Goal: Task Accomplishment & Management: Complete application form

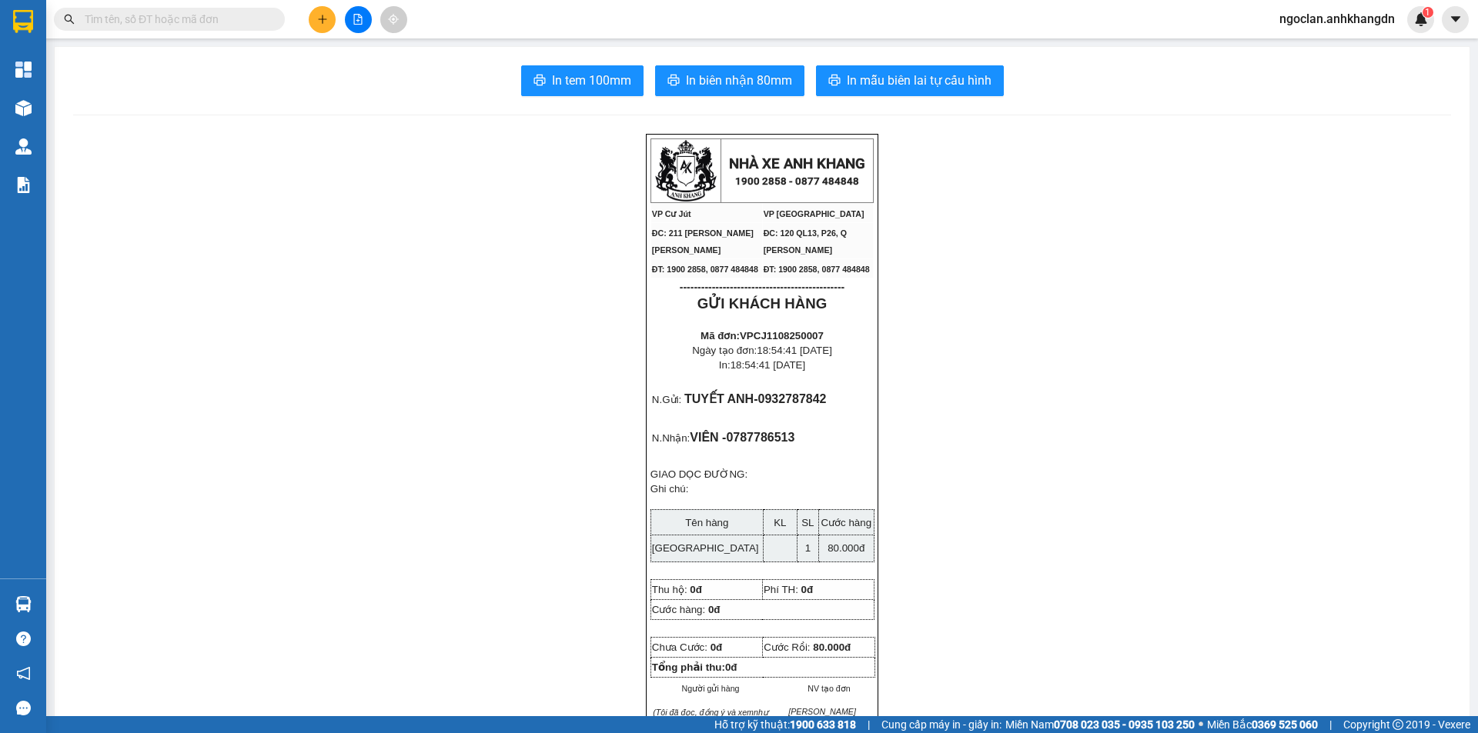
click at [326, 17] on icon "plus" at bounding box center [322, 19] width 11 height 11
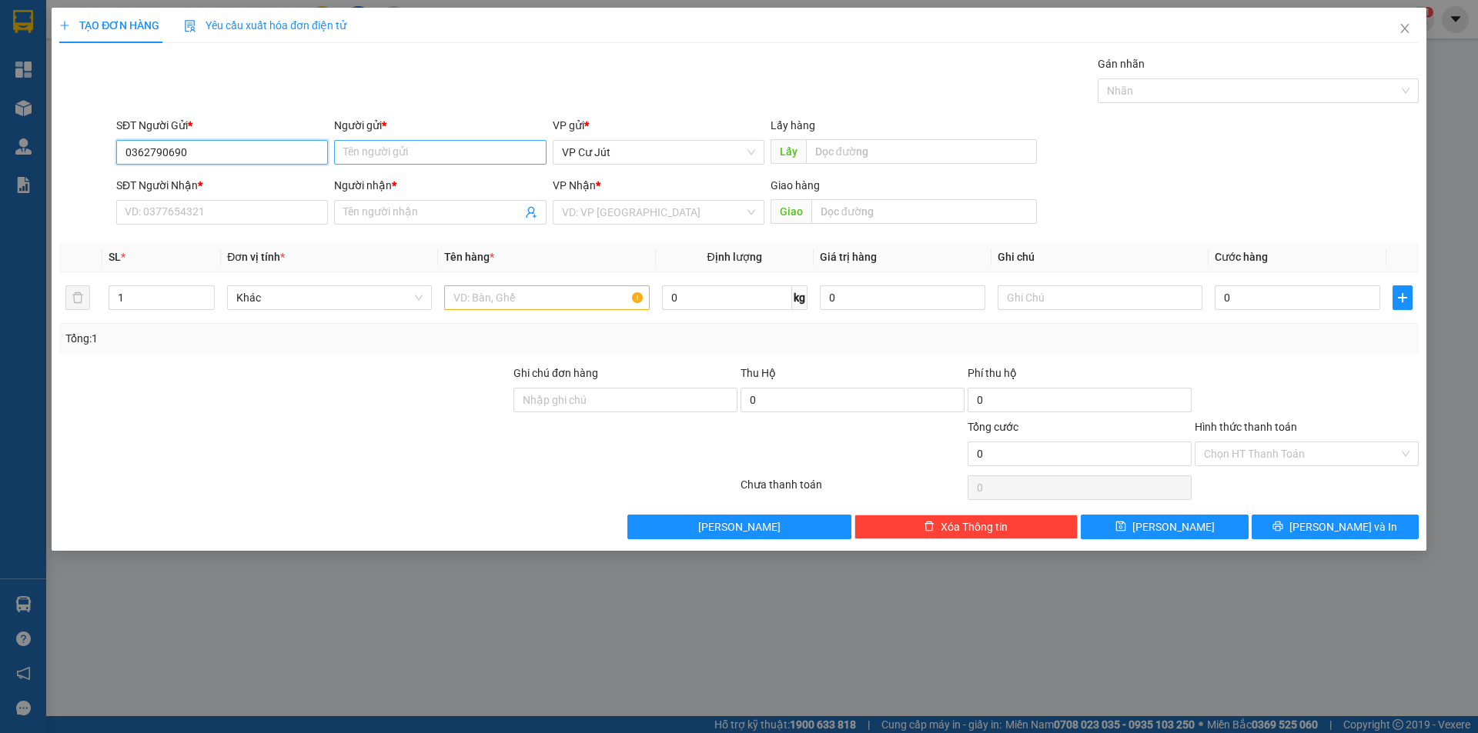
type input "0362790690"
click at [376, 152] on input "Người gửi *" at bounding box center [440, 152] width 212 height 25
type input "vũ"
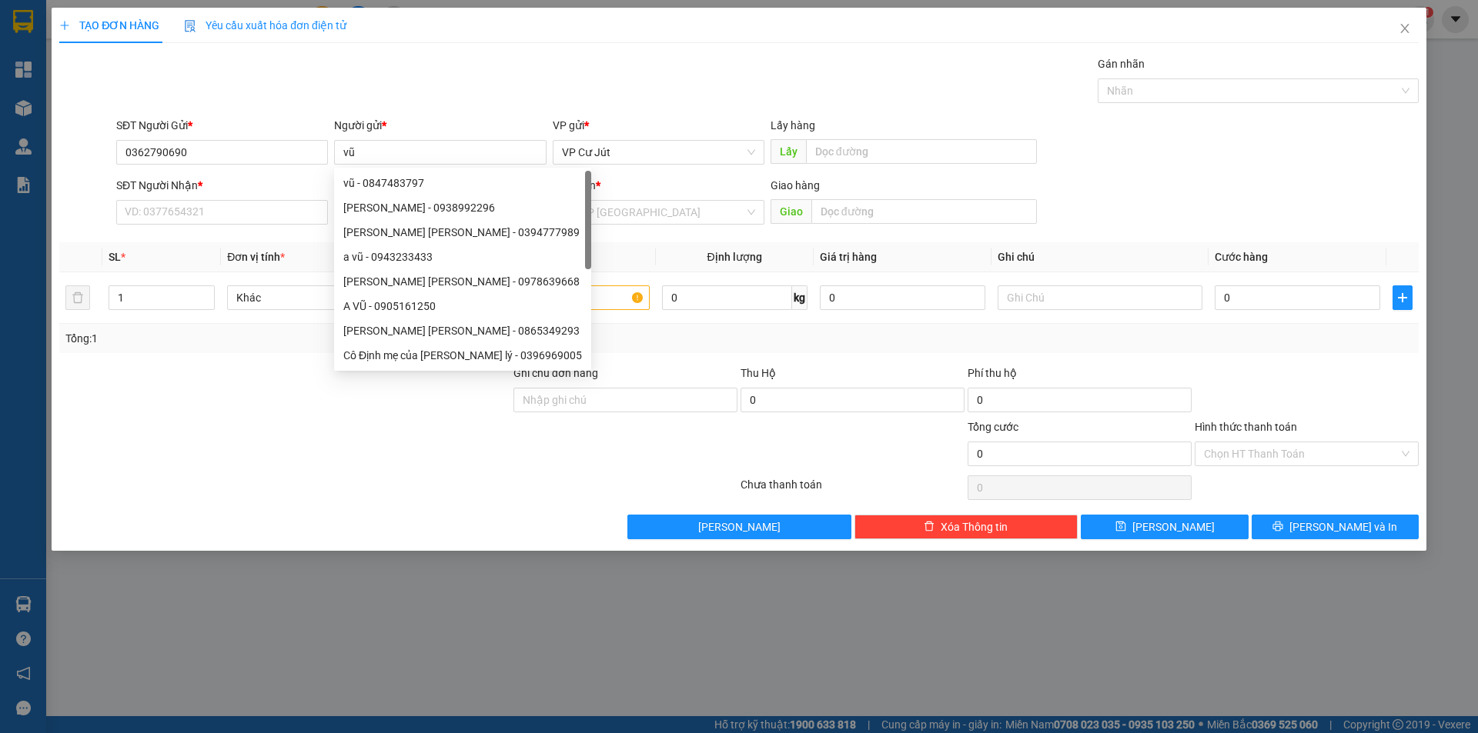
drag, startPoint x: 239, startPoint y: 135, endPoint x: 72, endPoint y: 144, distance: 167.2
click at [72, 144] on div "SĐT Người Gửi * 0362790690 Người gửi * vũ VP gửi * VP [PERSON_NAME] Lấy hàng Lấy" at bounding box center [739, 144] width 1362 height 54
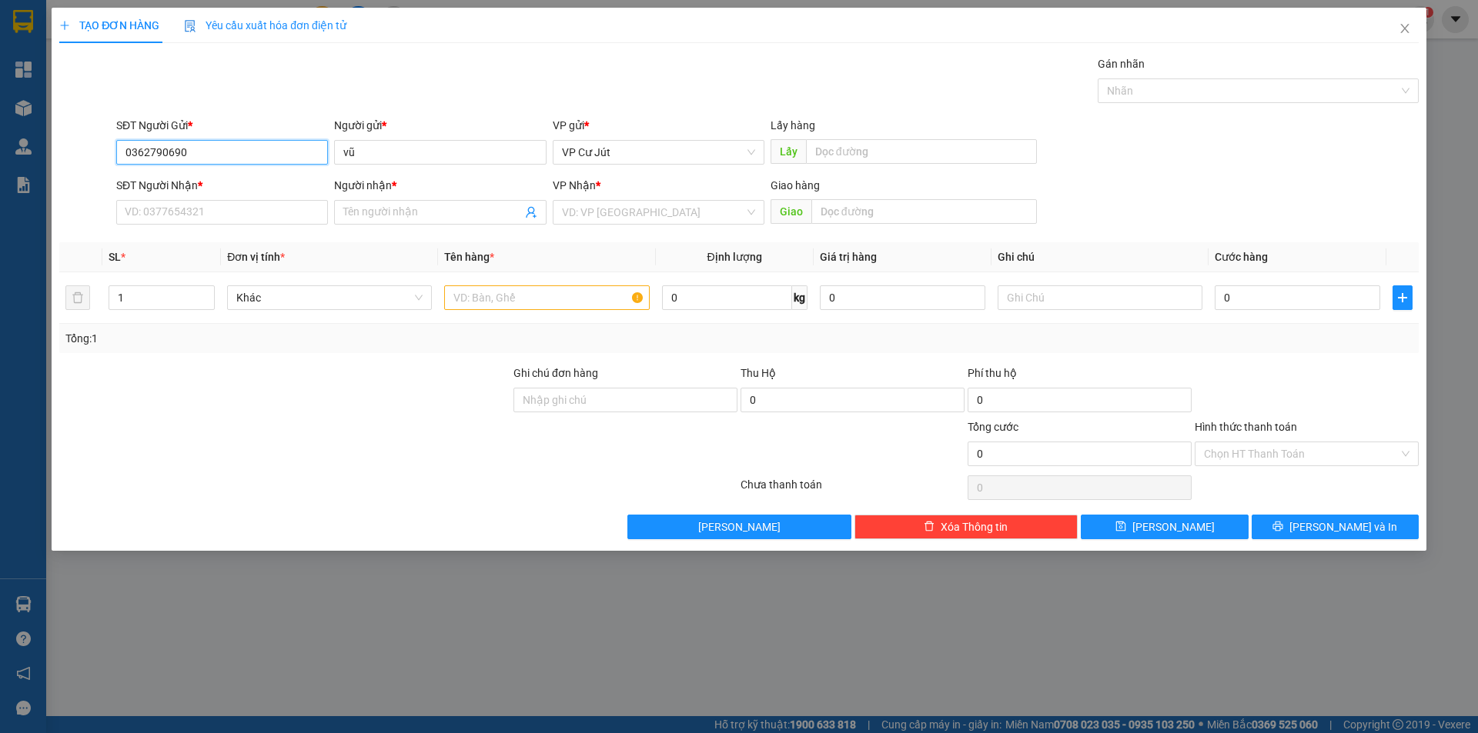
drag, startPoint x: 217, startPoint y: 155, endPoint x: 101, endPoint y: 155, distance: 116.2
click at [105, 155] on div "SĐT Người Gửi * 0362790690 0362790690 Người gửi * vũ VP gửi * VP Cư Jút Lấy hàn…" at bounding box center [739, 144] width 1362 height 54
click at [180, 212] on input "SĐT Người Nhận *" at bounding box center [222, 212] width 212 height 25
paste input "0362790690"
type input "0362790690"
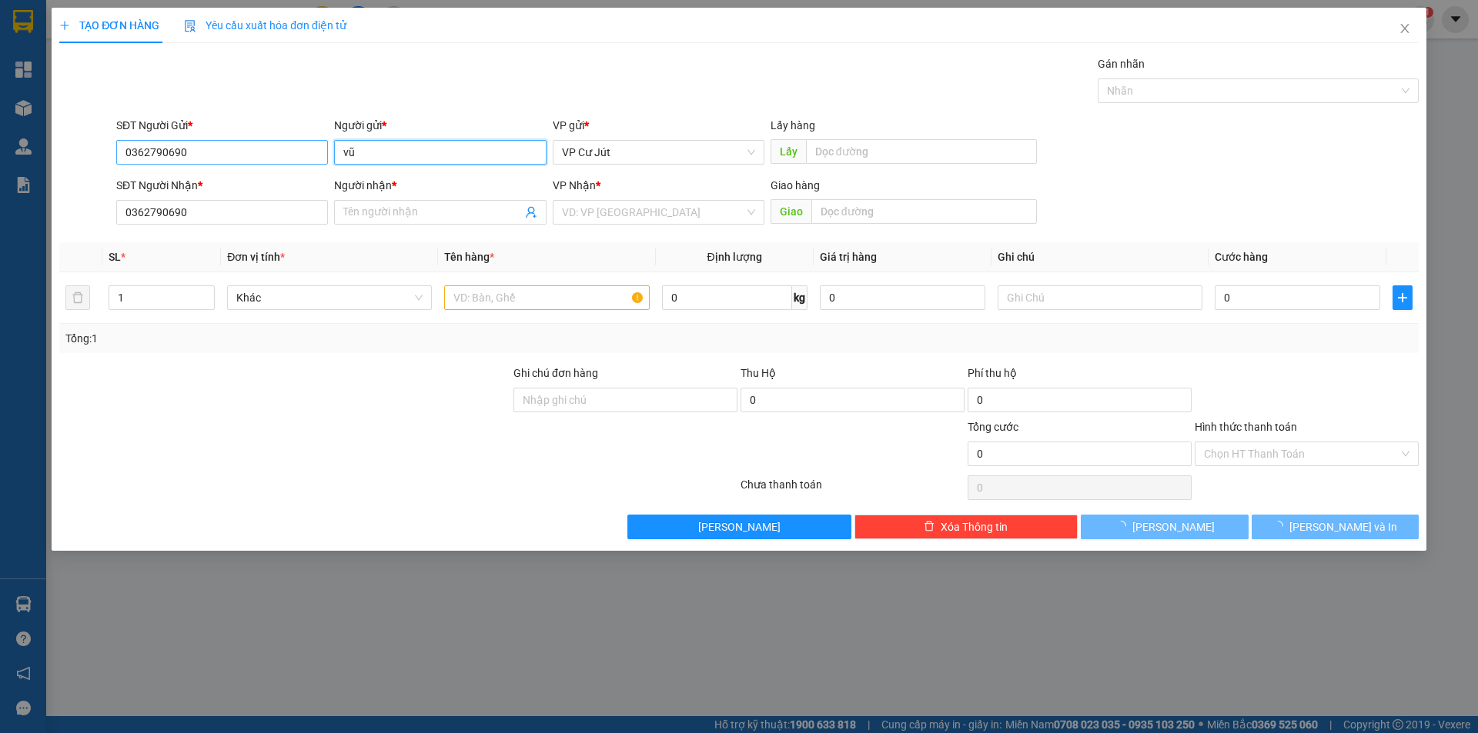
drag, startPoint x: 376, startPoint y: 155, endPoint x: 323, endPoint y: 152, distance: 52.4
click at [323, 152] on div "SĐT Người Gửi * 0362790690 Người gửi * [PERSON_NAME] VP gửi * VP [PERSON_NAME] …" at bounding box center [767, 144] width 1308 height 54
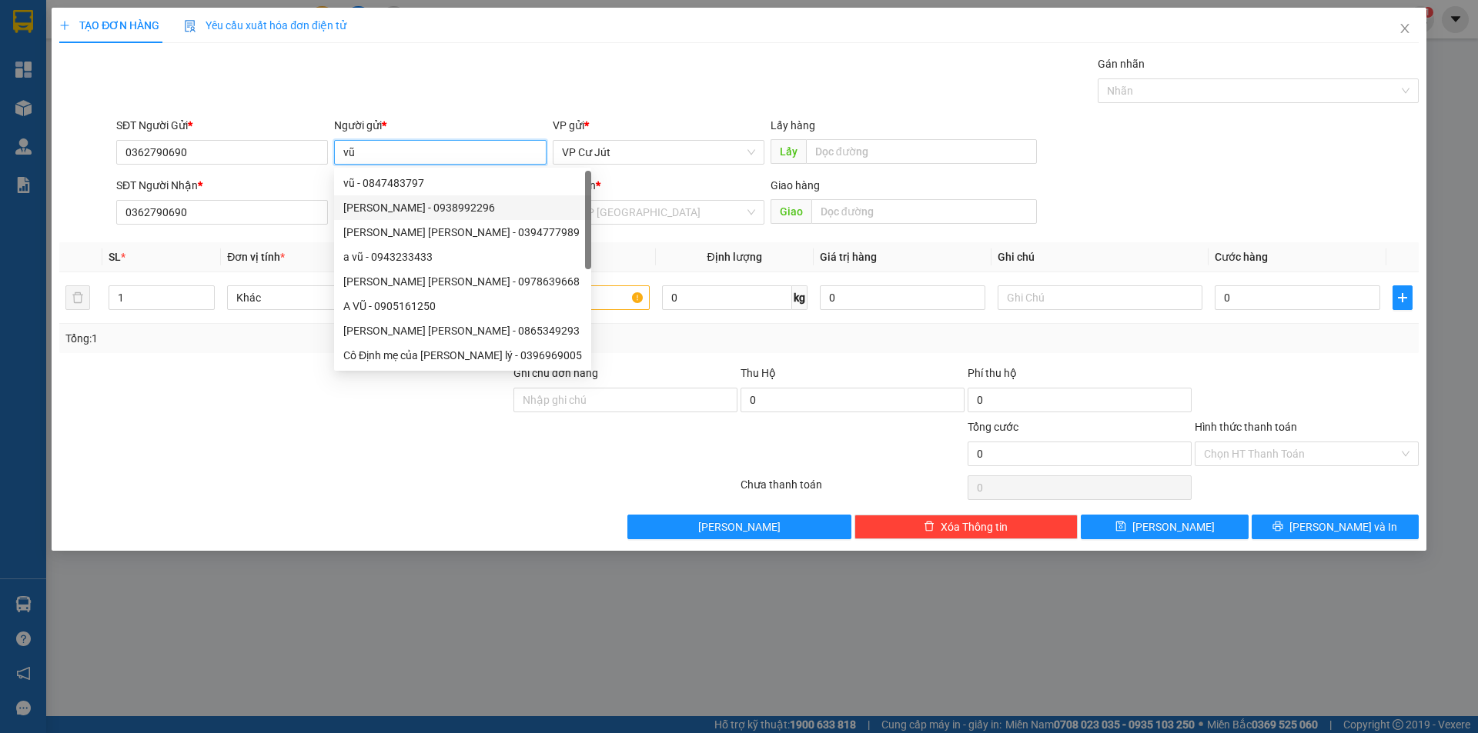
click at [359, 209] on div "[PERSON_NAME] - 0938992296" at bounding box center [462, 207] width 239 height 17
type input "0938992296"
paste input "vũ"
type input "[PERSON_NAME]"
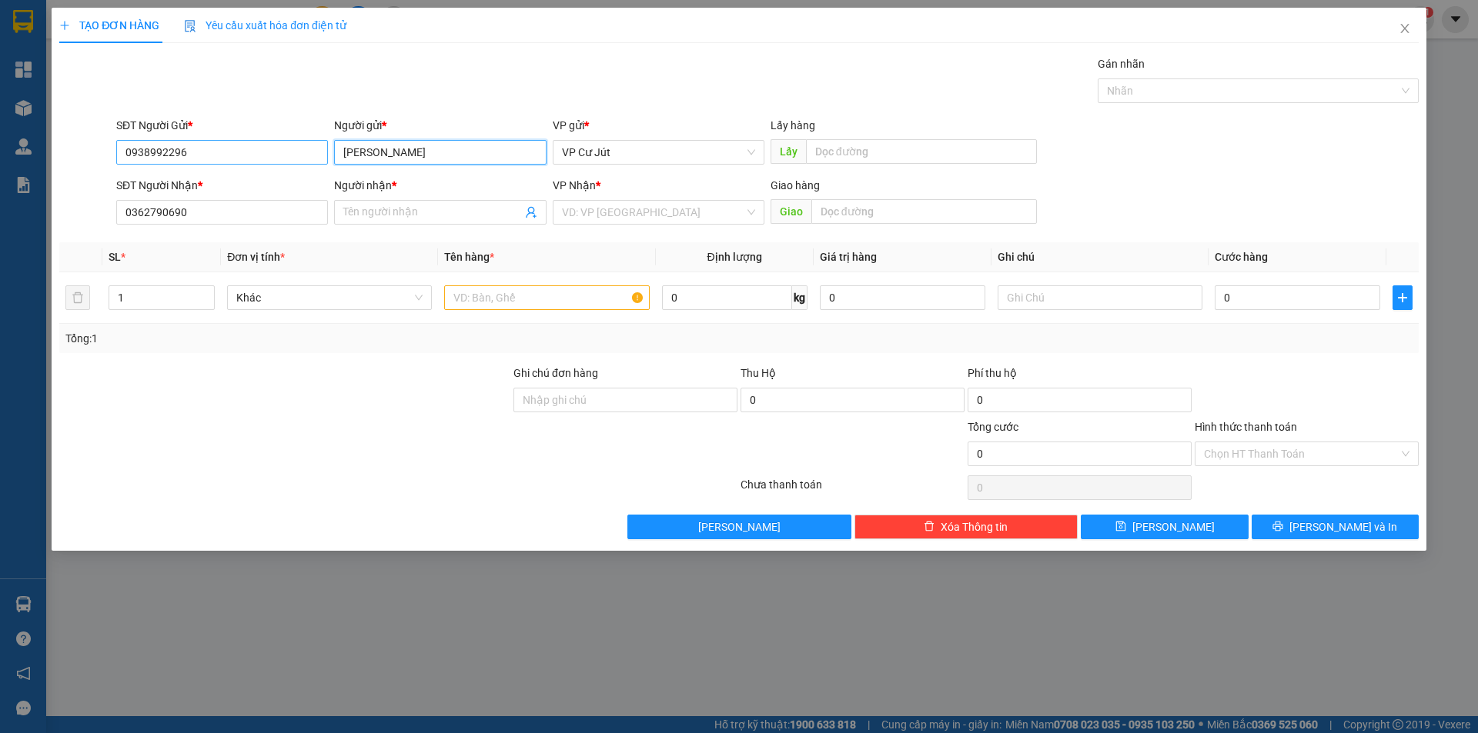
drag, startPoint x: 392, startPoint y: 147, endPoint x: 305, endPoint y: 145, distance: 87.0
click at [305, 145] on div "SĐT Người Gửi * 0938992296 Người gửi * [PERSON_NAME] [PERSON_NAME] Vũvũ VP gửi …" at bounding box center [767, 144] width 1308 height 54
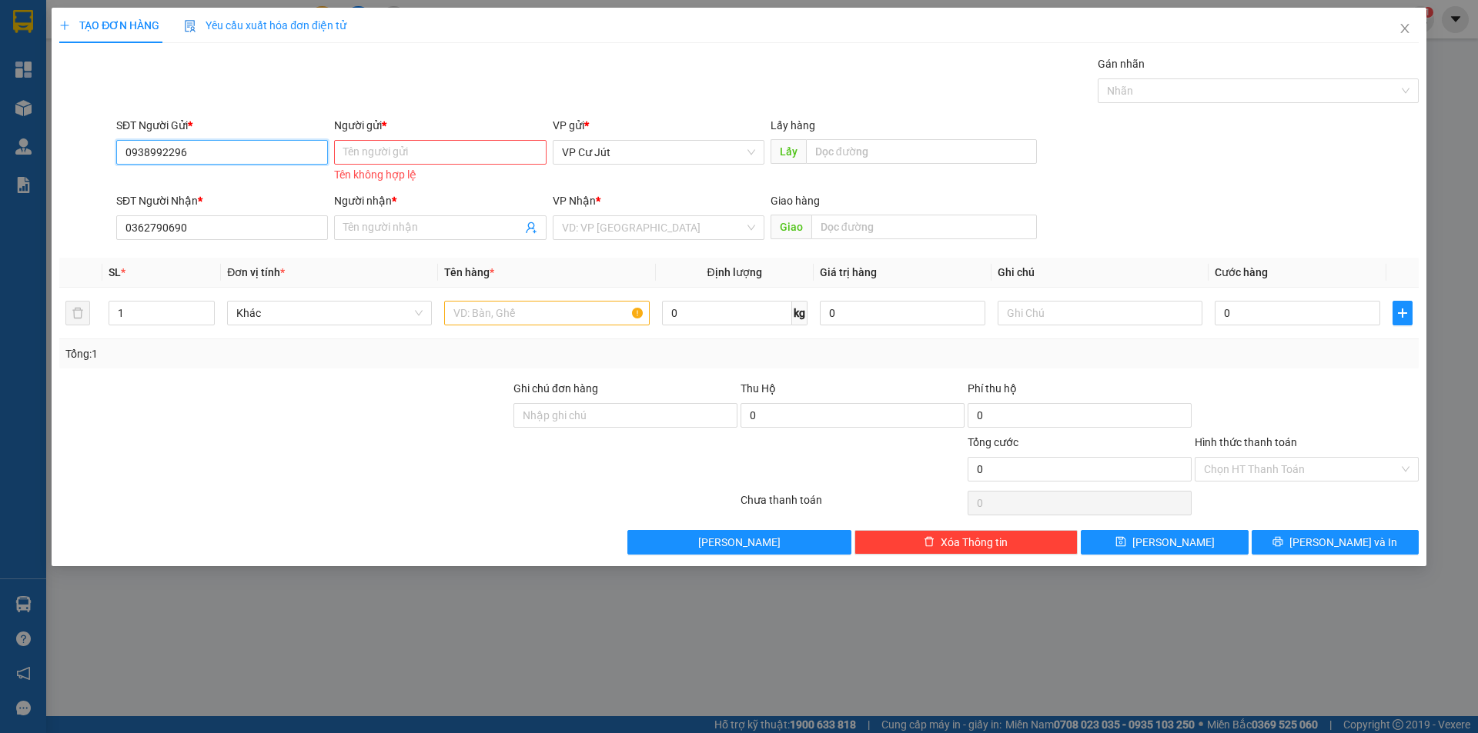
drag, startPoint x: 233, startPoint y: 147, endPoint x: 111, endPoint y: 145, distance: 122.4
click at [111, 145] on div "SĐT Người Gửi * 0938992296 0938992296 Người gửi * Tên người gửi Tên không hợp l…" at bounding box center [739, 151] width 1362 height 69
drag, startPoint x: 180, startPoint y: 235, endPoint x: 77, endPoint y: 219, distance: 104.4
click at [77, 219] on div "SĐT Người [PERSON_NAME] * 0362790690 0362790690 Người [PERSON_NAME] * Tên người…" at bounding box center [739, 219] width 1362 height 54
click at [165, 157] on input "SĐT Người Gửi *" at bounding box center [222, 152] width 212 height 25
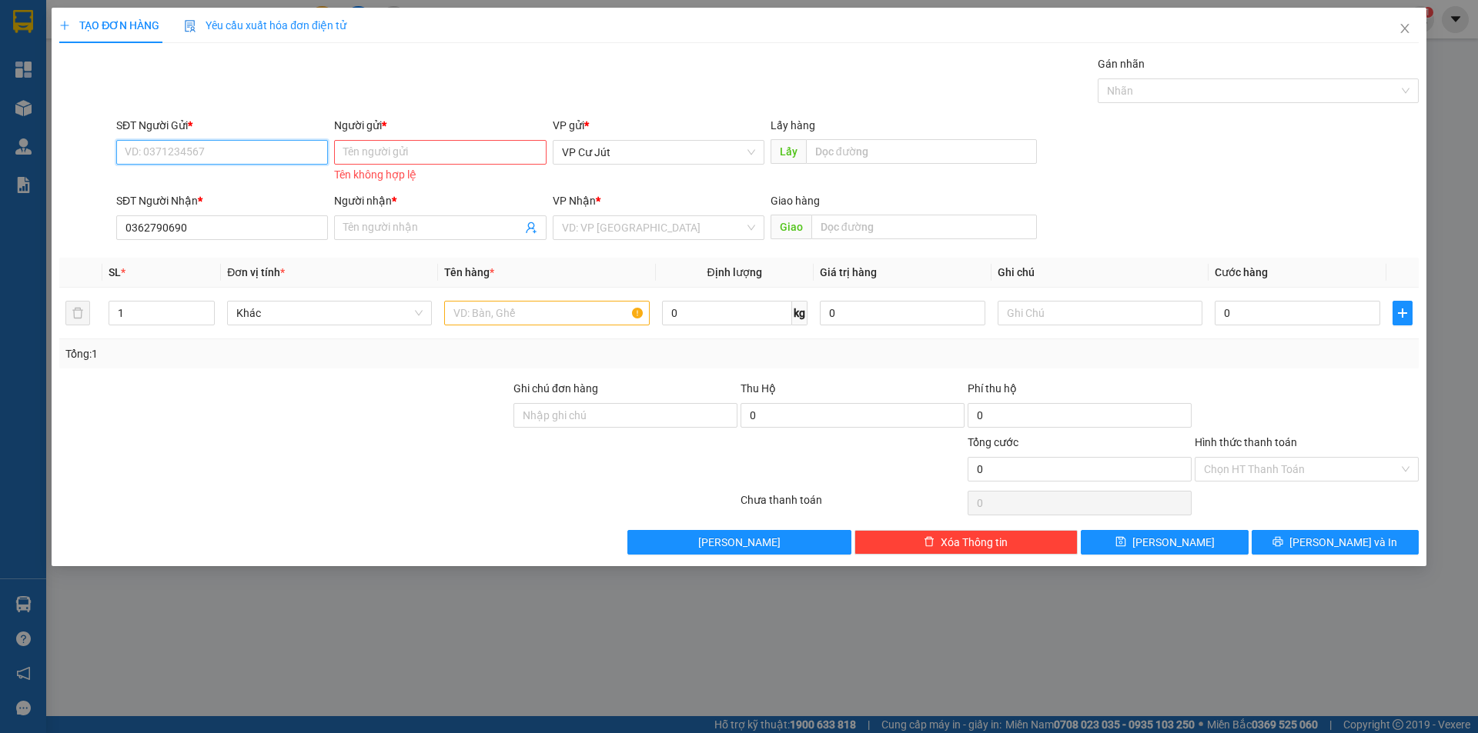
paste input "0362790690"
type input "0362790690"
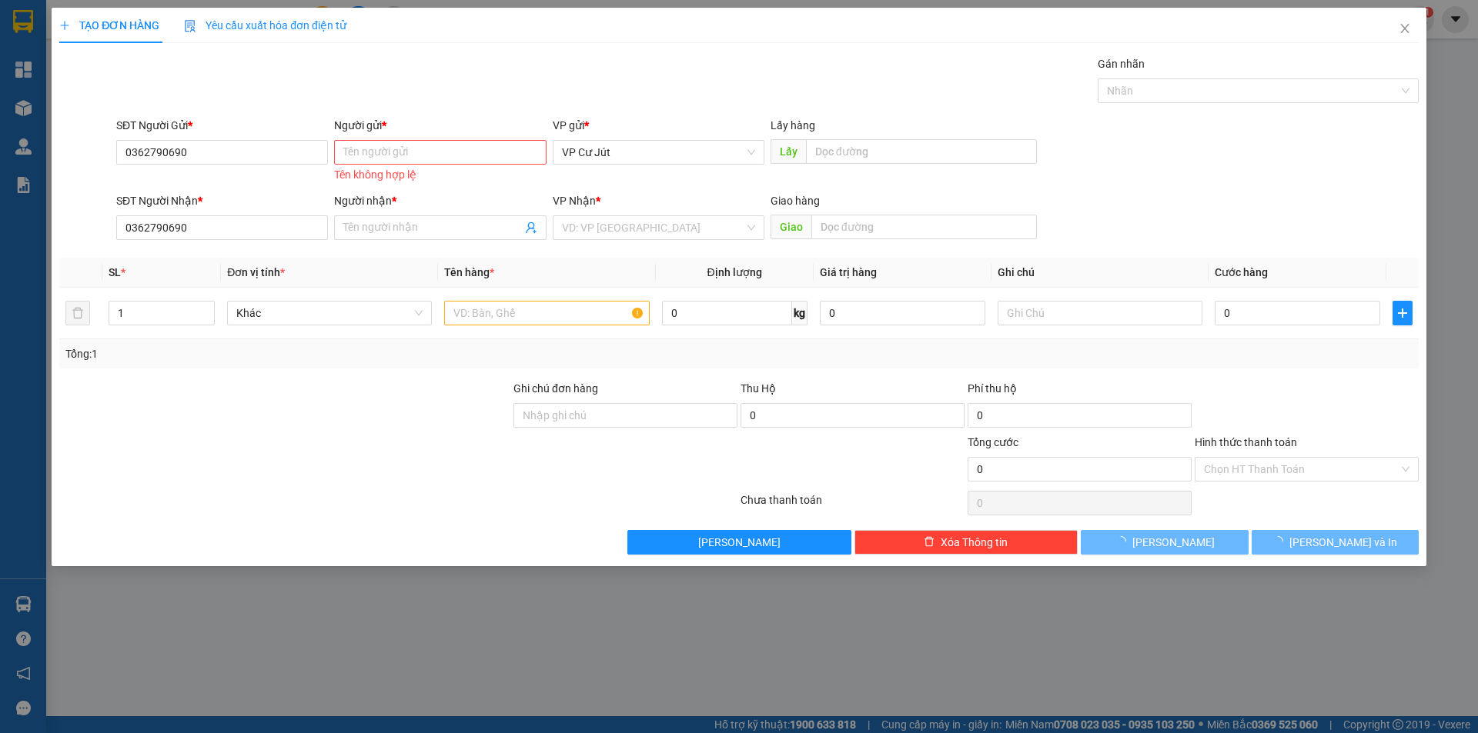
drag, startPoint x: 366, startPoint y: 139, endPoint x: 373, endPoint y: 154, distance: 16.9
click at [367, 141] on div "Người gửi * Tên người gửi Tên không hợp lệ" at bounding box center [440, 151] width 212 height 69
click at [373, 154] on input "Người gửi *" at bounding box center [440, 152] width 212 height 25
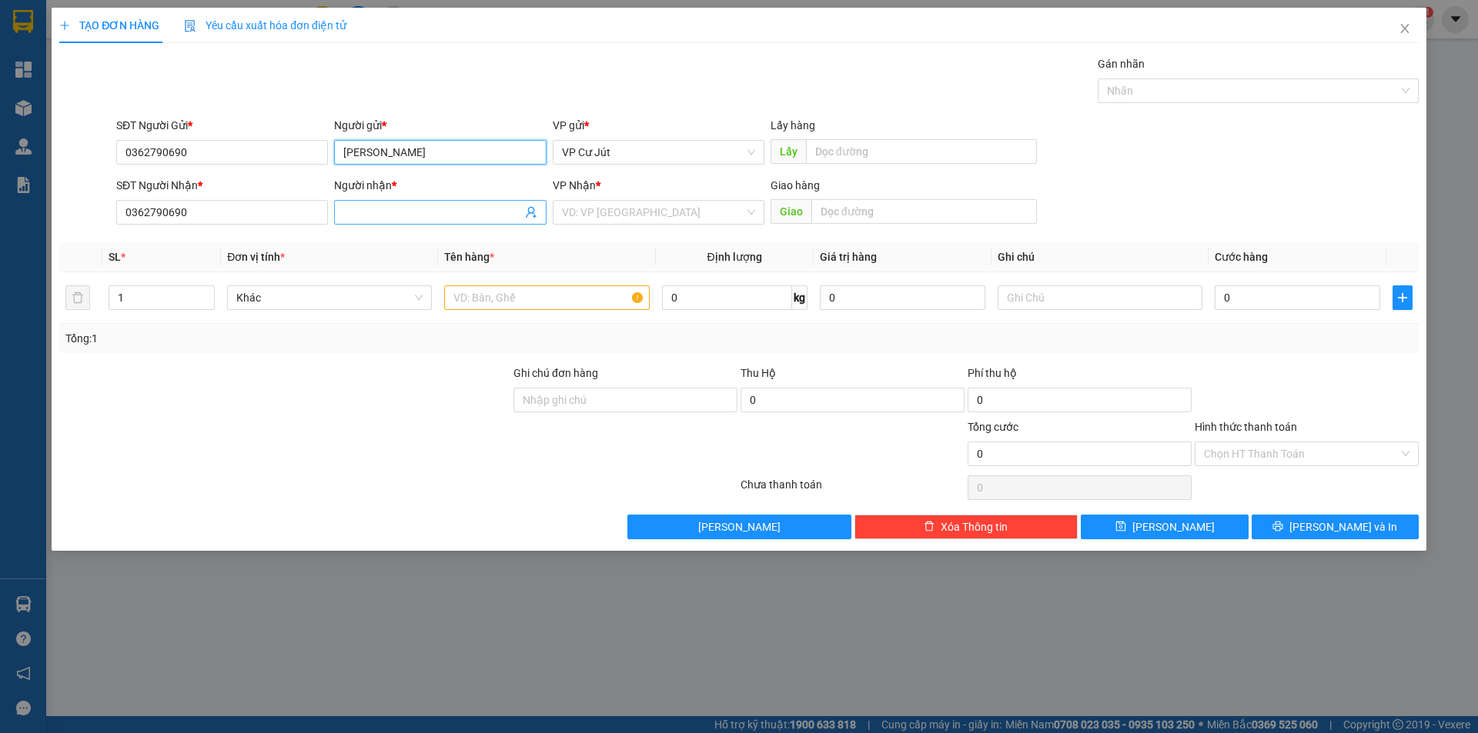
type input "[PERSON_NAME]"
click at [365, 206] on input "Người nhận *" at bounding box center [432, 212] width 178 height 17
type input "[PERSON_NAME]"
drag, startPoint x: 661, startPoint y: 215, endPoint x: 653, endPoint y: 226, distance: 13.7
click at [660, 215] on input "search" at bounding box center [653, 212] width 182 height 23
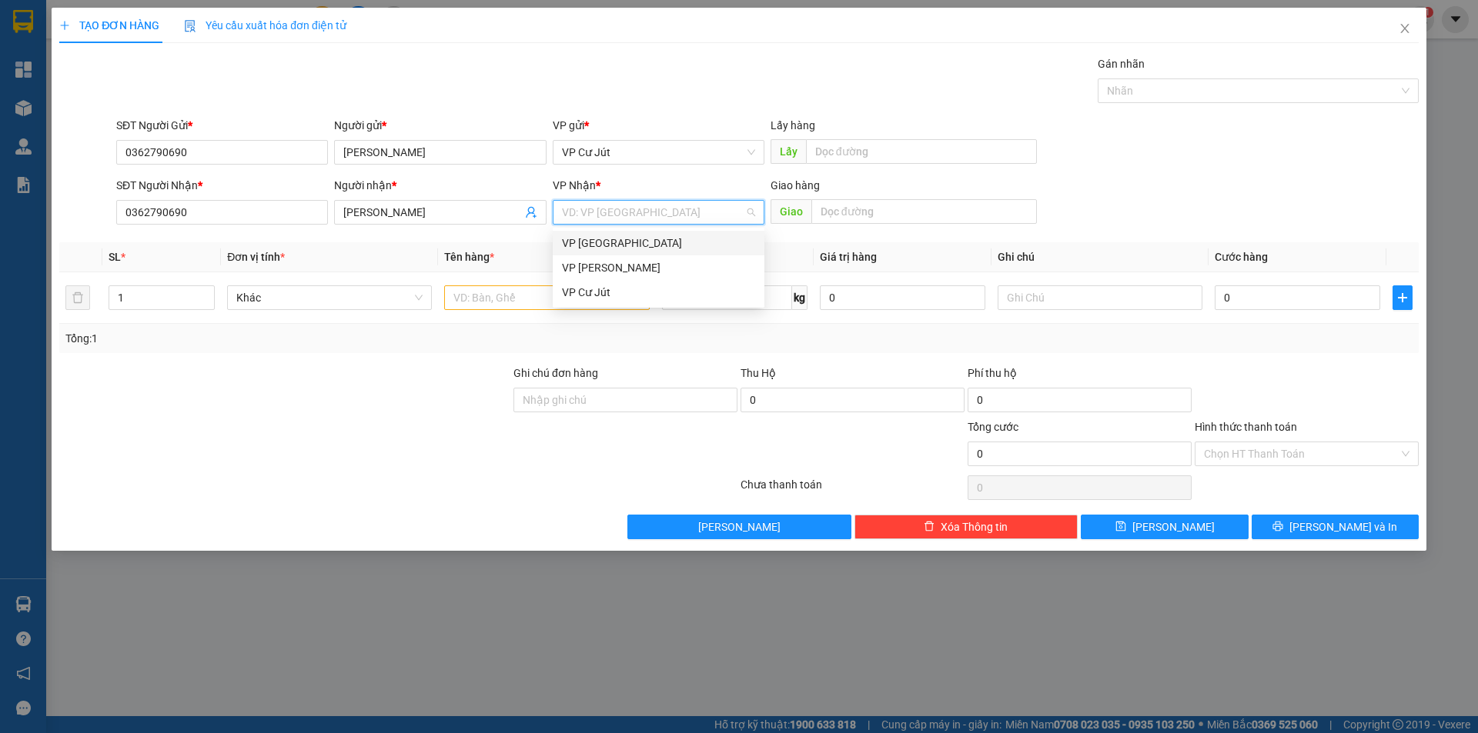
click at [648, 236] on div "VP [GEOGRAPHIC_DATA]" at bounding box center [658, 243] width 193 height 17
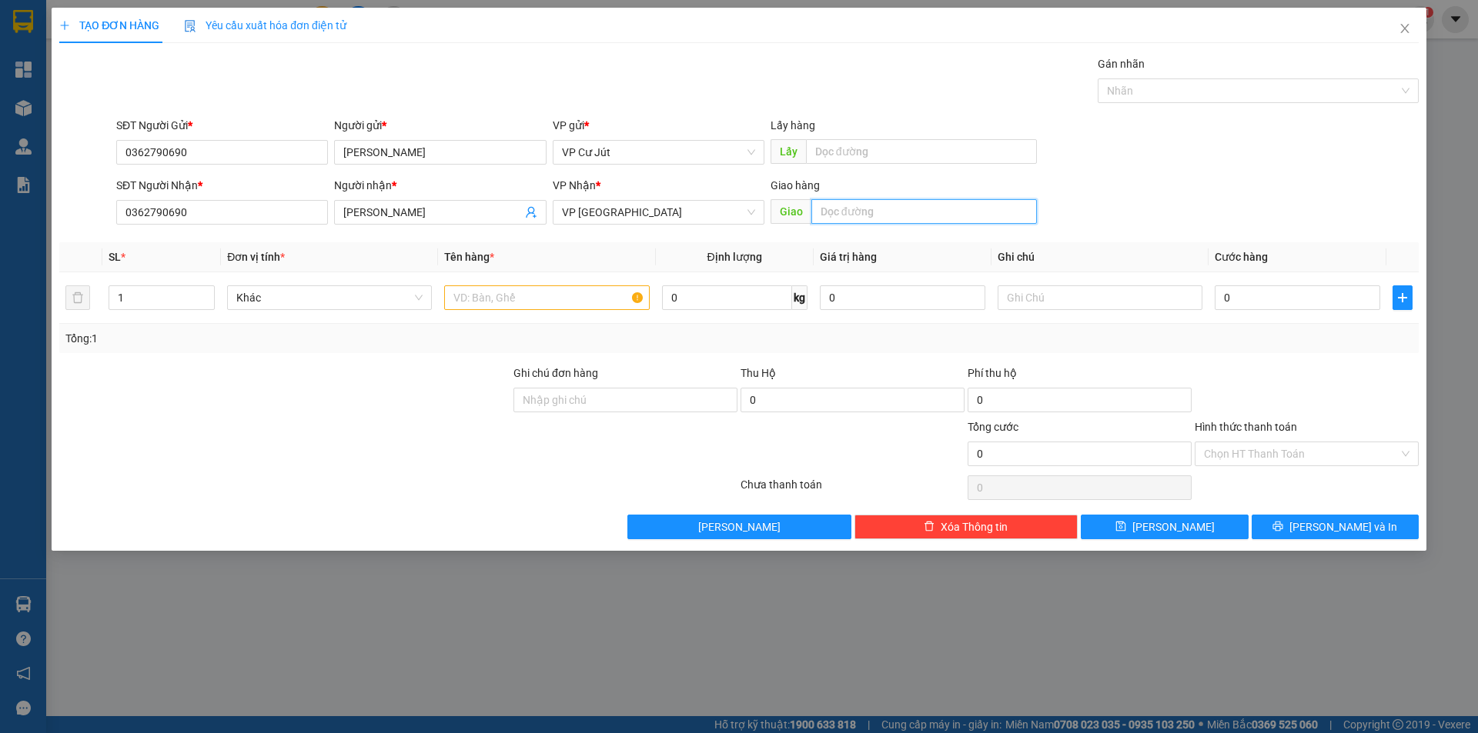
click at [855, 207] on input "text" at bounding box center [924, 211] width 226 height 25
type input "[PERSON_NAME]"
click at [566, 306] on input "text" at bounding box center [546, 298] width 205 height 25
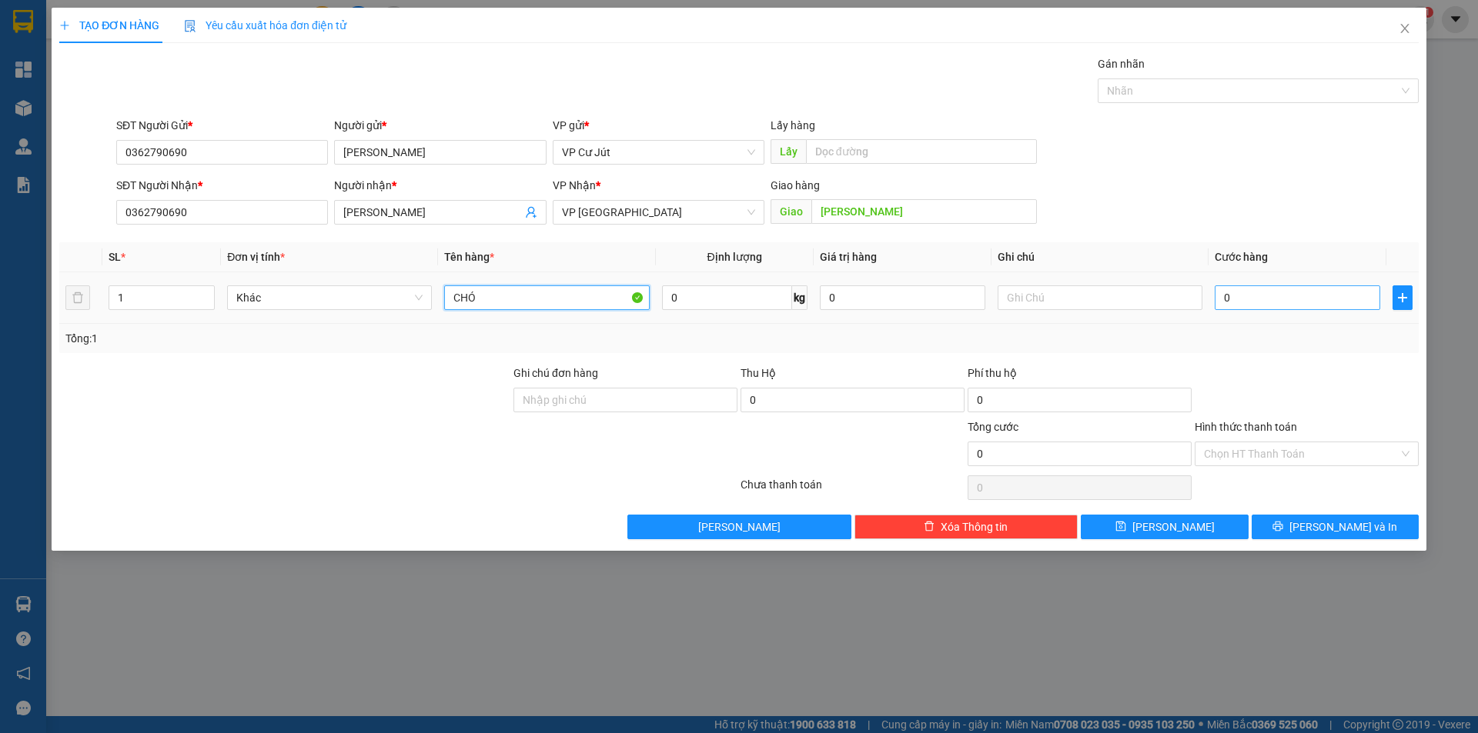
type input "CHÓ"
click at [1242, 301] on input "0" at bounding box center [1296, 298] width 165 height 25
type input "10"
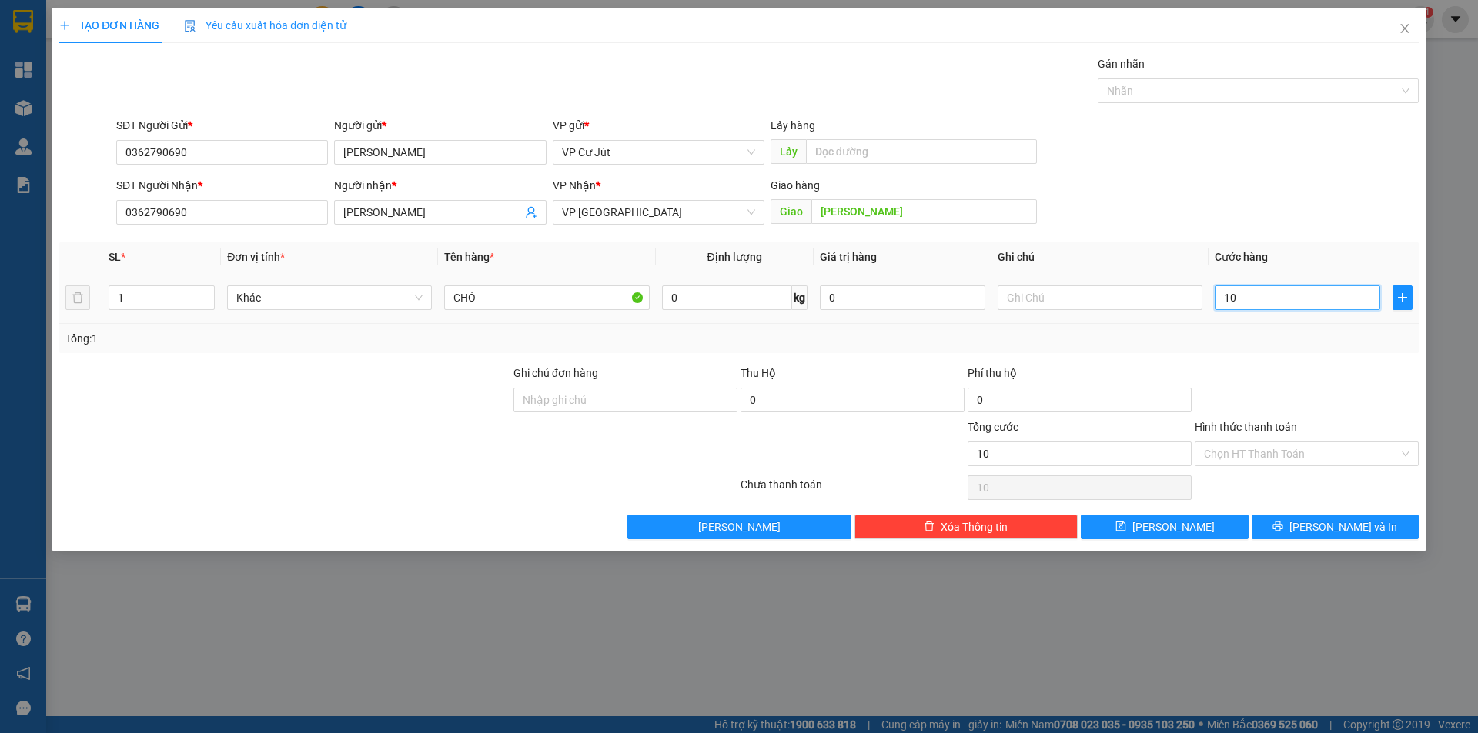
type input "100"
type input "1.000"
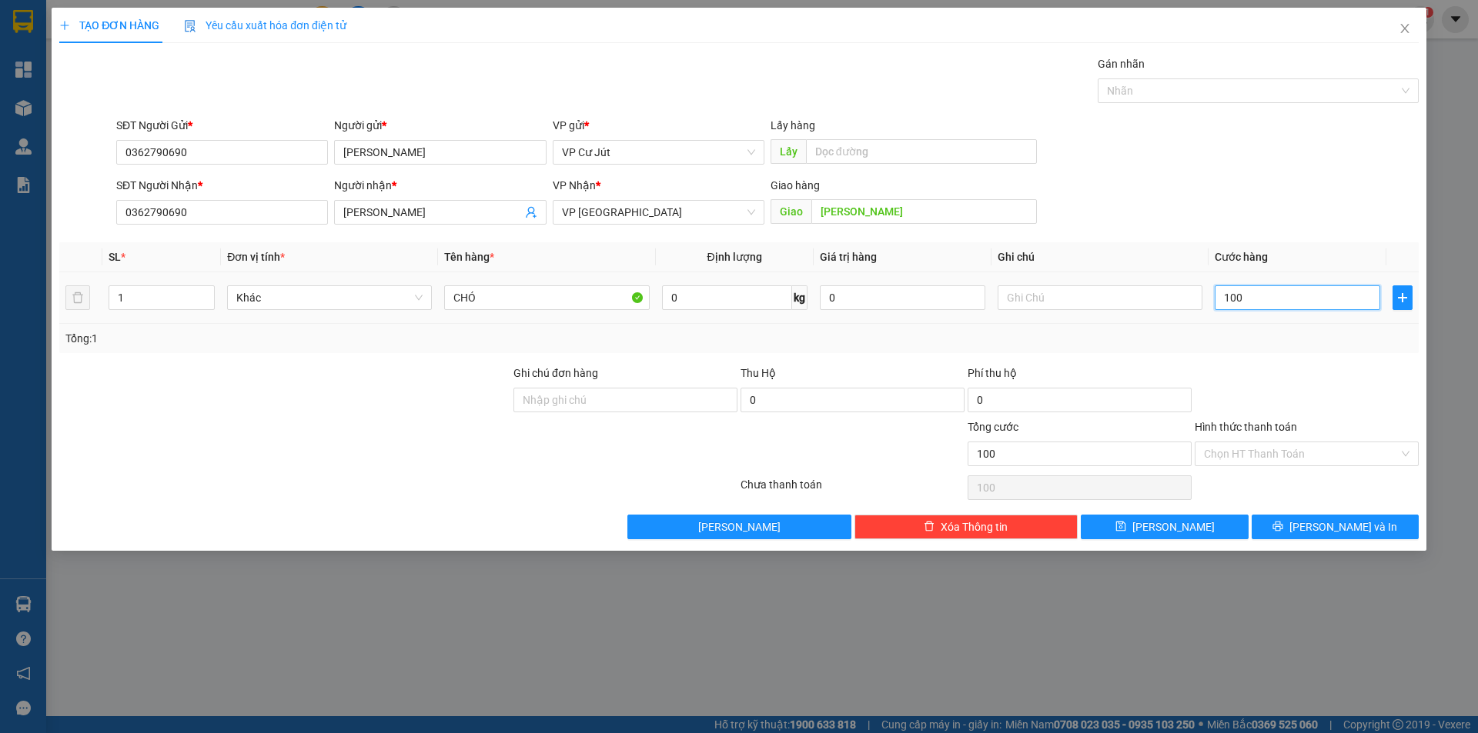
type input "1.000"
type input "10.000"
type input "100.000"
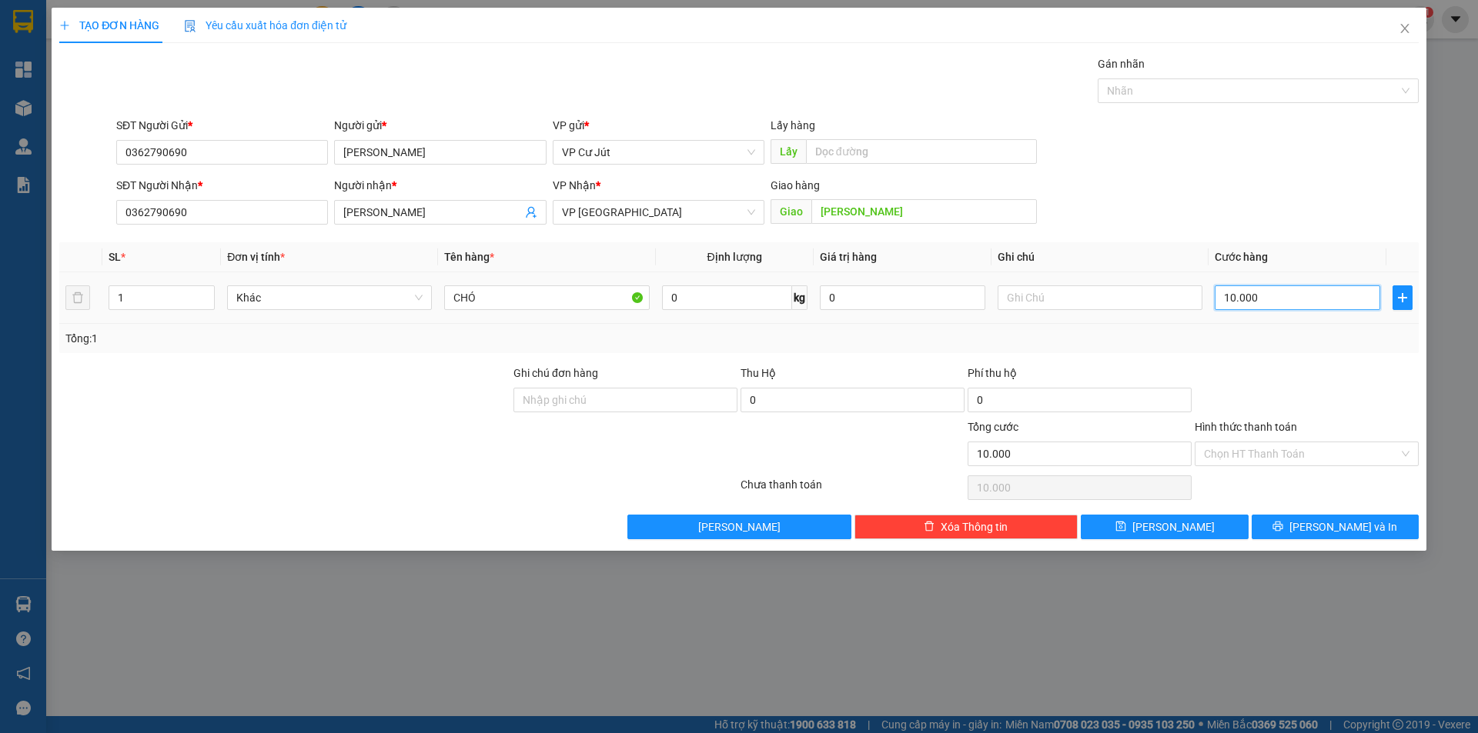
type input "100.000"
click at [825, 404] on input "0" at bounding box center [852, 400] width 224 height 25
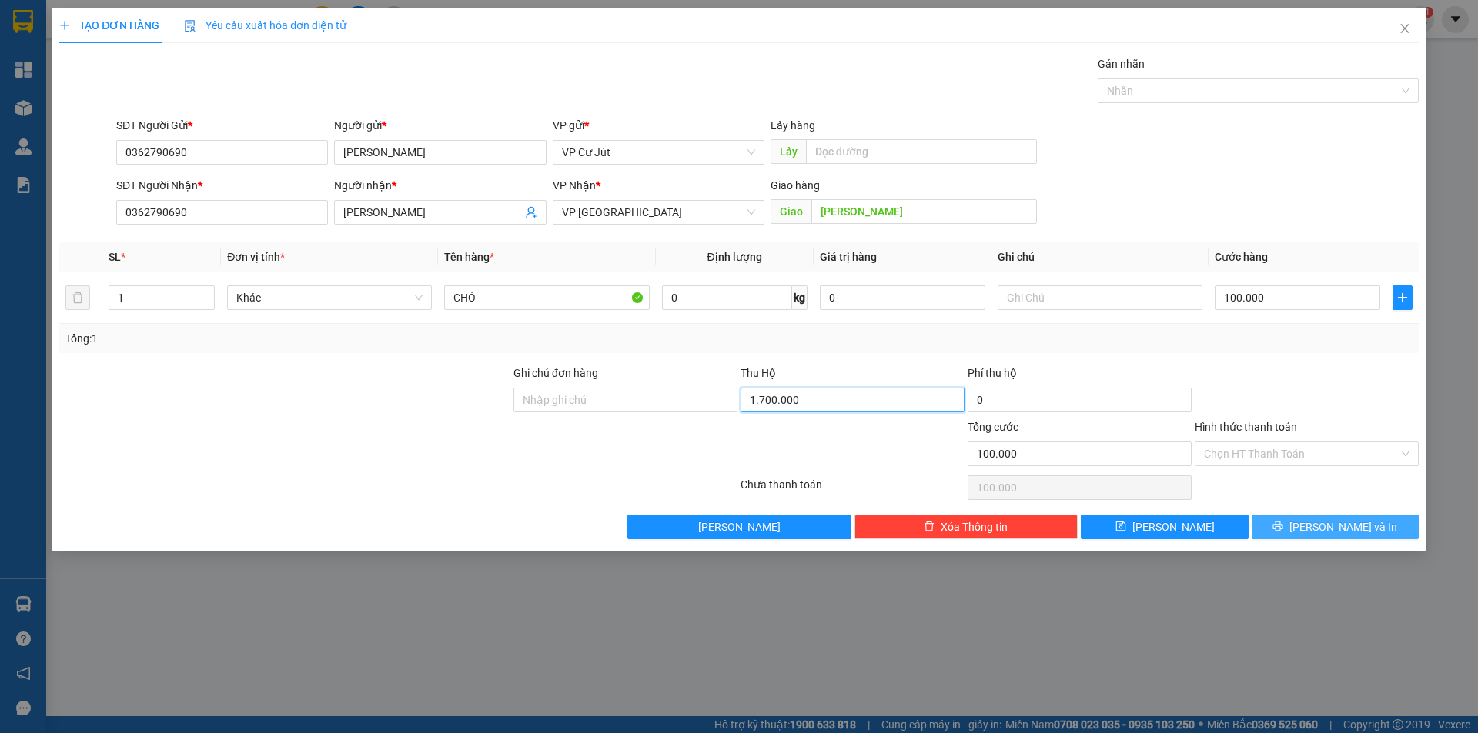
type input "1.700.000"
click at [1325, 525] on span "[PERSON_NAME] và In" at bounding box center [1343, 527] width 108 height 17
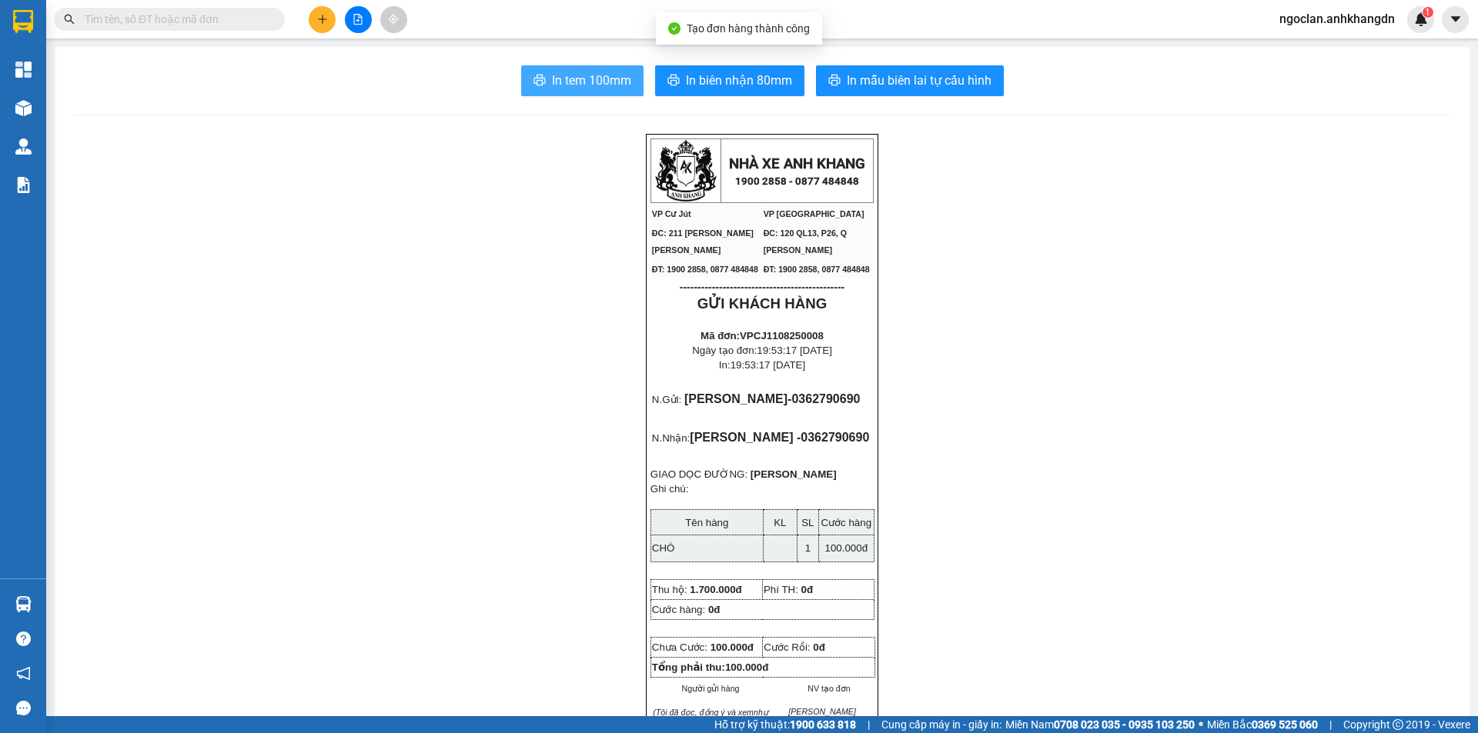
click at [599, 87] on span "In tem 100mm" at bounding box center [591, 80] width 79 height 19
click at [590, 72] on span "In tem 100mm" at bounding box center [591, 80] width 79 height 19
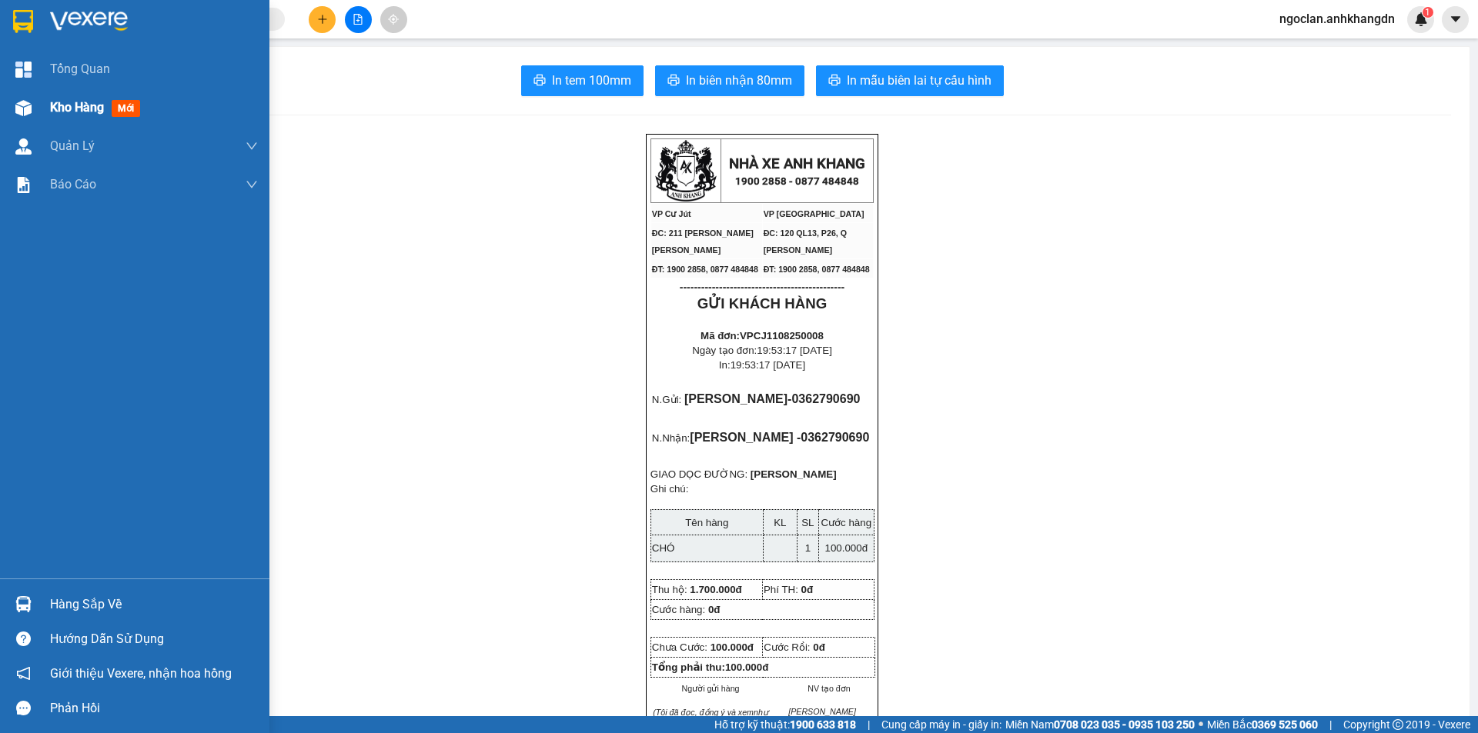
drag, startPoint x: 79, startPoint y: 106, endPoint x: 115, endPoint y: 99, distance: 36.8
click at [79, 105] on span "Kho hàng" at bounding box center [77, 107] width 54 height 15
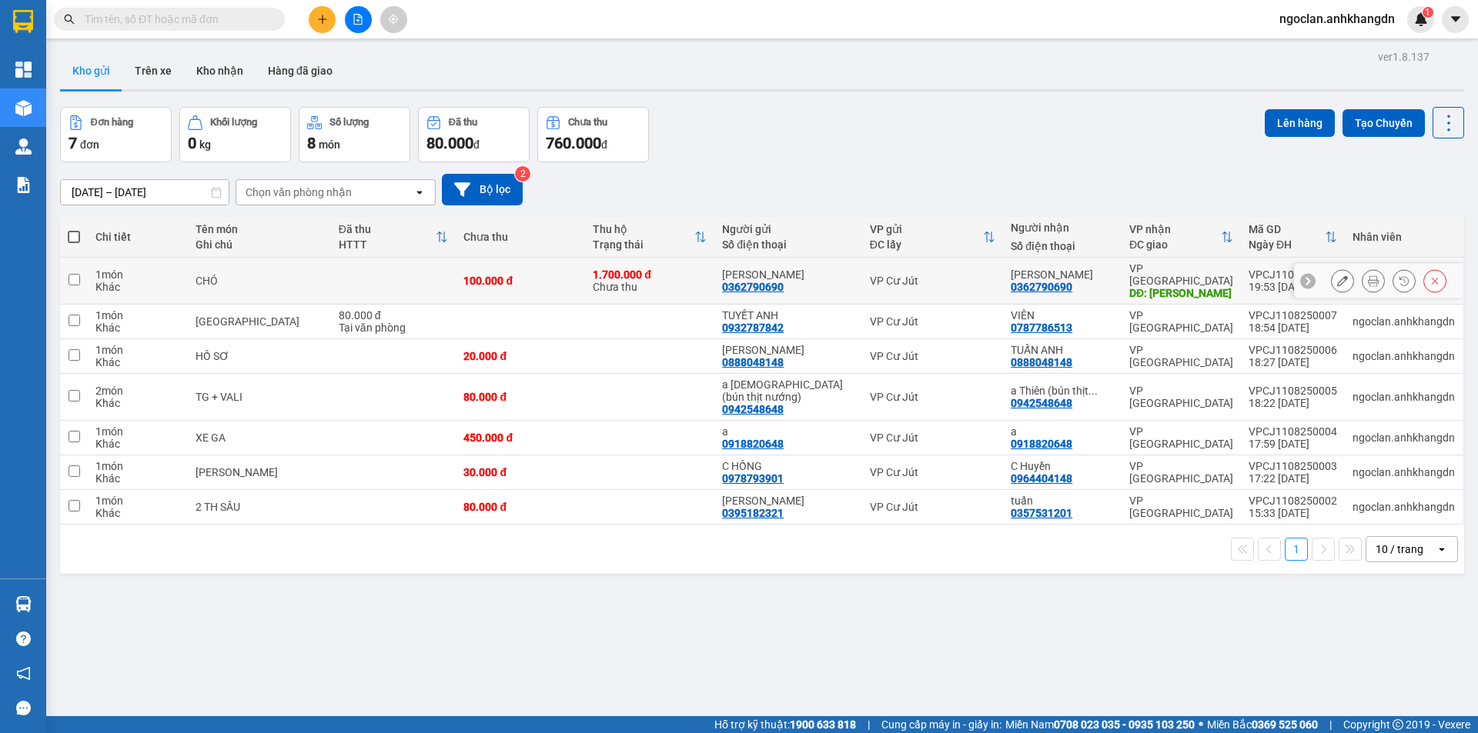
click at [1337, 276] on icon at bounding box center [1342, 281] width 11 height 11
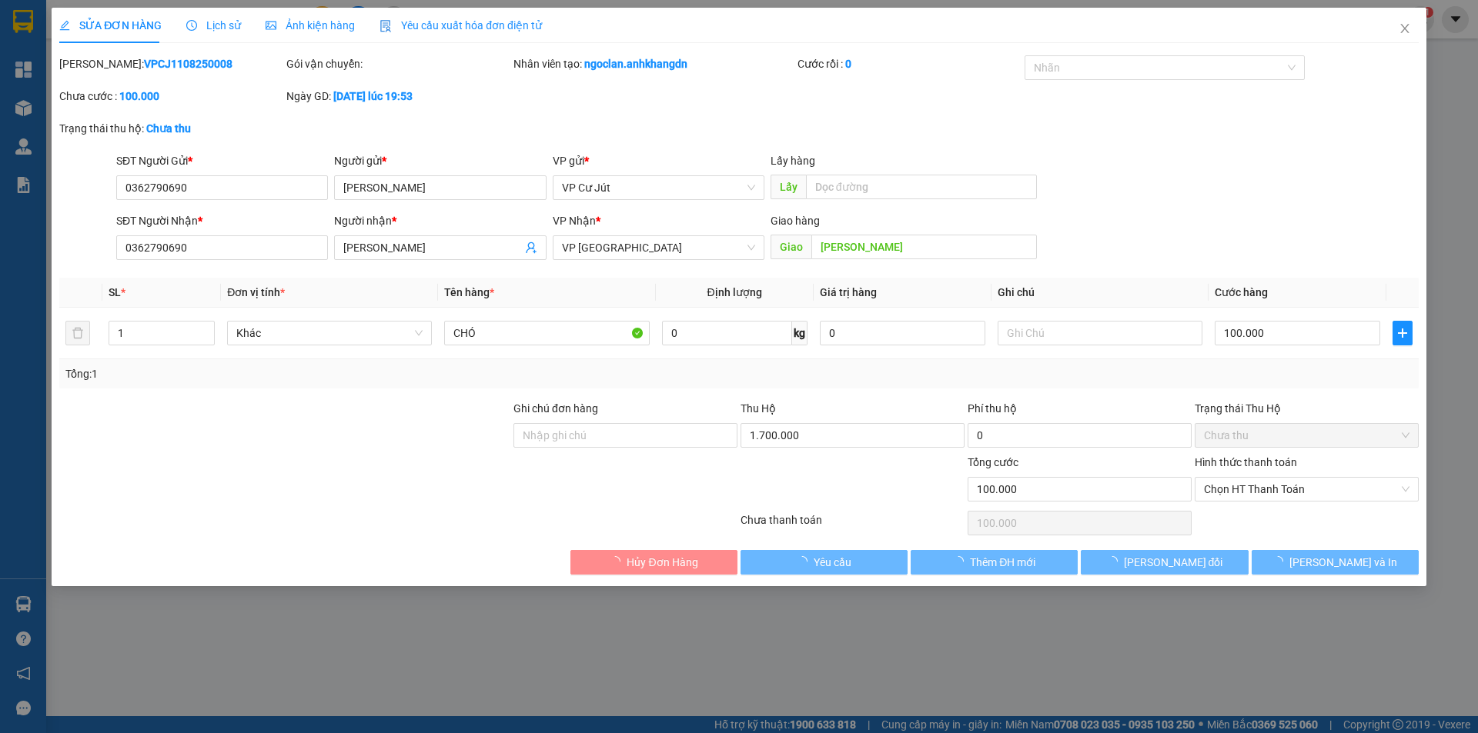
type input "0362790690"
type input "[PERSON_NAME]"
type input "0362790690"
type input "[PERSON_NAME]"
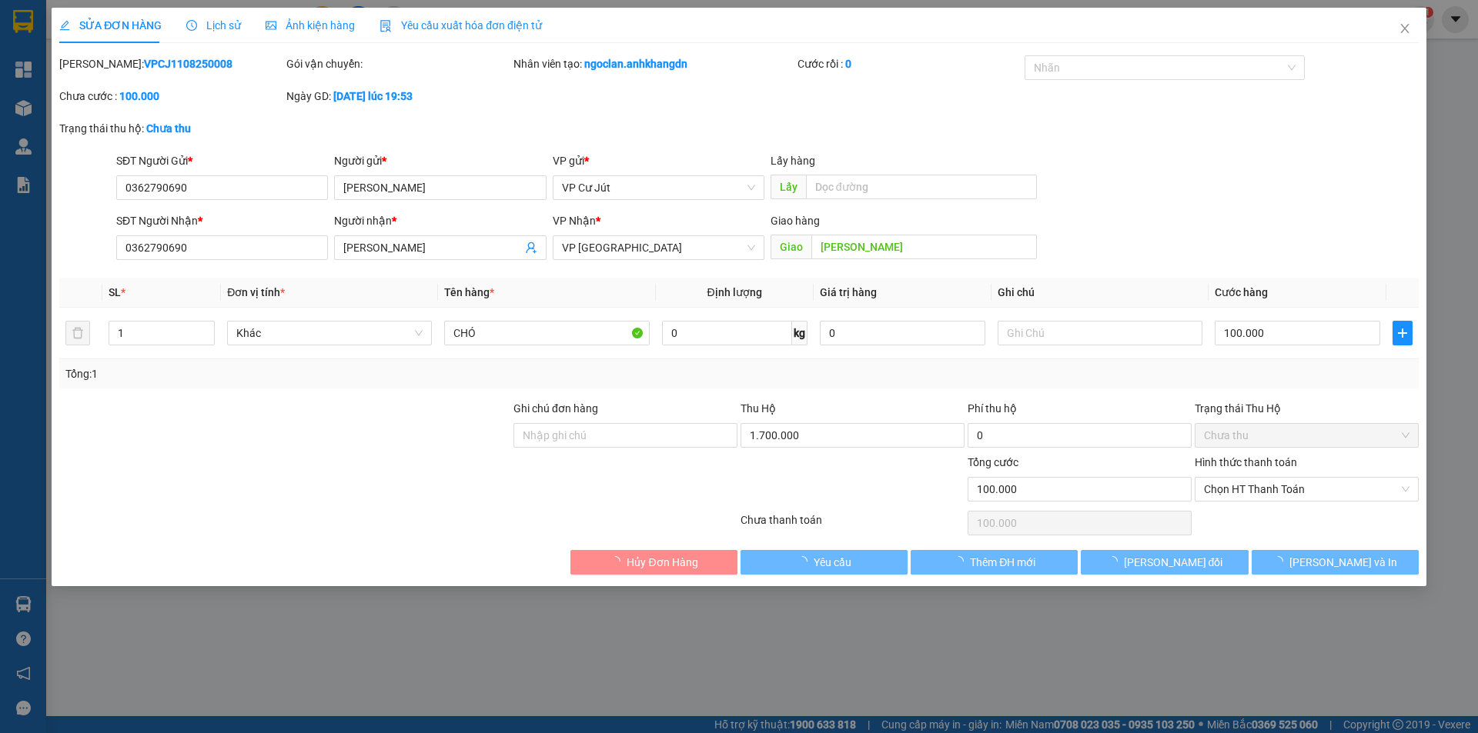
type input "100.000"
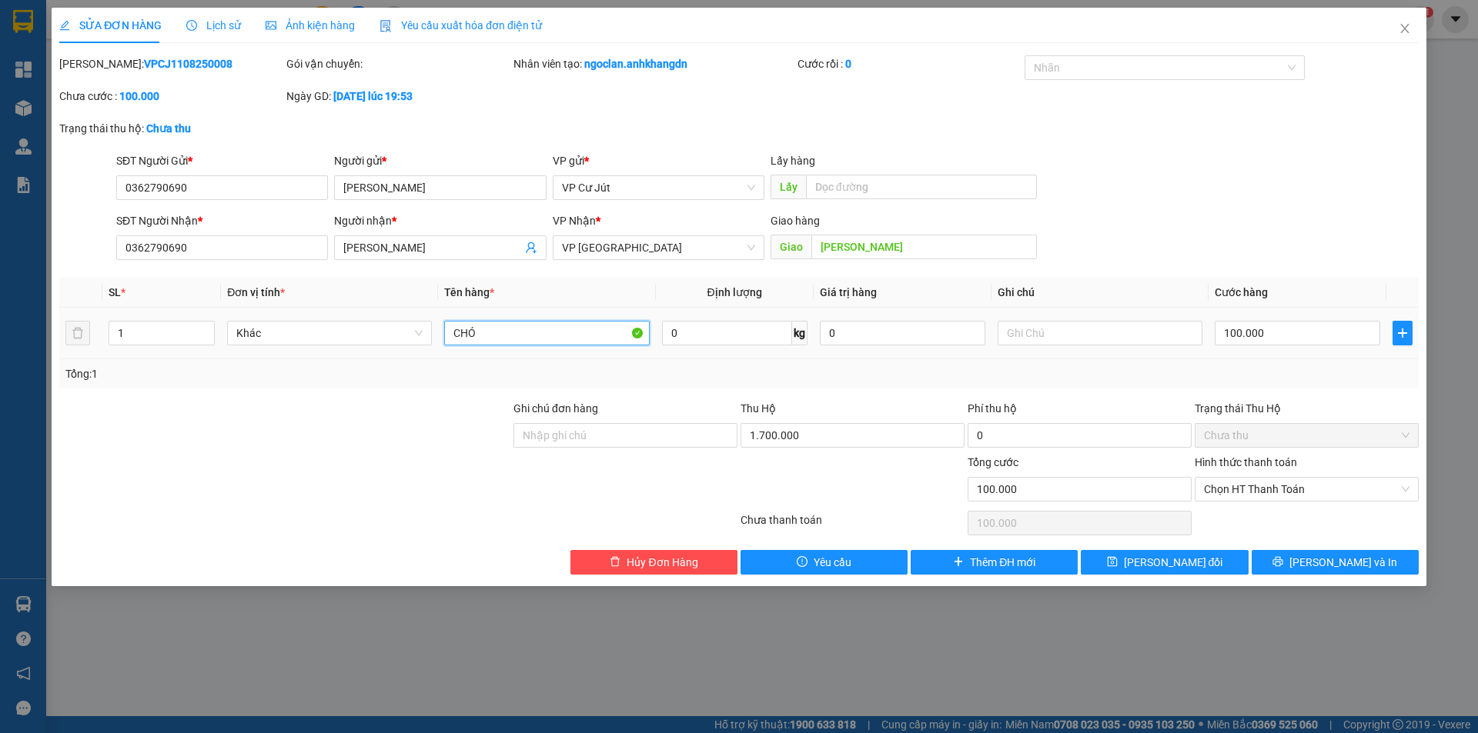
click at [583, 331] on input "CHÓ" at bounding box center [546, 333] width 205 height 25
type input "C"
type input "m"
type input "MÈO"
click at [1328, 566] on span "[PERSON_NAME] và In" at bounding box center [1343, 562] width 108 height 17
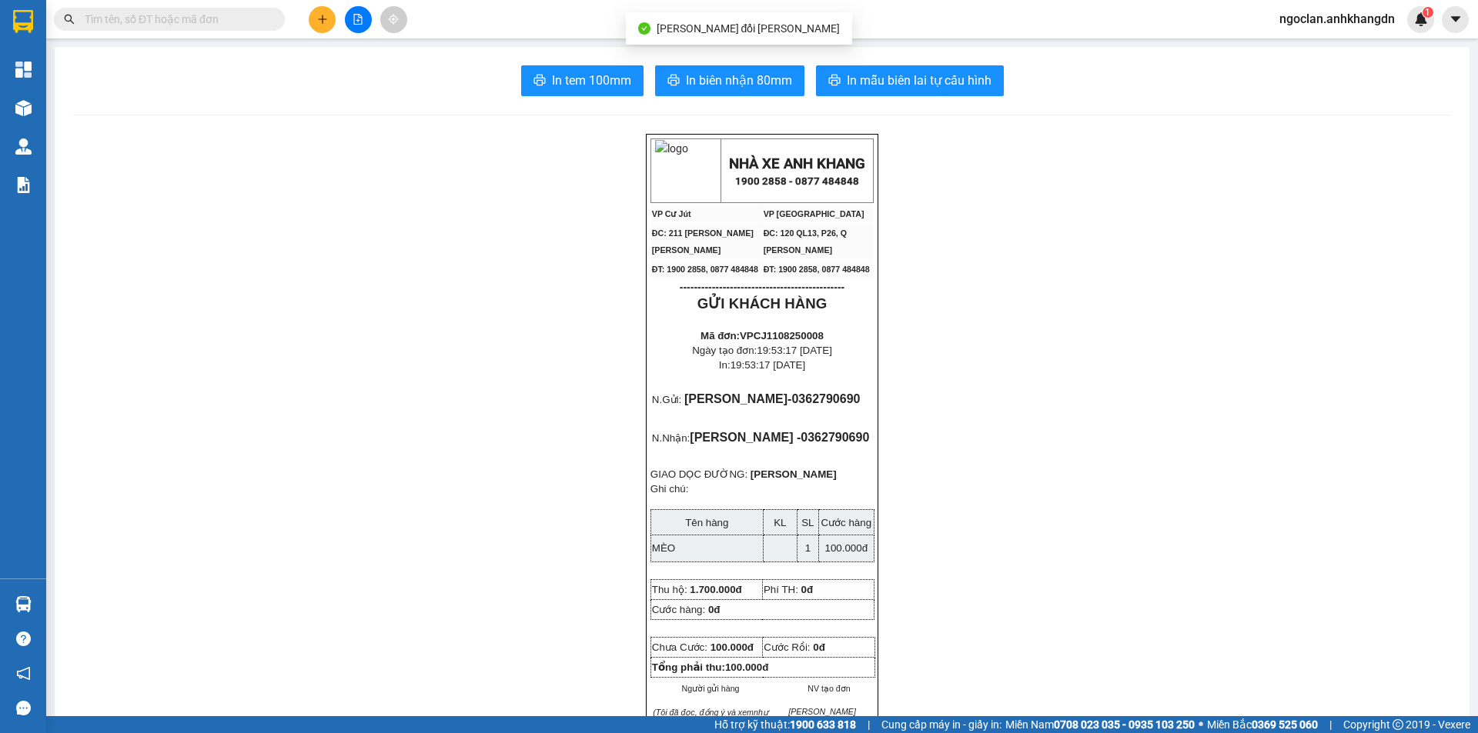
click at [320, 25] on button at bounding box center [322, 19] width 27 height 27
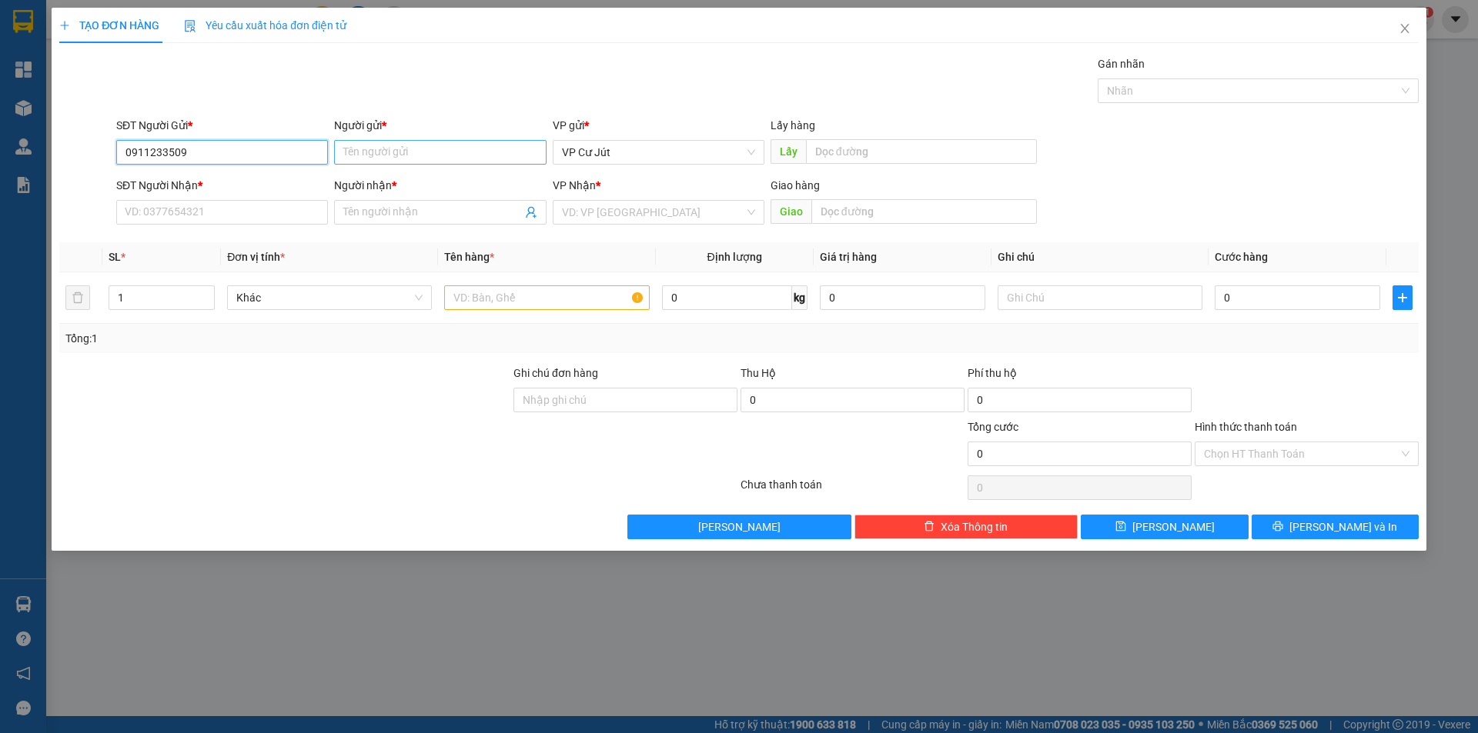
type input "0911233509"
click at [362, 149] on input "Người gửi *" at bounding box center [440, 152] width 212 height 25
type input "[PERSON_NAME] HỢP"
drag, startPoint x: 249, startPoint y: 152, endPoint x: 119, endPoint y: 149, distance: 130.1
click at [119, 149] on input "0911233509" at bounding box center [222, 152] width 212 height 25
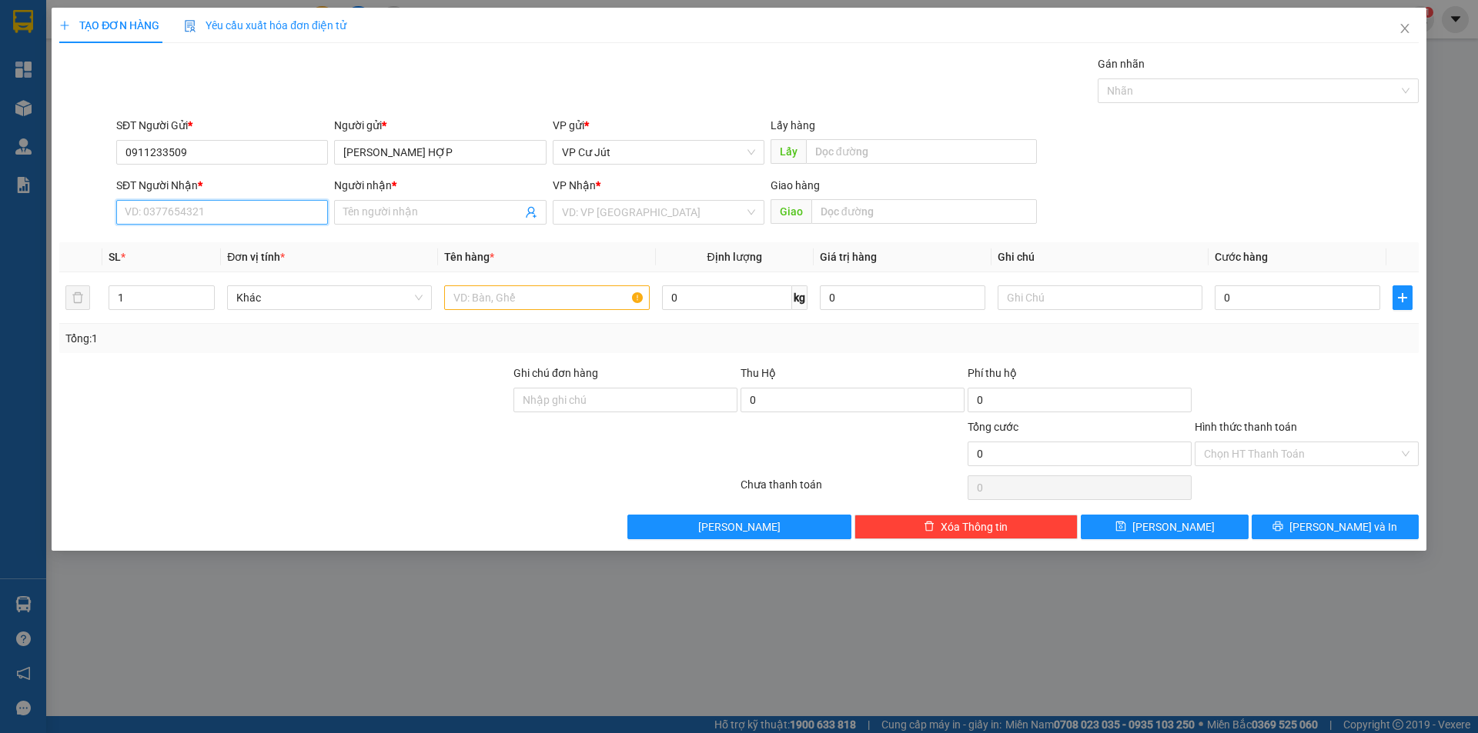
click at [173, 210] on input "SĐT Người Nhận *" at bounding box center [222, 212] width 212 height 25
paste input "0911233509"
type input "0911233509"
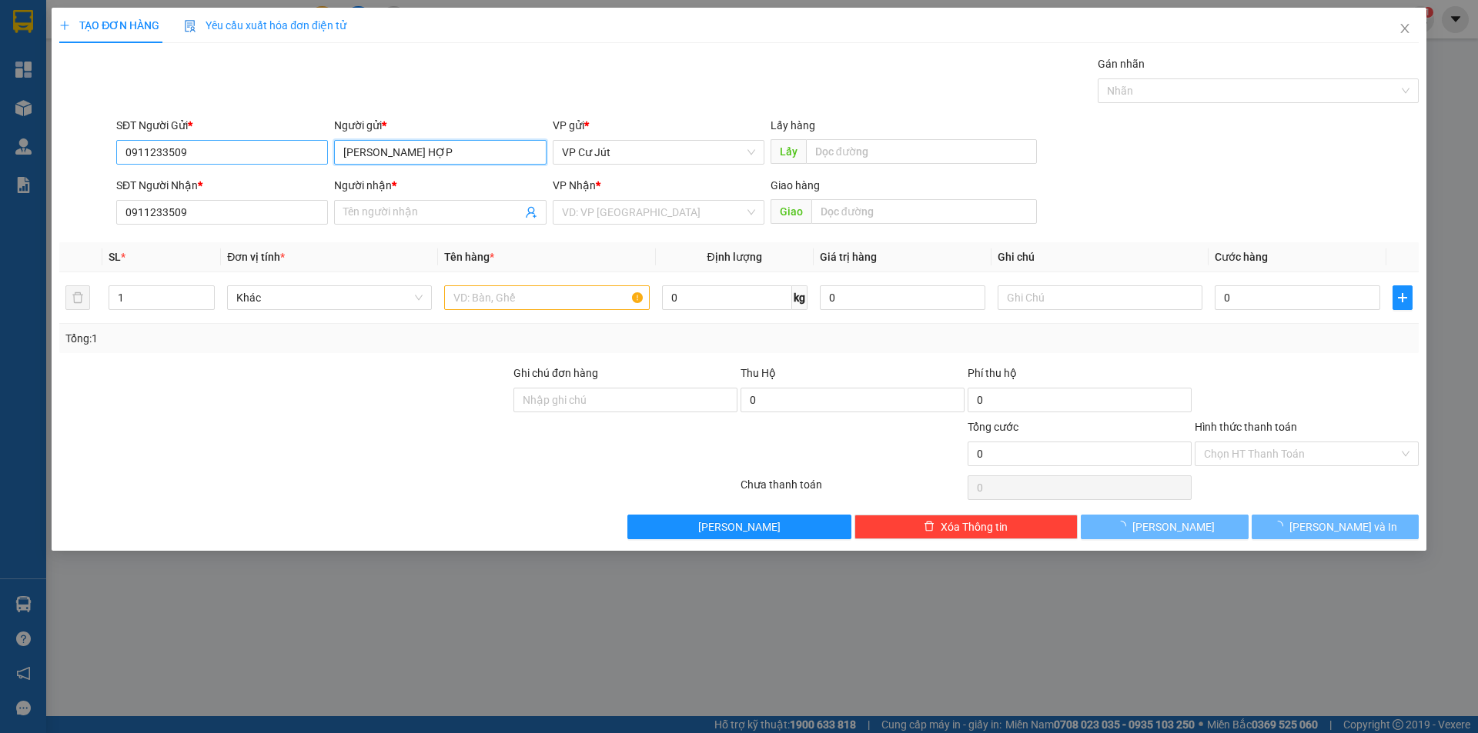
drag, startPoint x: 417, startPoint y: 144, endPoint x: 322, endPoint y: 155, distance: 95.4
click at [322, 155] on div "SĐT Người Gửi * 0911233509 Người gửi * [PERSON_NAME] HỢP [PERSON_NAME] HỢP VP g…" at bounding box center [767, 144] width 1308 height 54
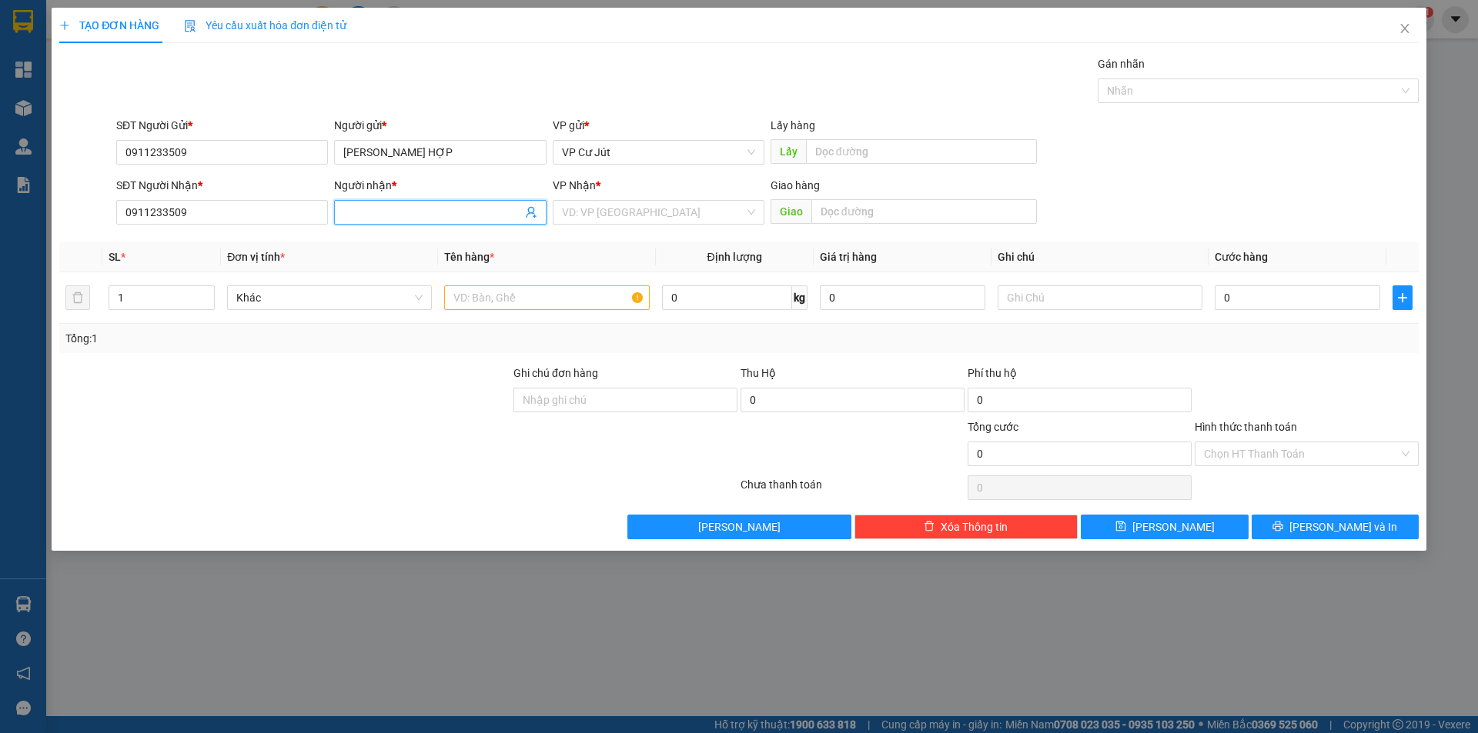
click at [374, 209] on input "Người nhận *" at bounding box center [432, 212] width 178 height 17
paste input "[PERSON_NAME] HỢP"
type input "[PERSON_NAME] HỢP"
drag, startPoint x: 648, startPoint y: 215, endPoint x: 640, endPoint y: 225, distance: 13.1
click at [648, 214] on input "search" at bounding box center [653, 212] width 182 height 23
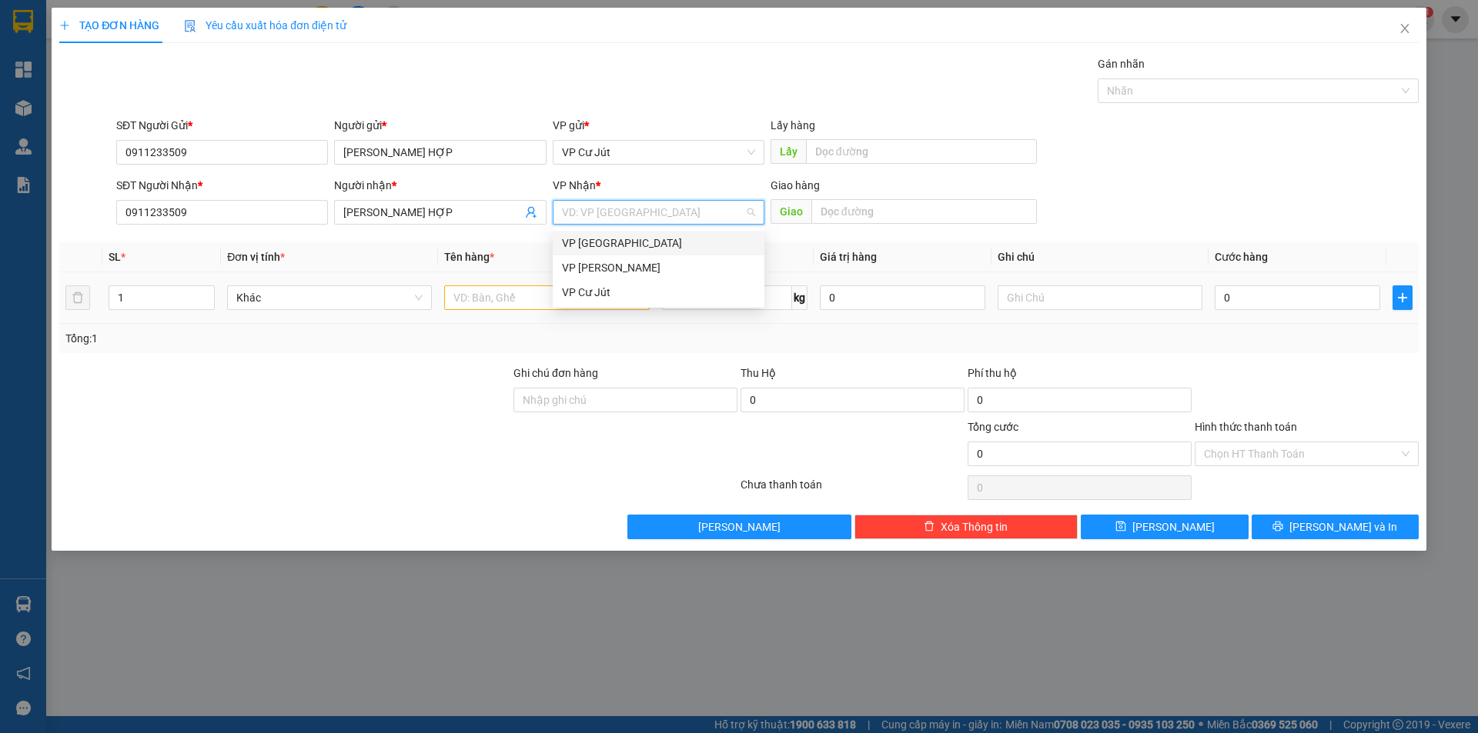
drag, startPoint x: 629, startPoint y: 246, endPoint x: 523, endPoint y: 274, distance: 109.2
click at [628, 246] on div "VP [GEOGRAPHIC_DATA]" at bounding box center [658, 243] width 193 height 17
click at [509, 299] on input "text" at bounding box center [546, 298] width 205 height 25
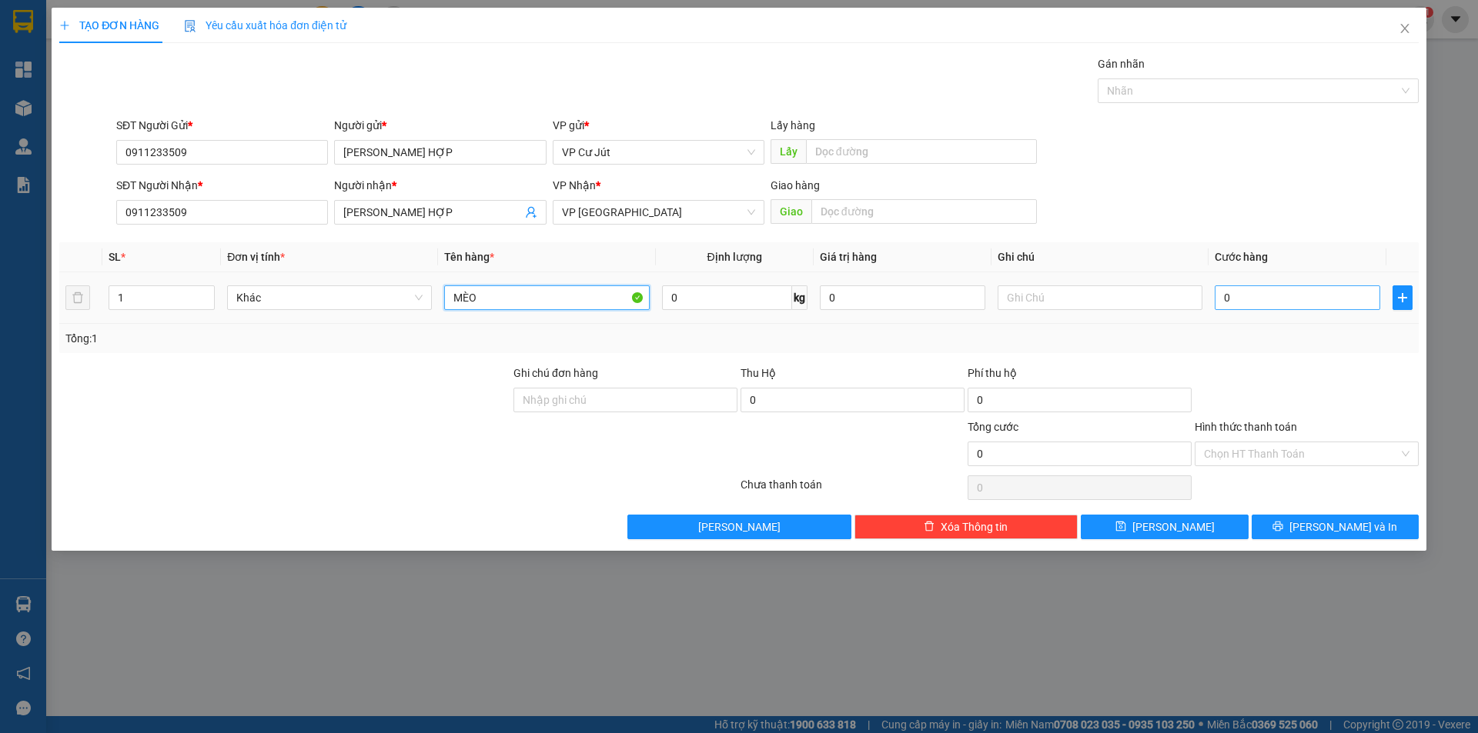
type input "MÈO"
click at [1251, 302] on input "0" at bounding box center [1296, 298] width 165 height 25
type input "10"
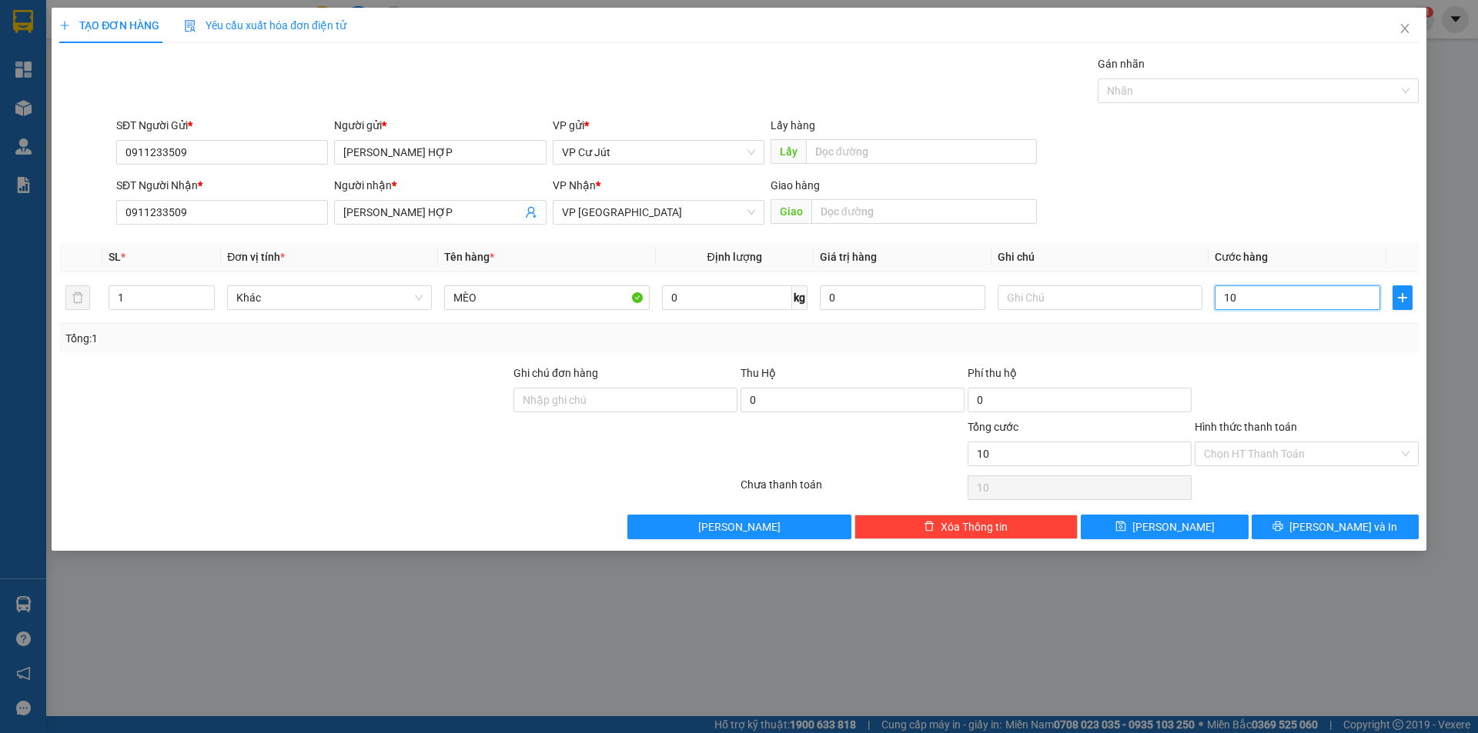
type input "100"
type input "1.000"
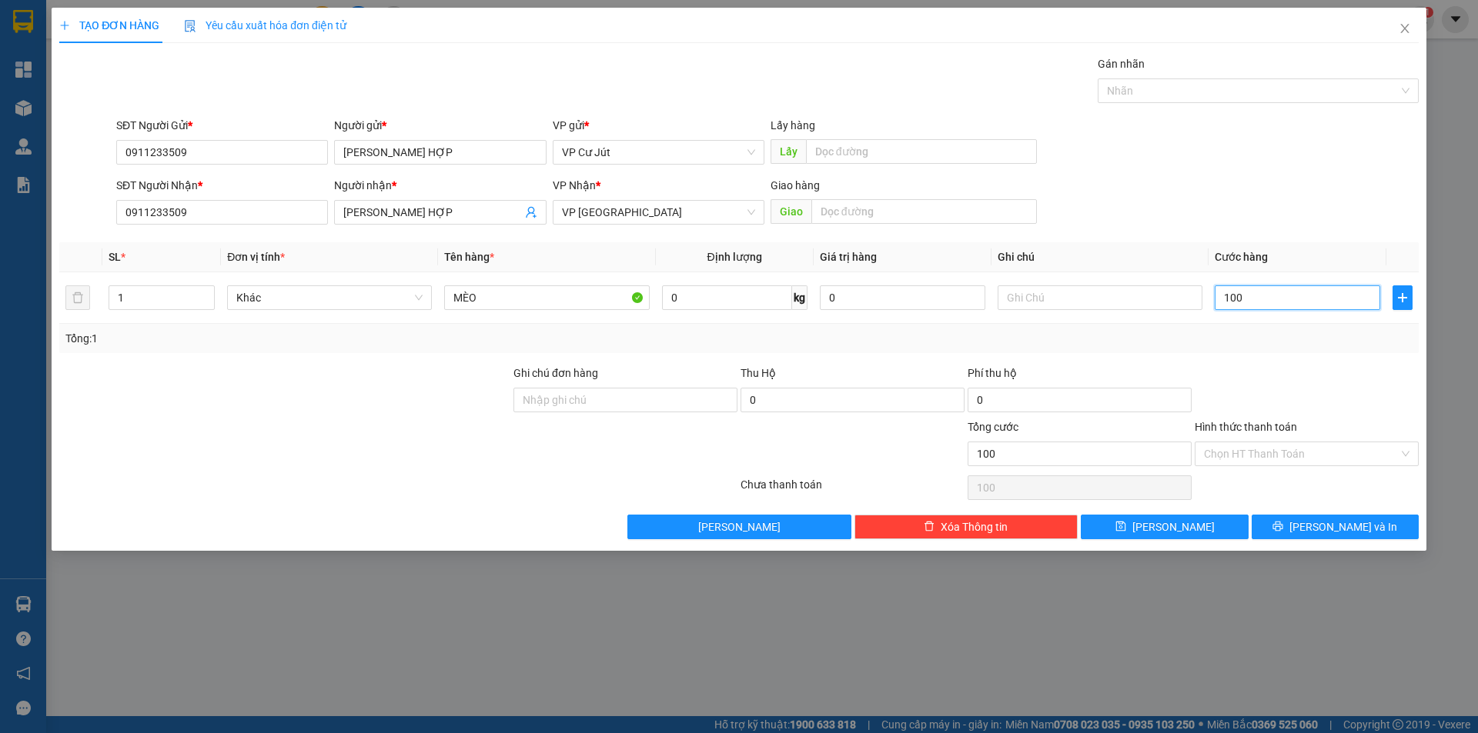
type input "1.000"
type input "10.000"
type input "100.000"
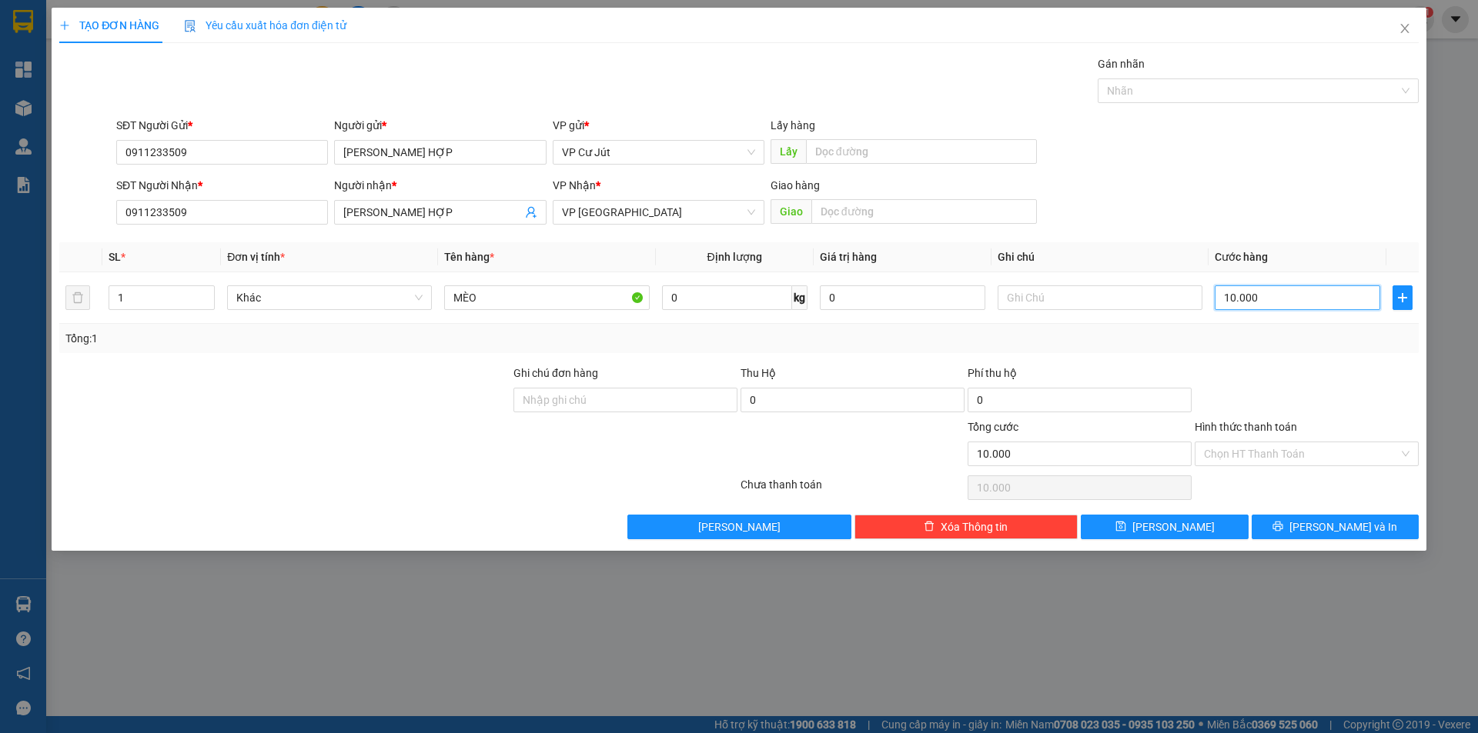
type input "100.000"
click at [1318, 527] on button "[PERSON_NAME] và In" at bounding box center [1334, 527] width 167 height 25
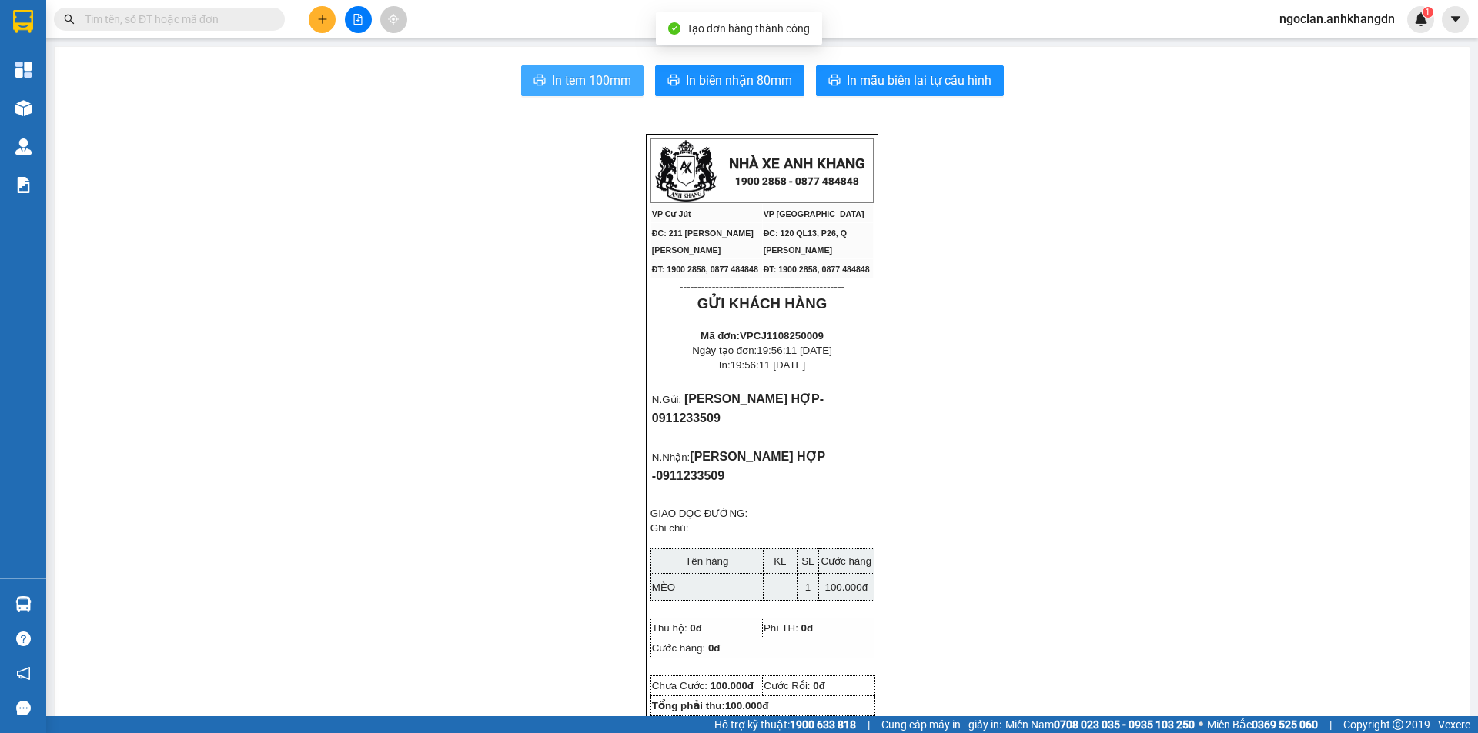
click at [527, 75] on button "In tem 100mm" at bounding box center [582, 80] width 122 height 31
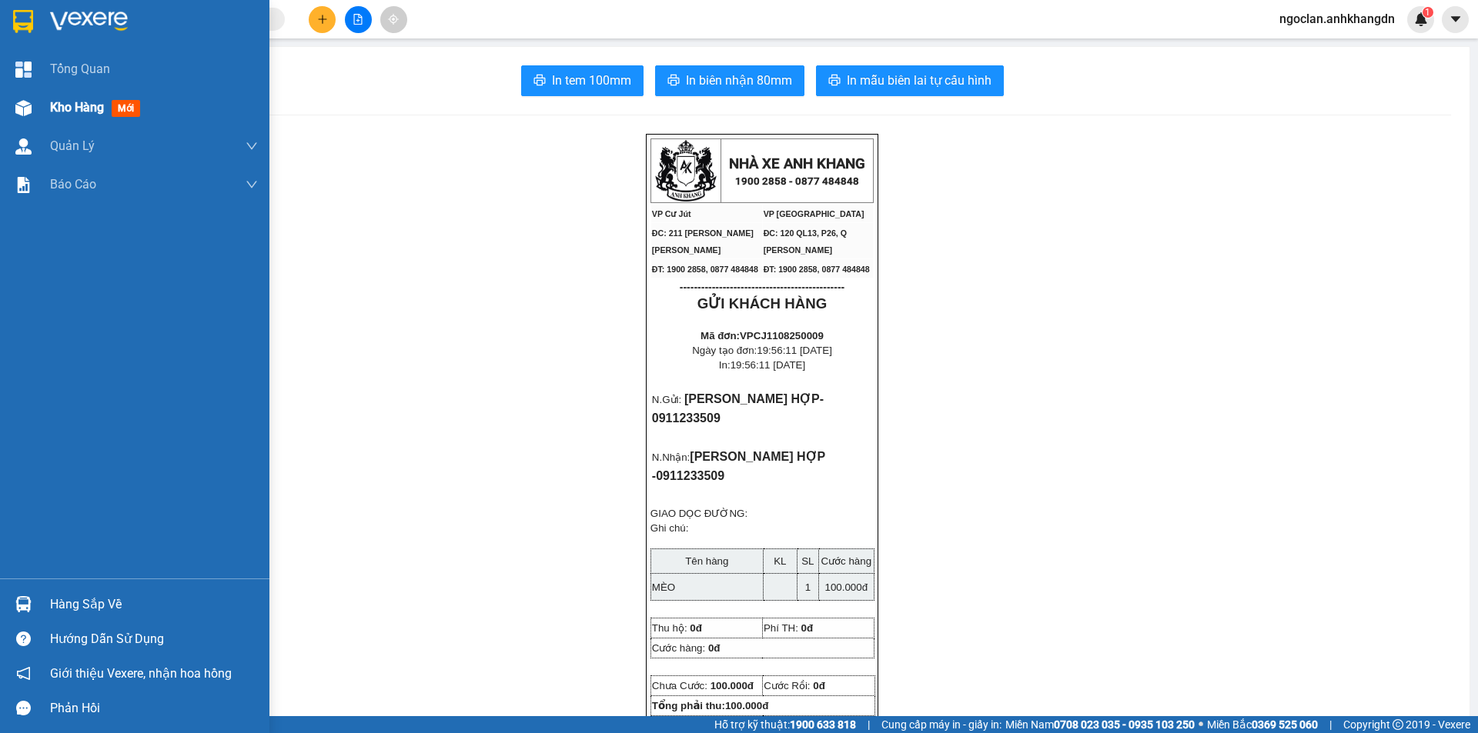
click at [91, 110] on span "Kho hàng" at bounding box center [77, 107] width 54 height 15
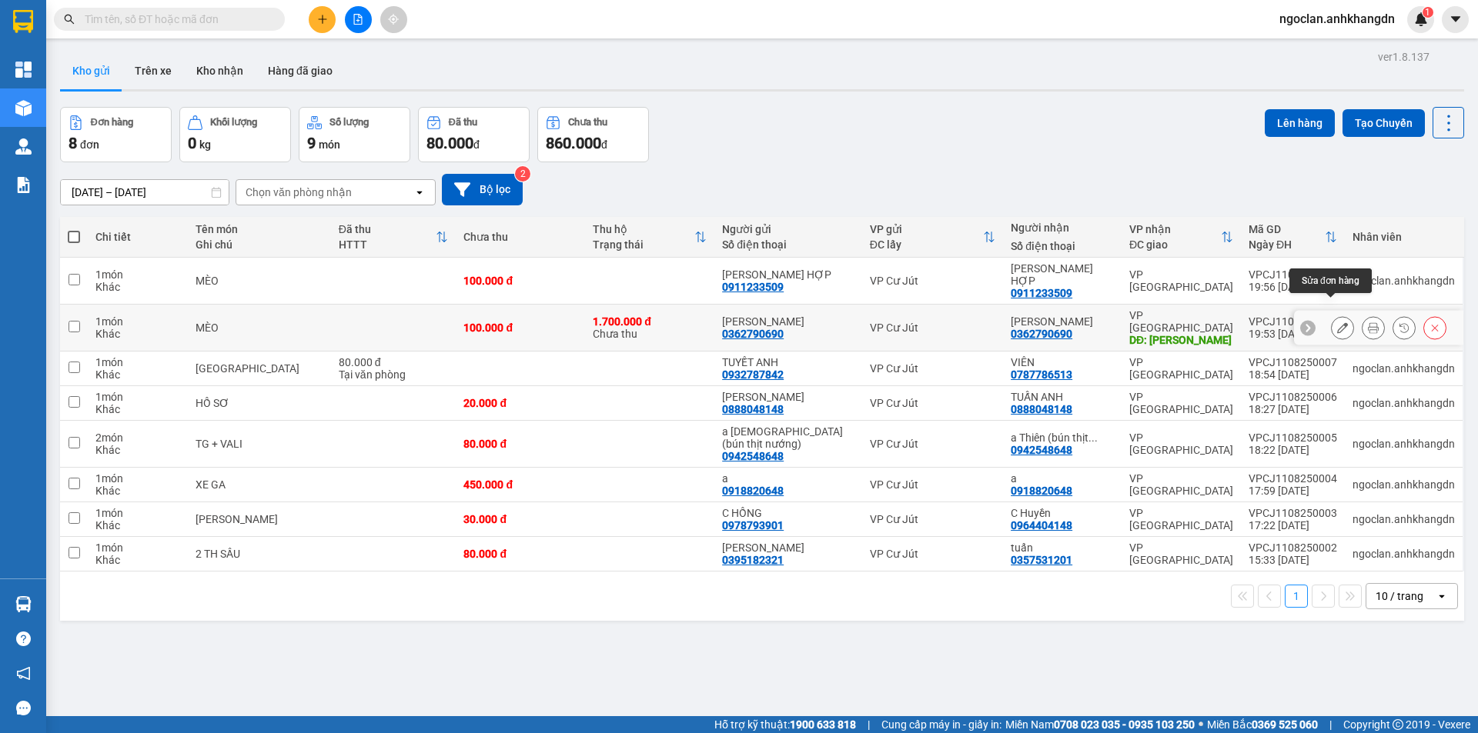
click at [1337, 322] on icon at bounding box center [1342, 327] width 11 height 11
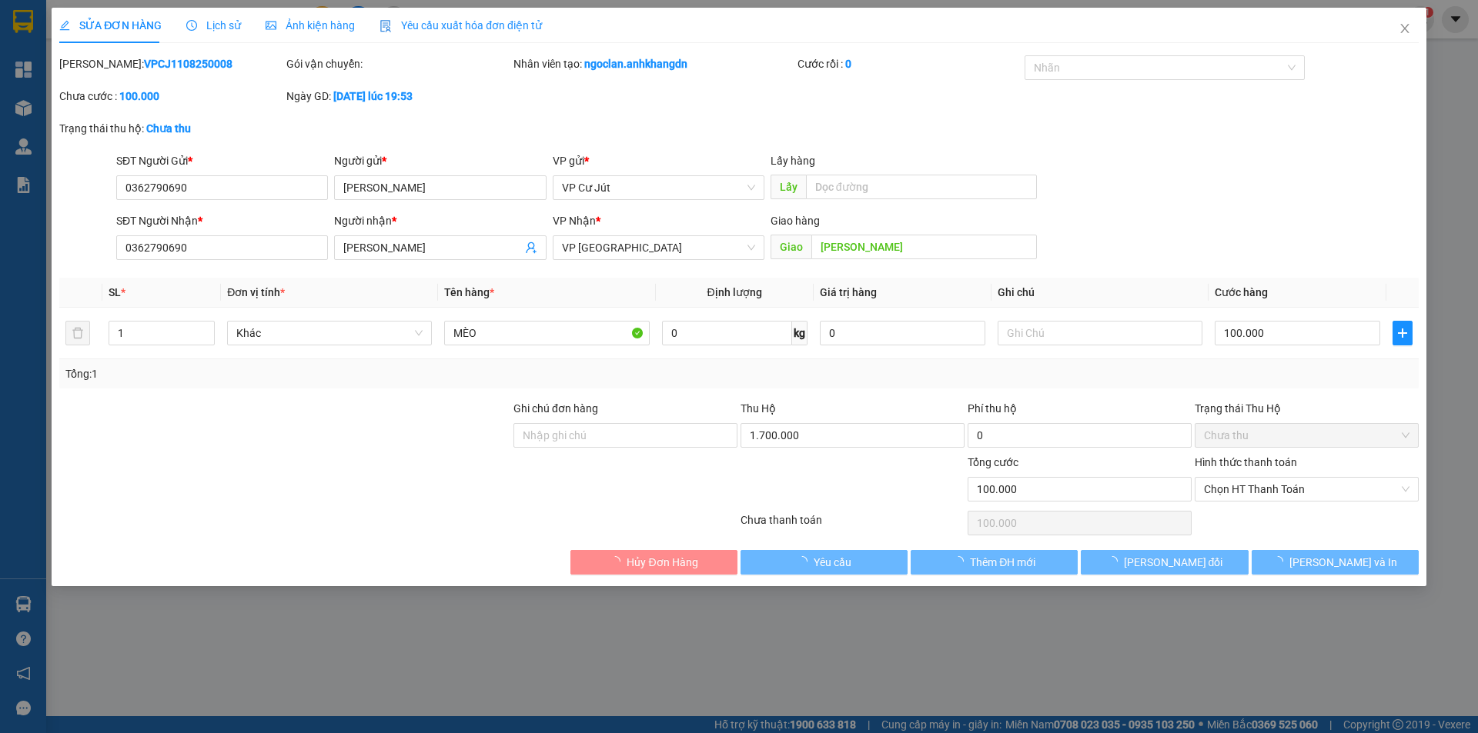
type input "0362790690"
type input "[PERSON_NAME]"
type input "0362790690"
type input "[PERSON_NAME]"
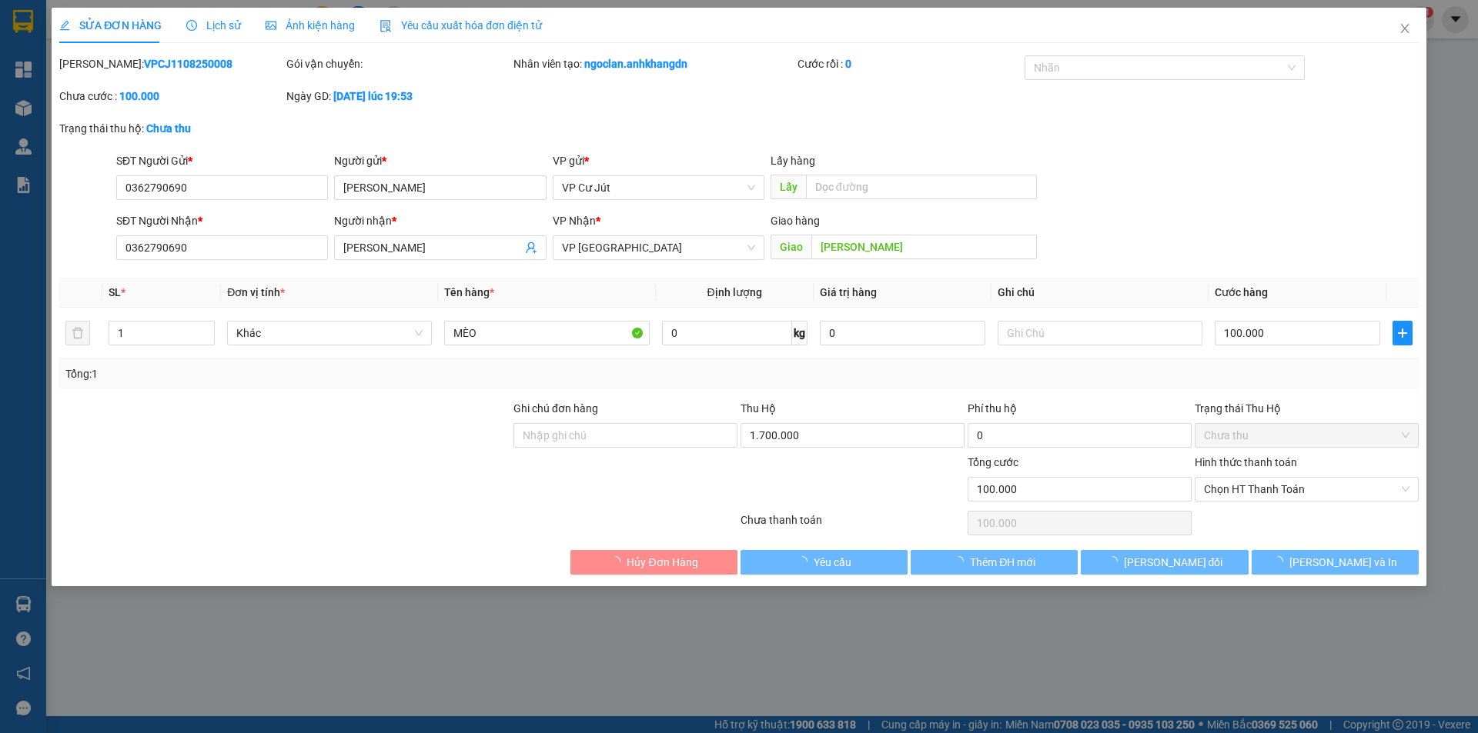
type input "100.000"
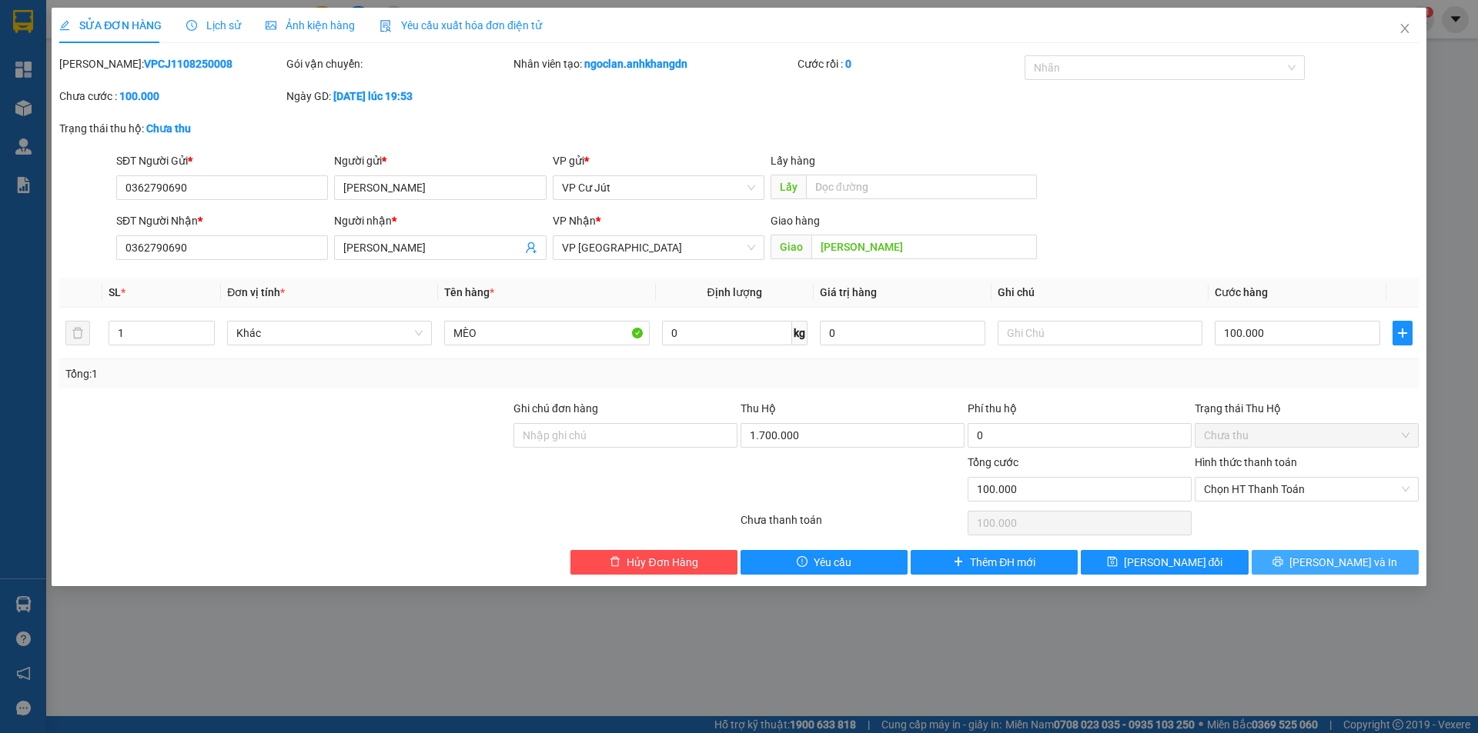
click at [1338, 562] on span "[PERSON_NAME] và In" at bounding box center [1343, 562] width 108 height 17
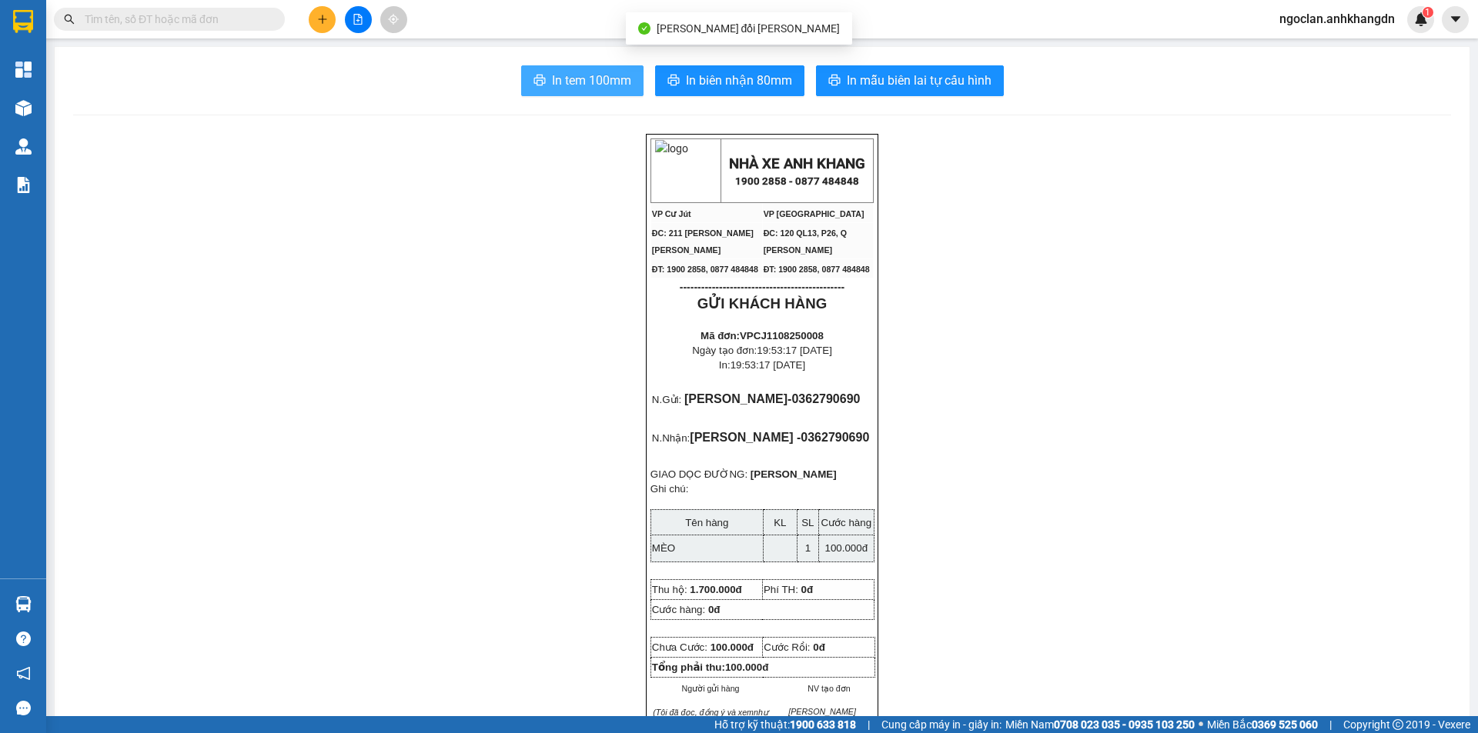
click at [589, 82] on span "In tem 100mm" at bounding box center [591, 80] width 79 height 19
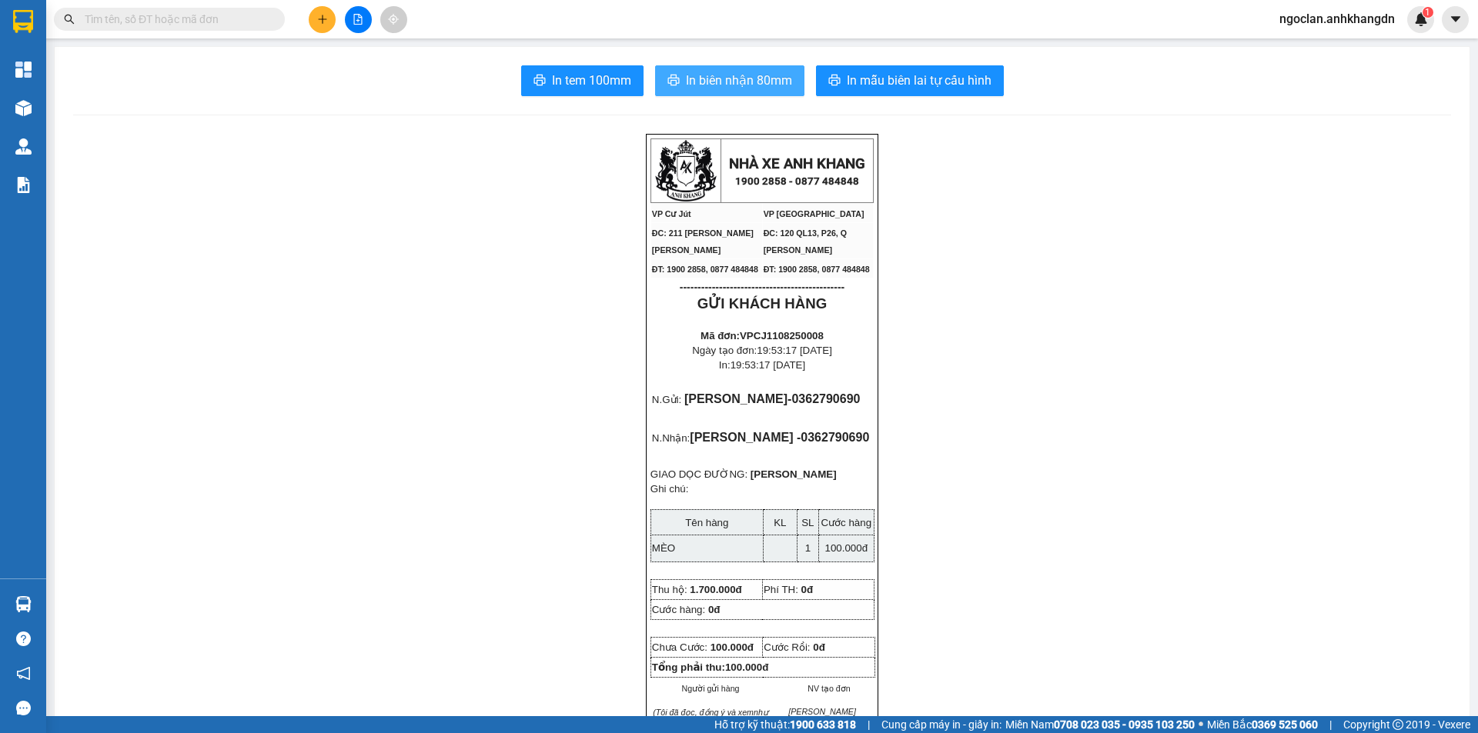
click at [748, 75] on span "In biên nhận 80mm" at bounding box center [739, 80] width 106 height 19
click at [703, 75] on span "In biên nhận 80mm" at bounding box center [739, 80] width 106 height 19
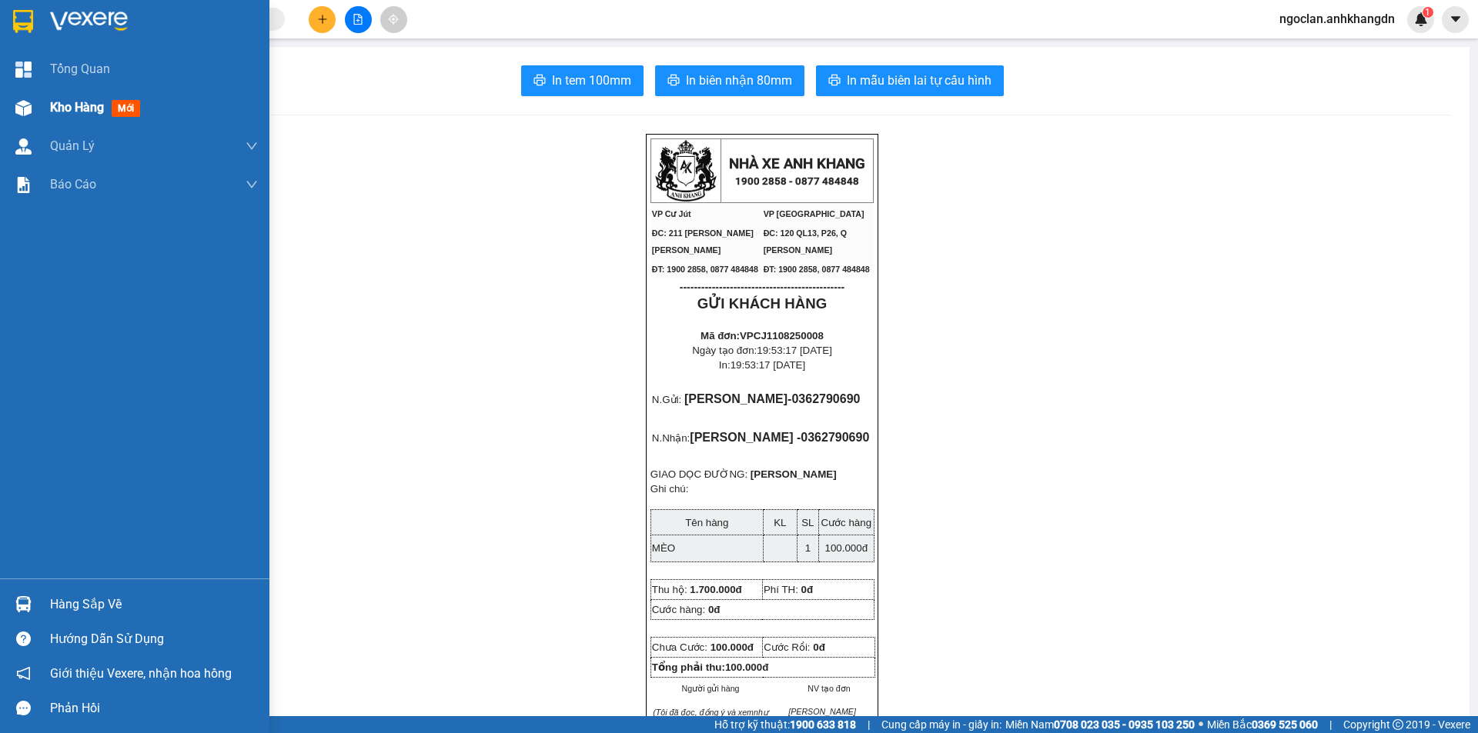
click at [71, 107] on span "Kho hàng" at bounding box center [77, 107] width 54 height 15
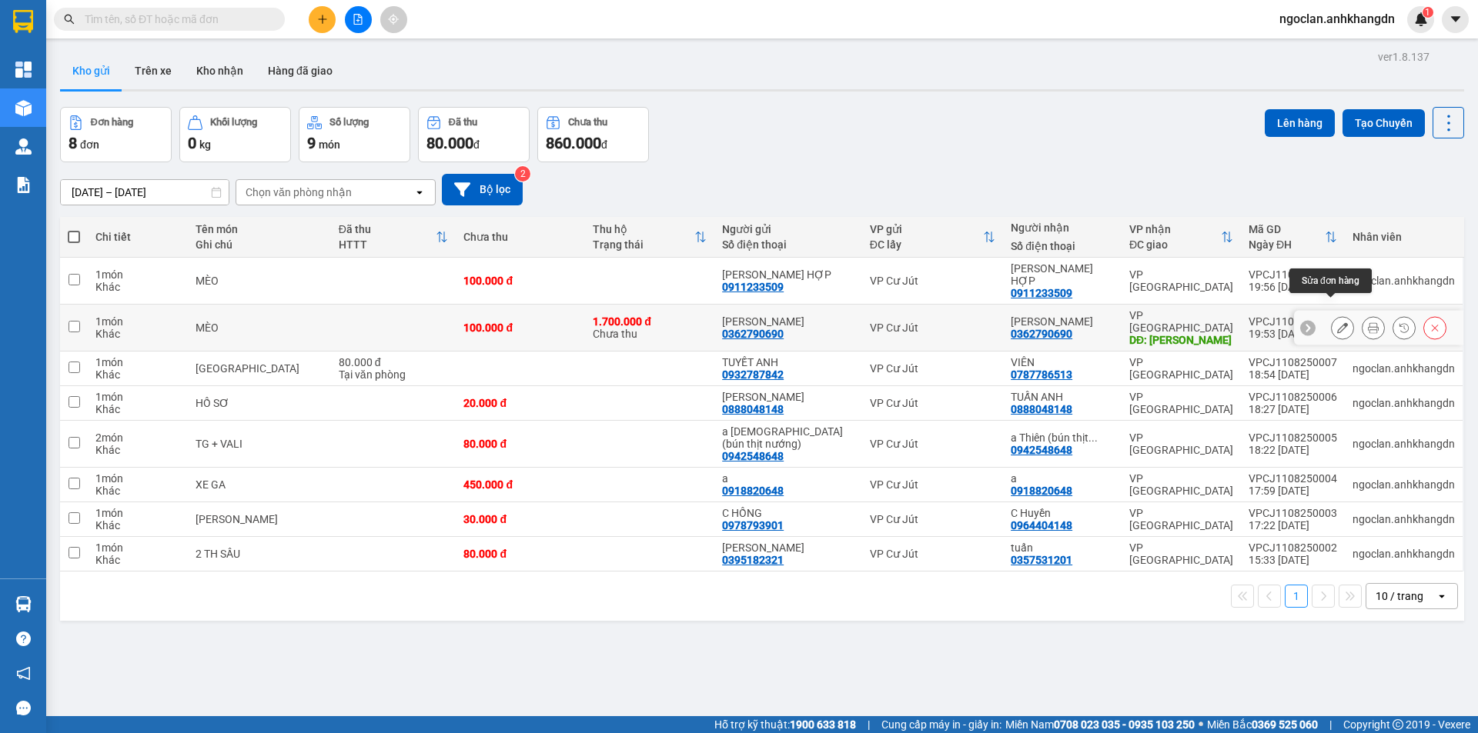
click at [1338, 315] on button at bounding box center [1342, 328] width 22 height 27
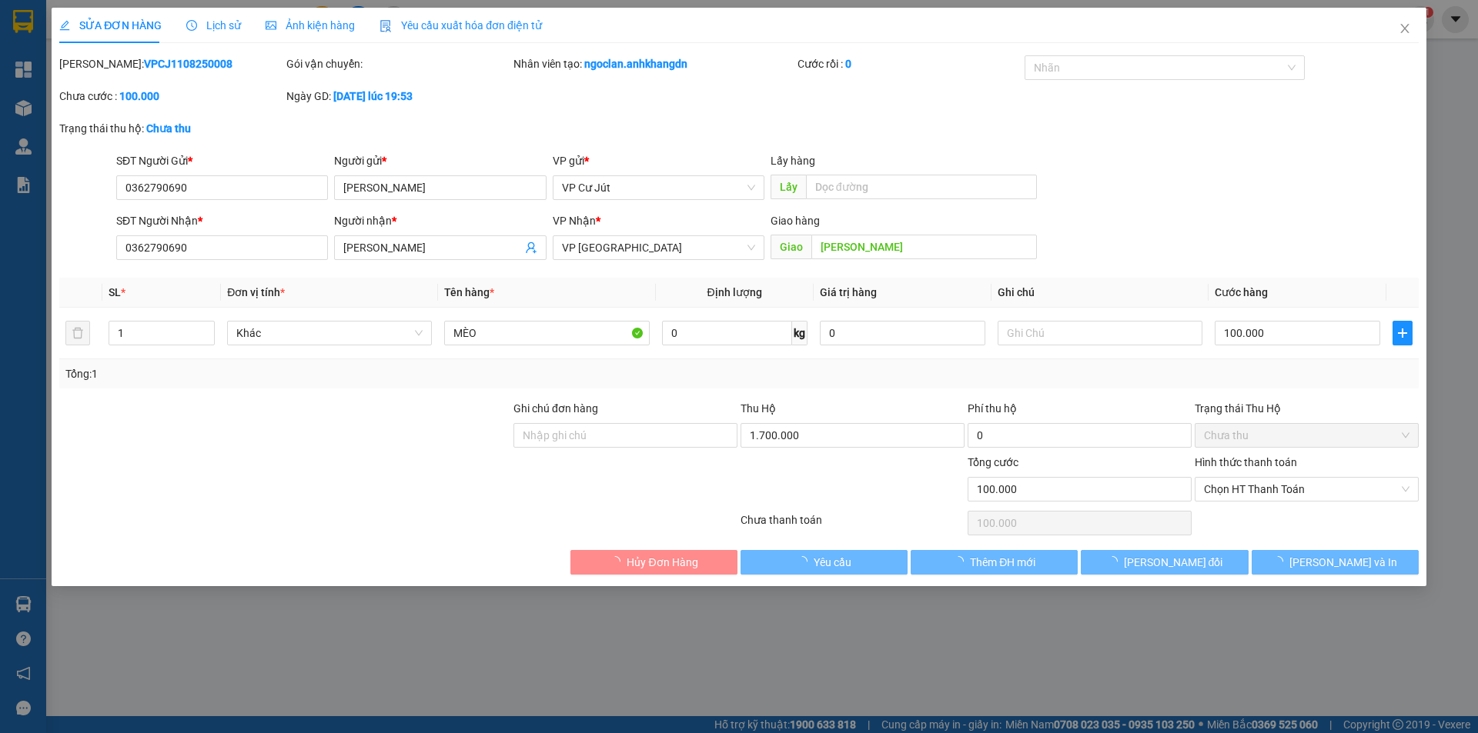
type input "0362790690"
type input "[PERSON_NAME]"
type input "0362790690"
type input "[PERSON_NAME]"
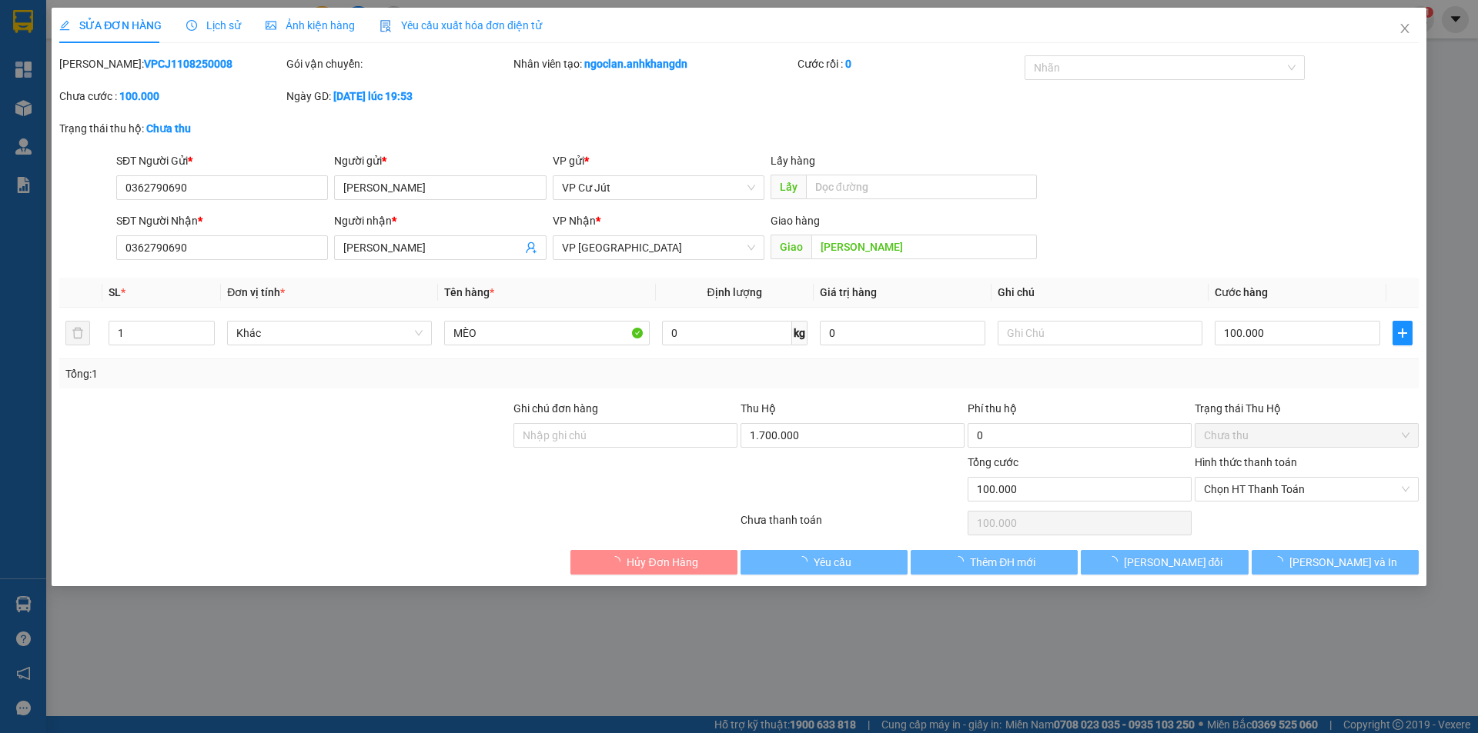
type input "100.000"
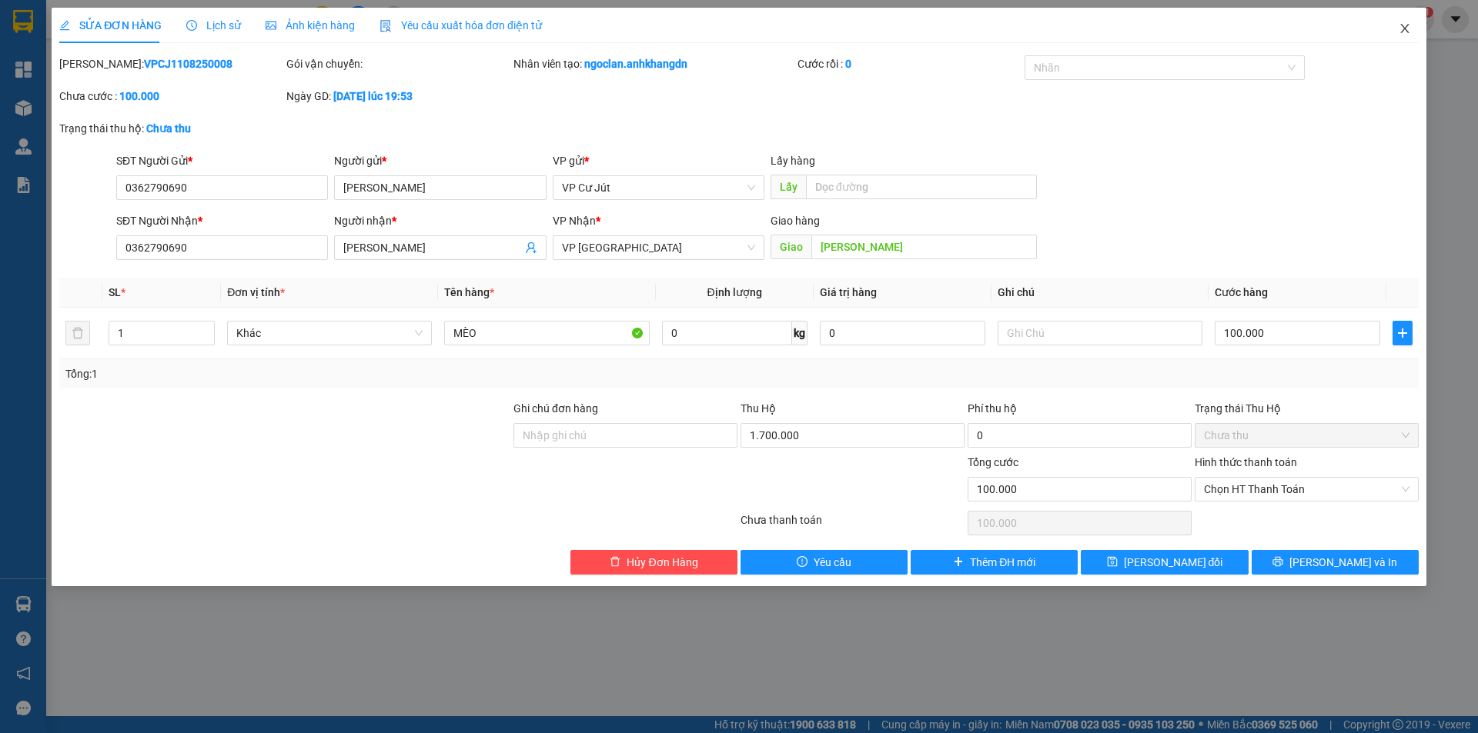
click at [1405, 28] on icon "close" at bounding box center [1404, 28] width 12 height 12
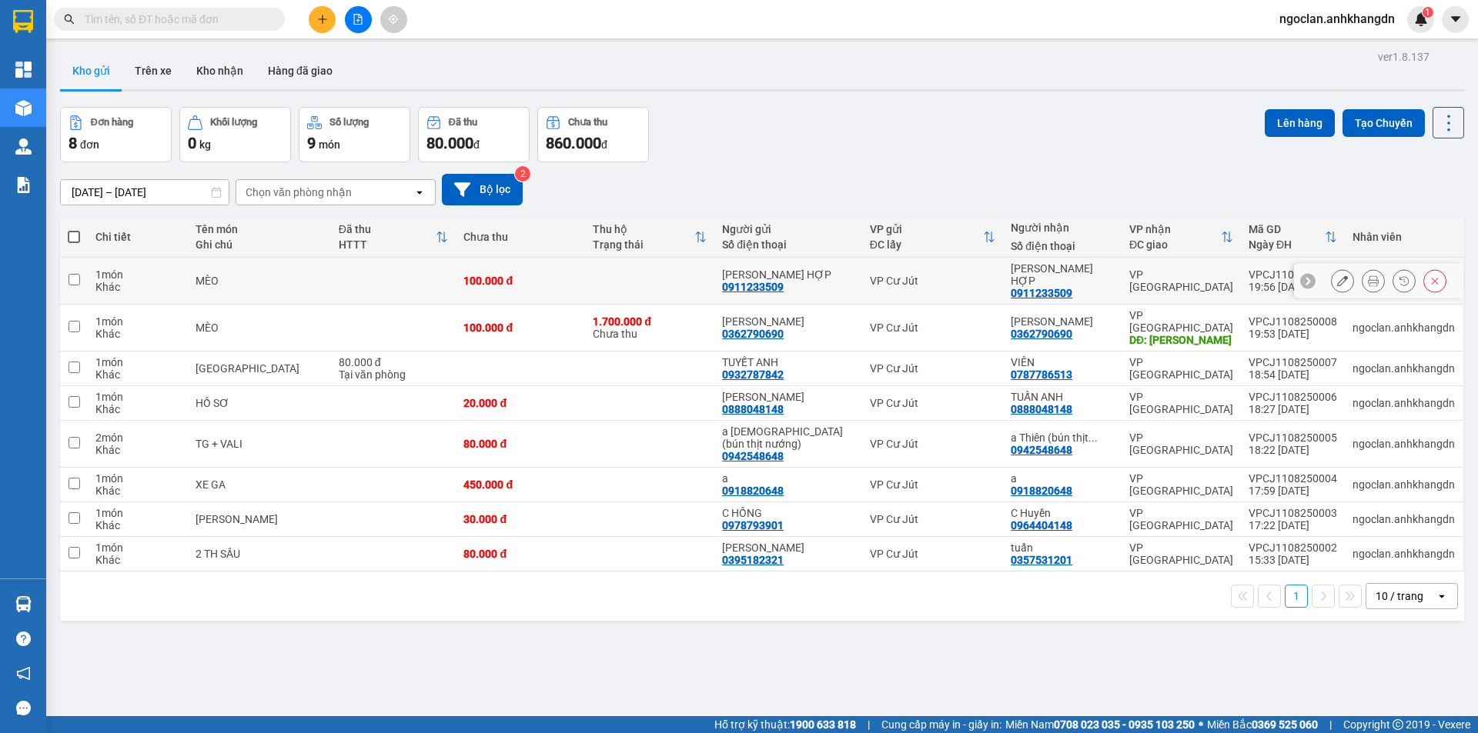
click at [1331, 276] on button at bounding box center [1342, 281] width 22 height 27
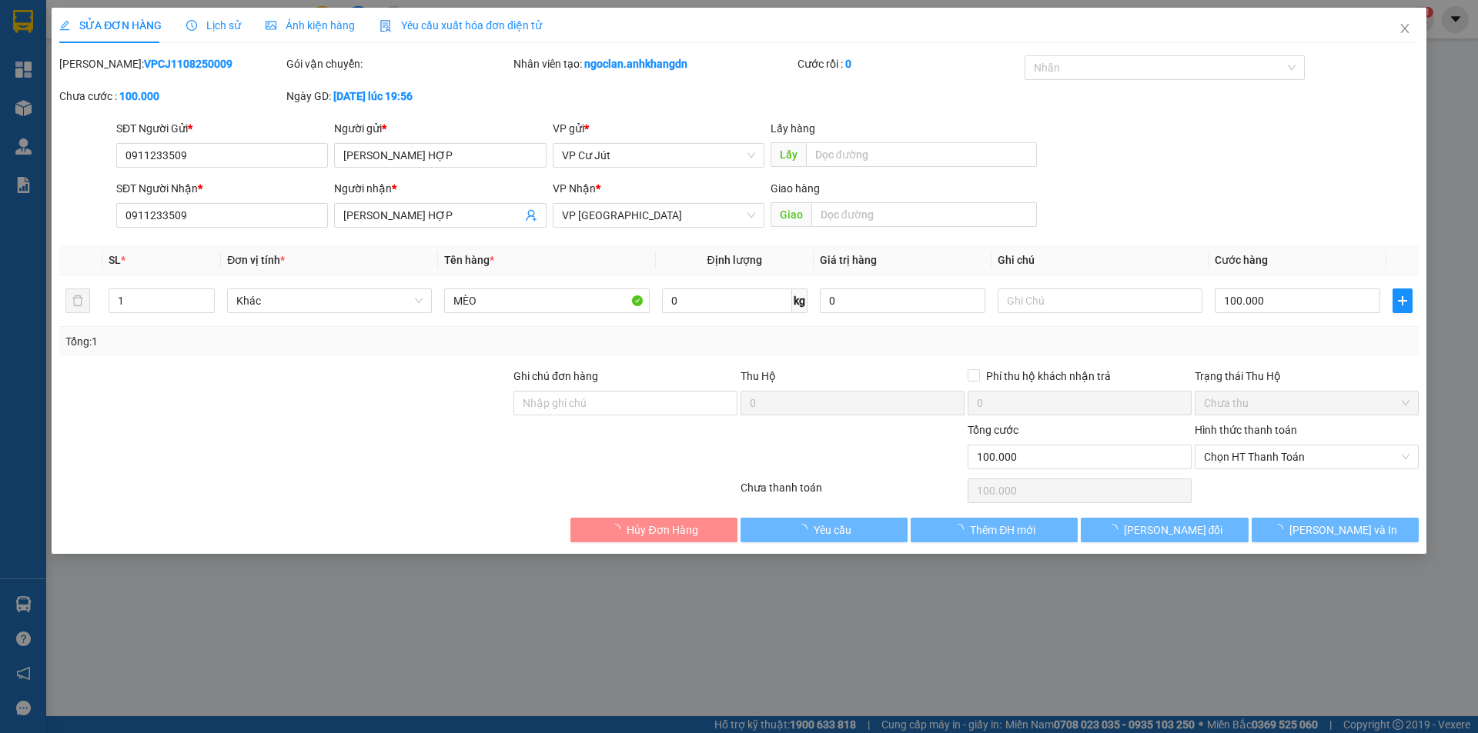
type input "0911233509"
type input "[PERSON_NAME] HỢP"
type input "0911233509"
type input "[PERSON_NAME] HỢP"
type input "100.000"
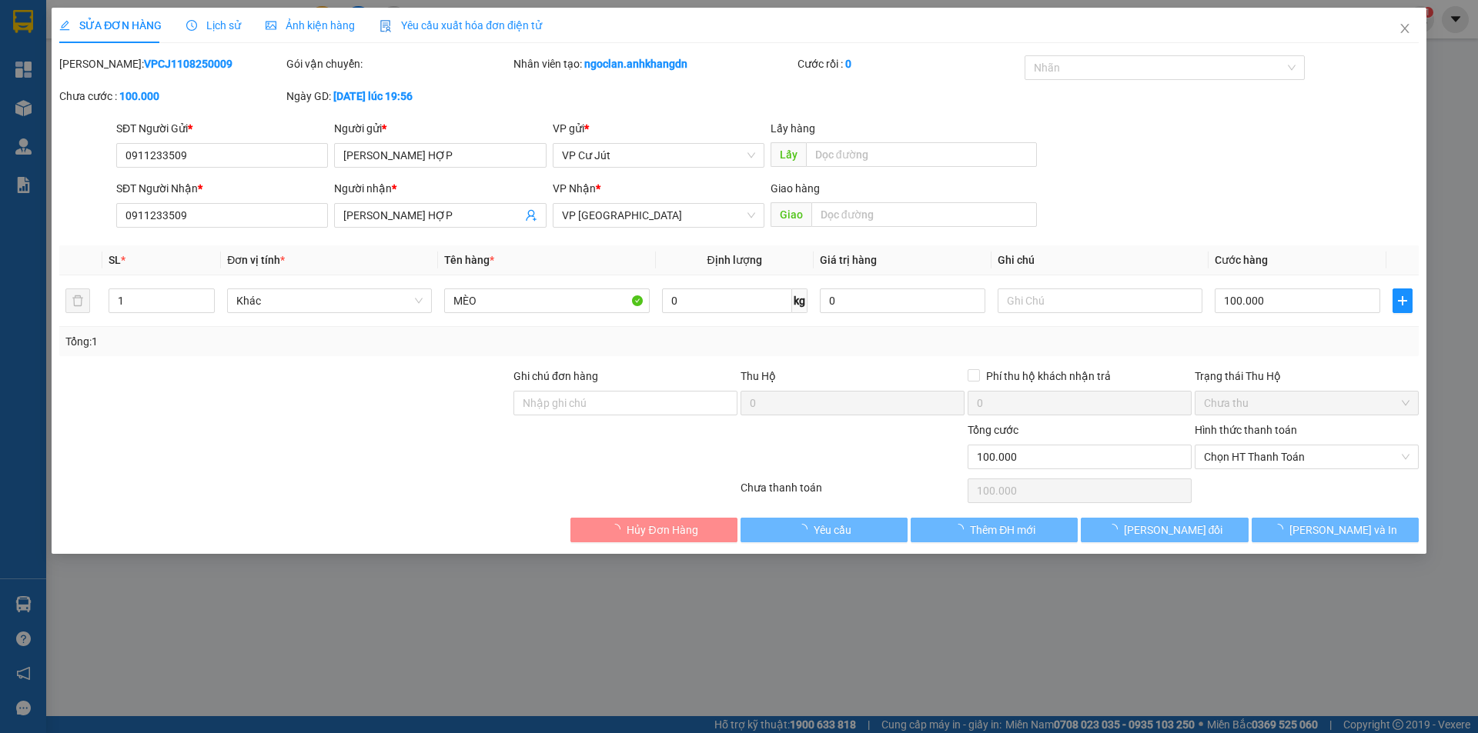
type input "100.000"
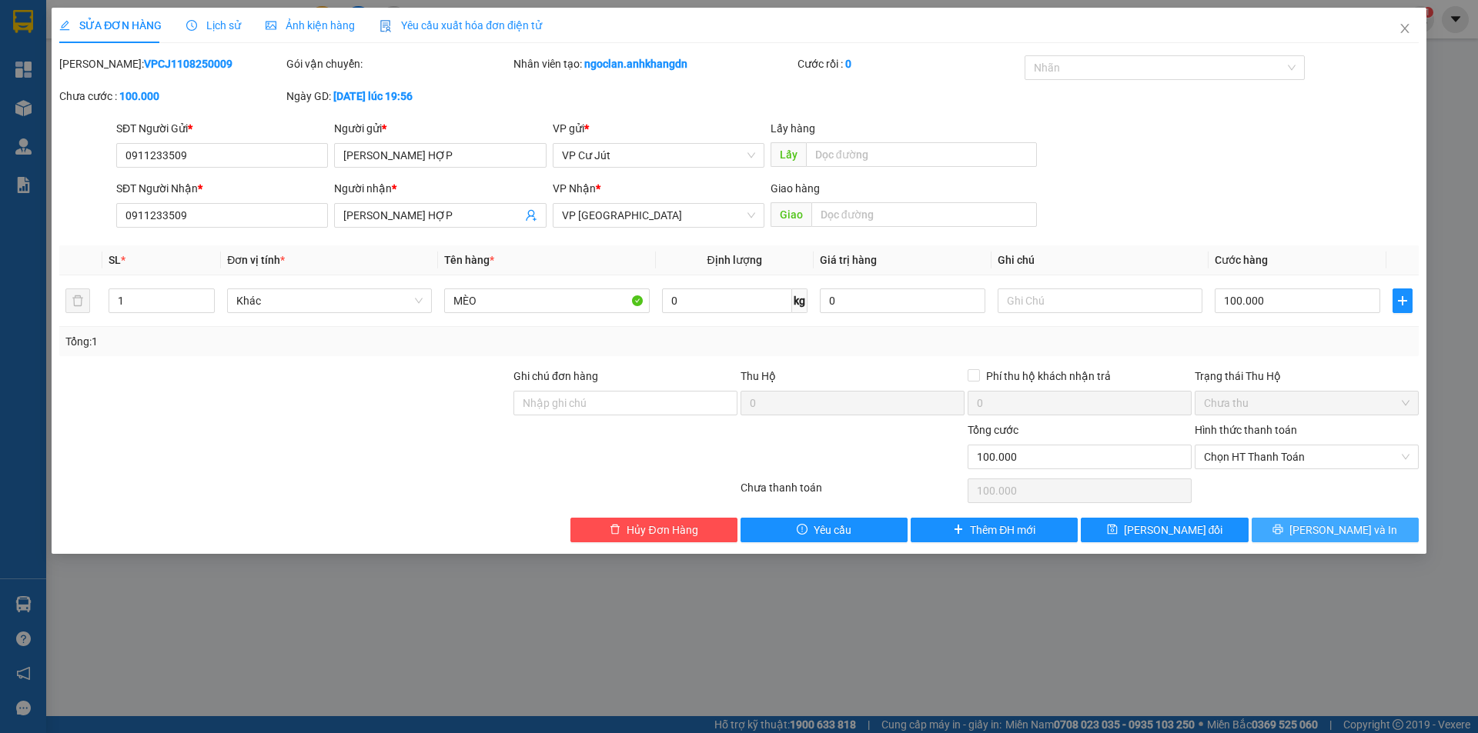
click at [1283, 532] on icon "printer" at bounding box center [1277, 529] width 11 height 11
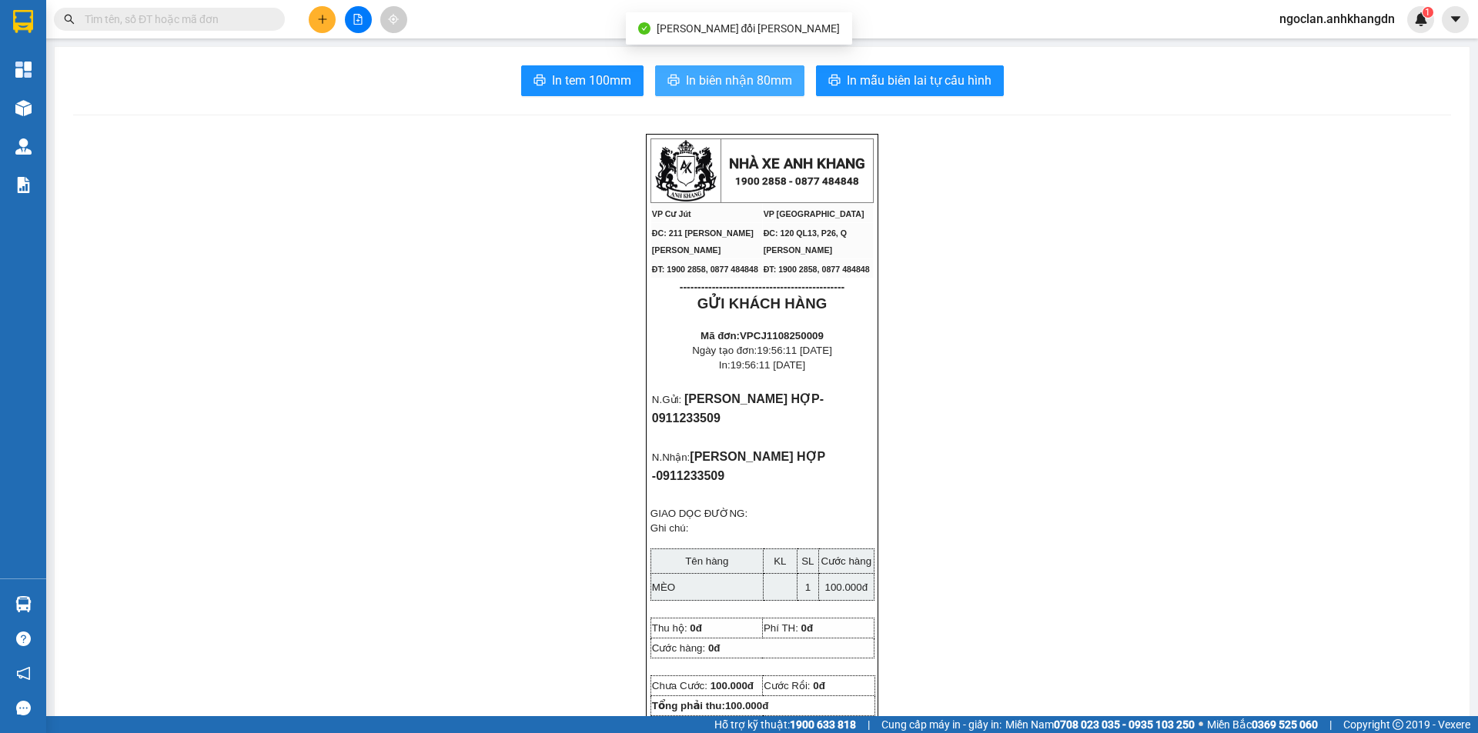
click at [751, 80] on span "In biên nhận 80mm" at bounding box center [739, 80] width 106 height 19
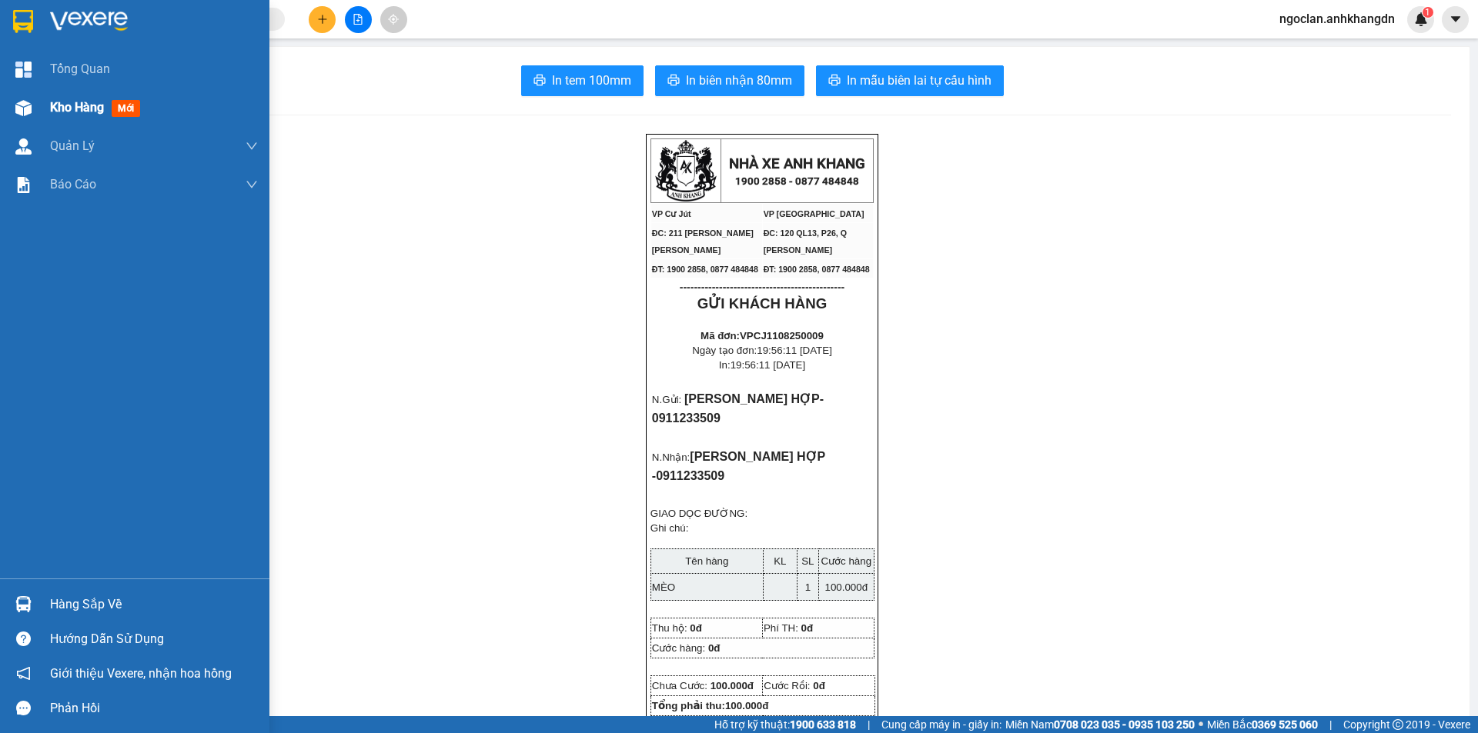
click at [54, 111] on span "Kho hàng" at bounding box center [77, 107] width 54 height 15
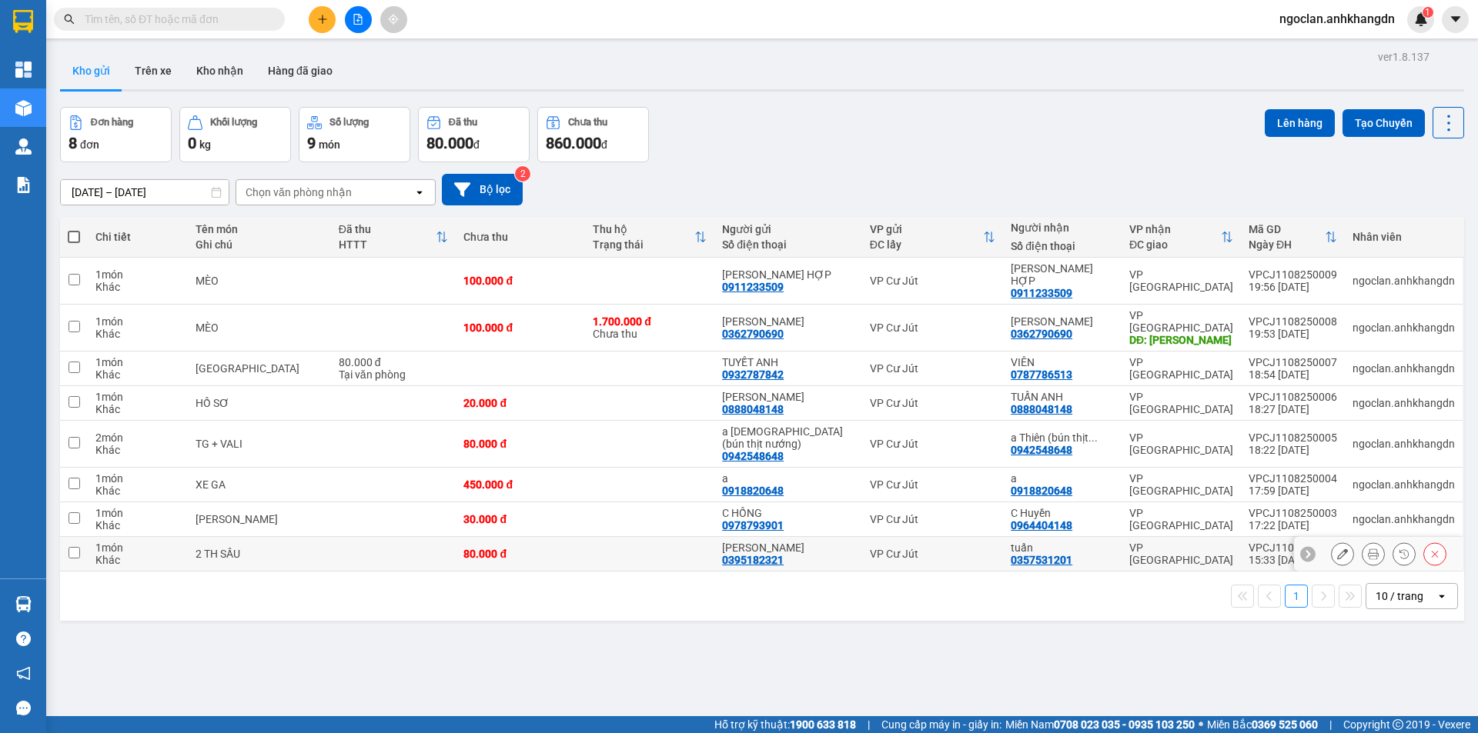
click at [433, 537] on td at bounding box center [393, 554] width 125 height 35
checkbox input "true"
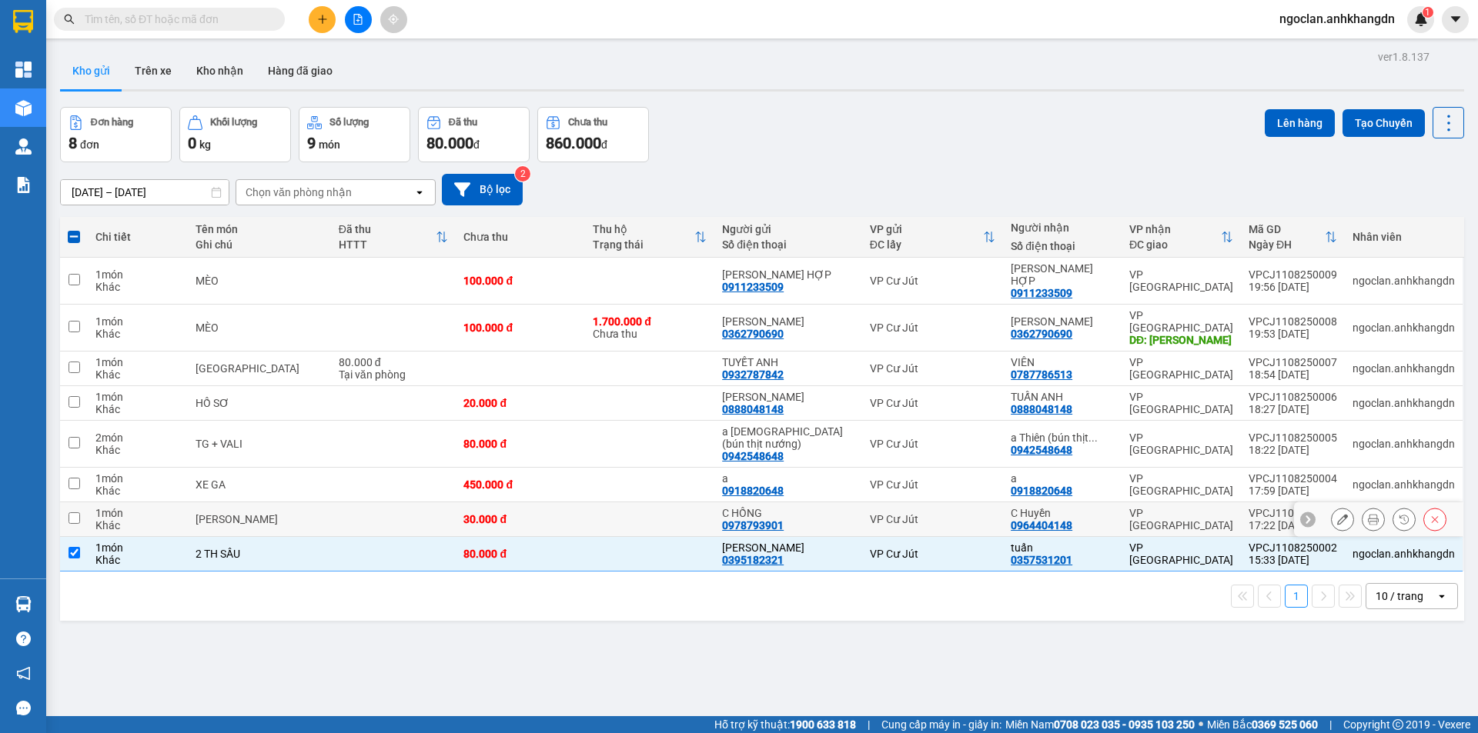
click at [443, 503] on td at bounding box center [393, 520] width 125 height 35
checkbox input "true"
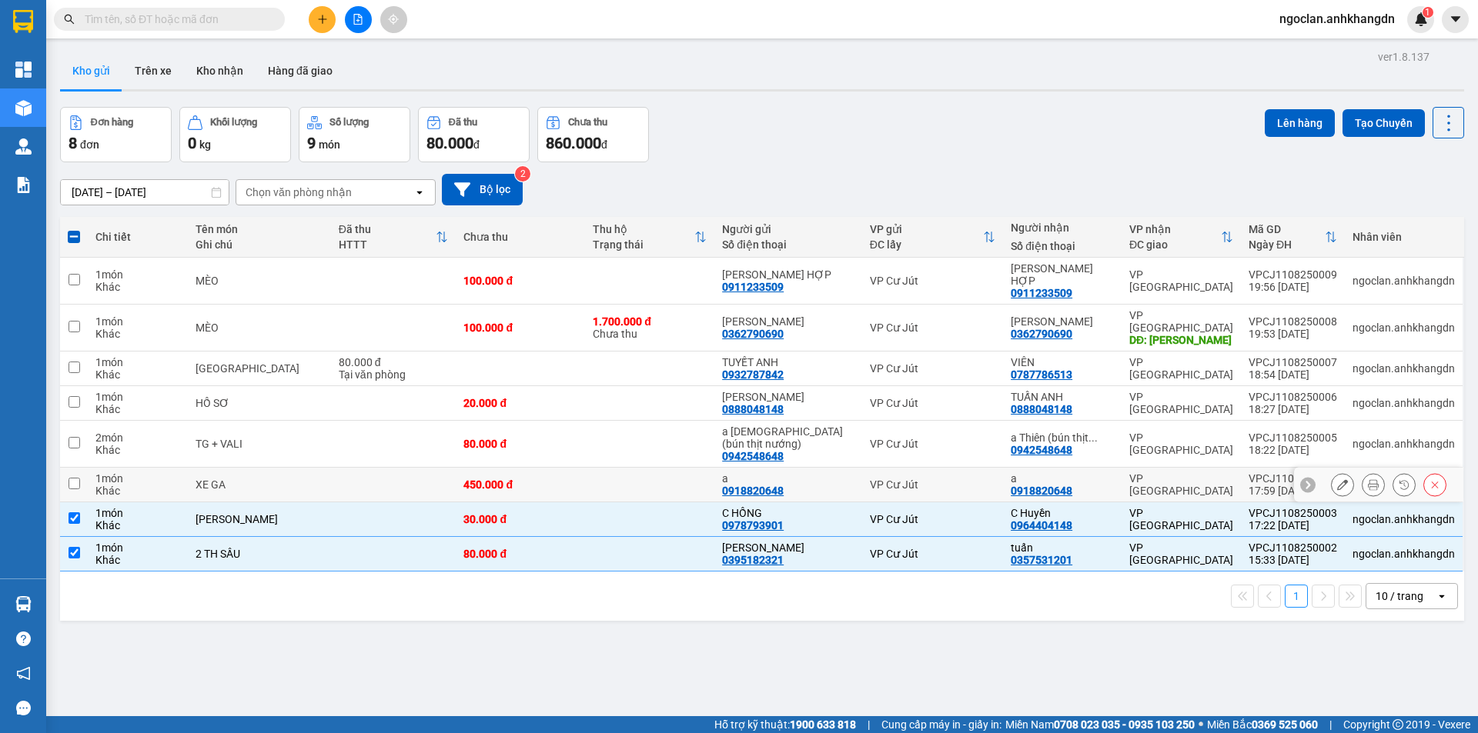
click at [456, 468] on td "450.000 đ" at bounding box center [520, 485] width 129 height 35
checkbox input "true"
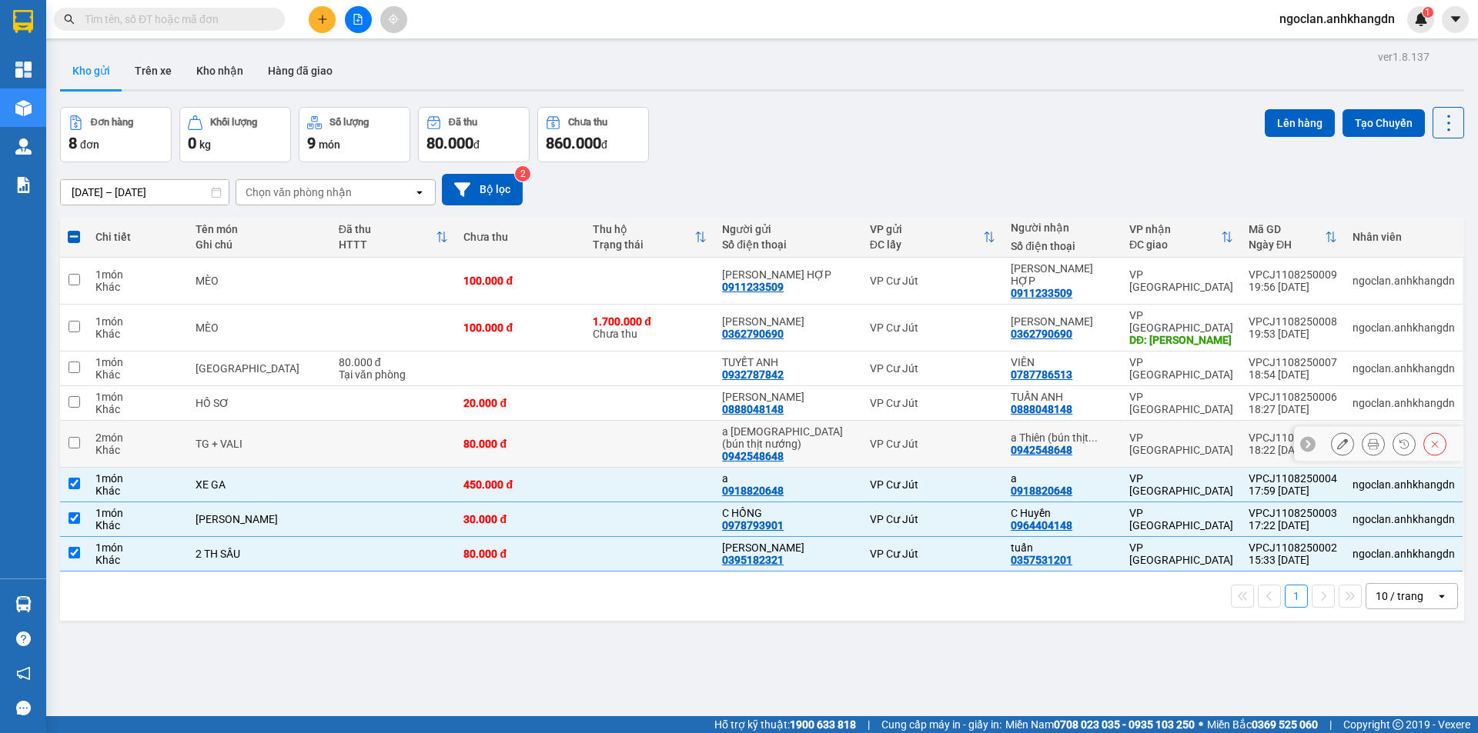
drag, startPoint x: 472, startPoint y: 415, endPoint x: 474, endPoint y: 398, distance: 17.1
click at [472, 438] on div "80.000 đ" at bounding box center [520, 444] width 114 height 12
checkbox input "true"
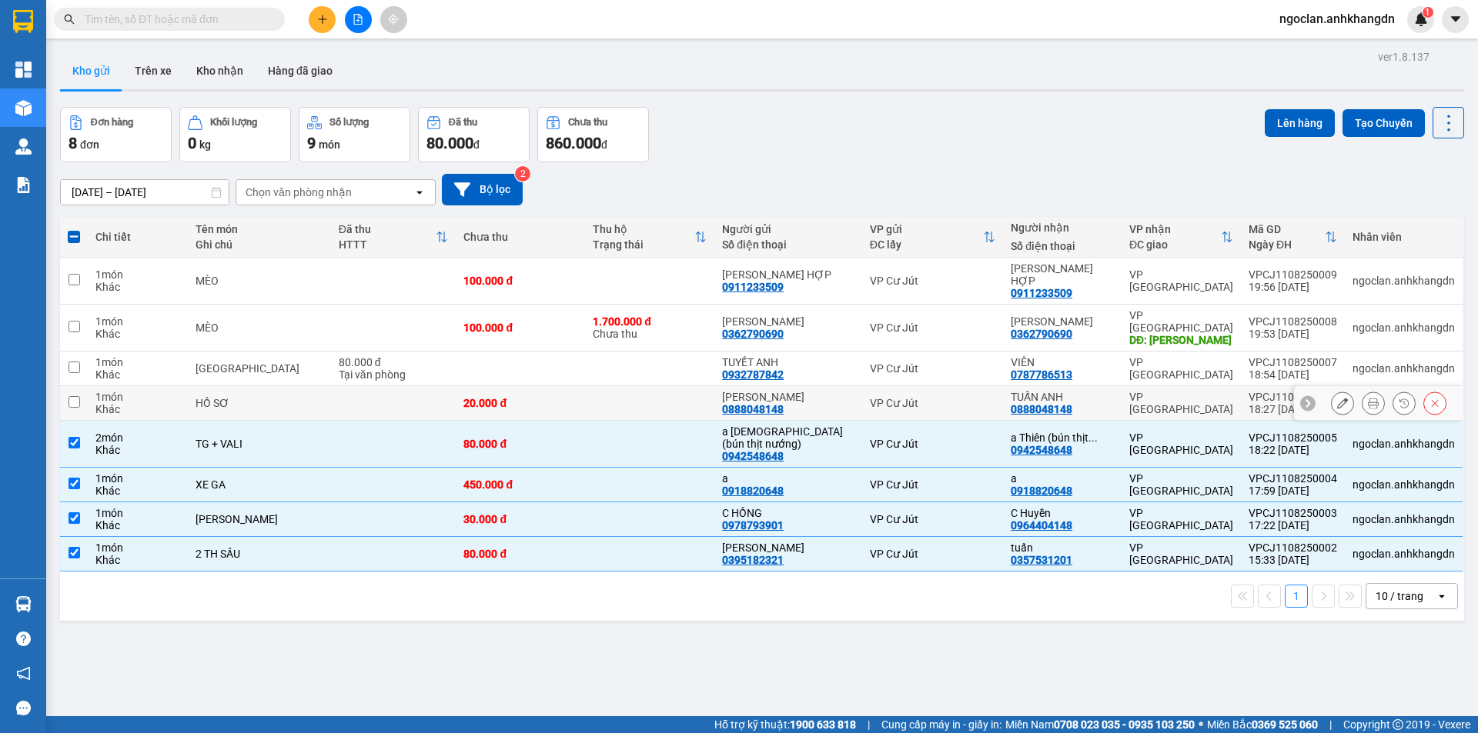
click at [479, 397] on div "20.000 đ" at bounding box center [520, 403] width 114 height 12
checkbox input "true"
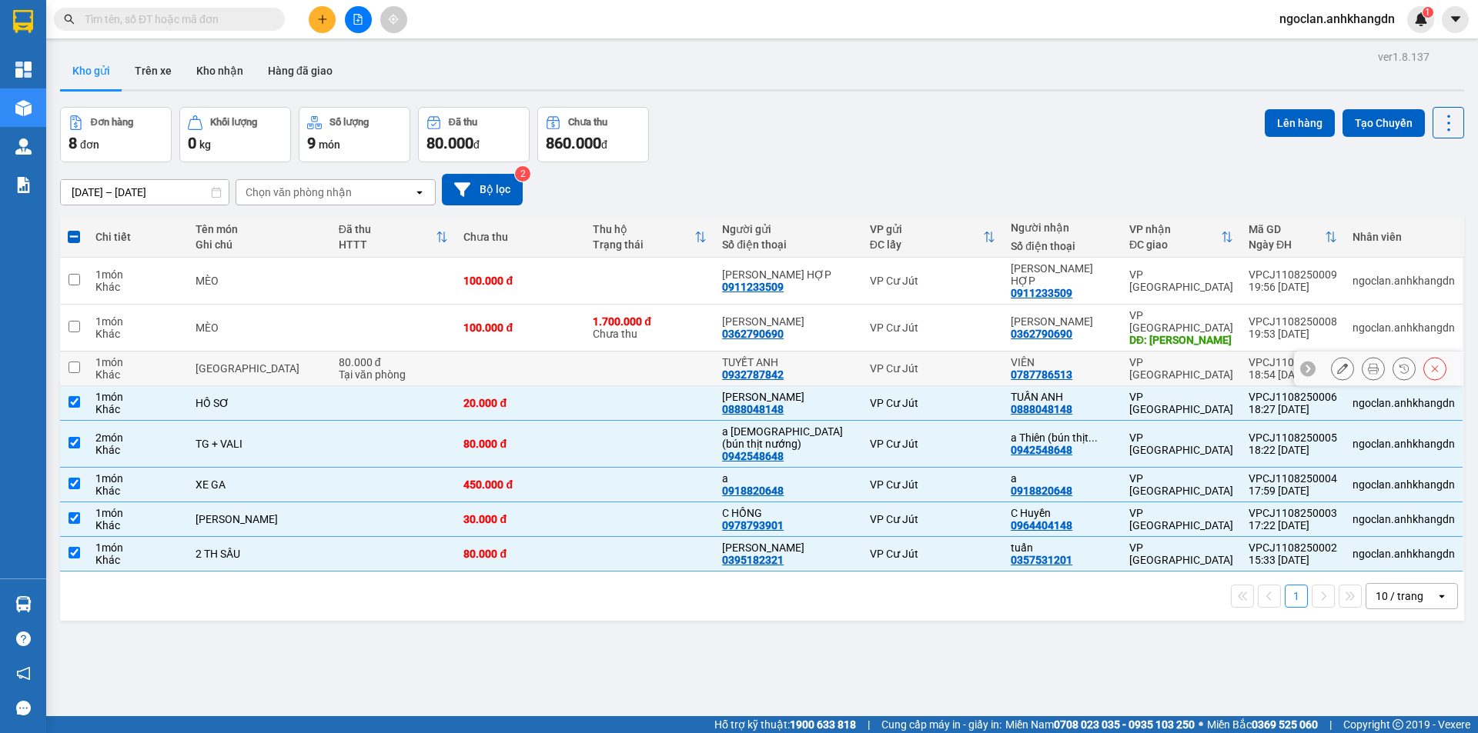
drag, startPoint x: 482, startPoint y: 349, endPoint x: 484, endPoint y: 340, distance: 8.8
click at [482, 352] on td at bounding box center [520, 369] width 129 height 35
checkbox input "true"
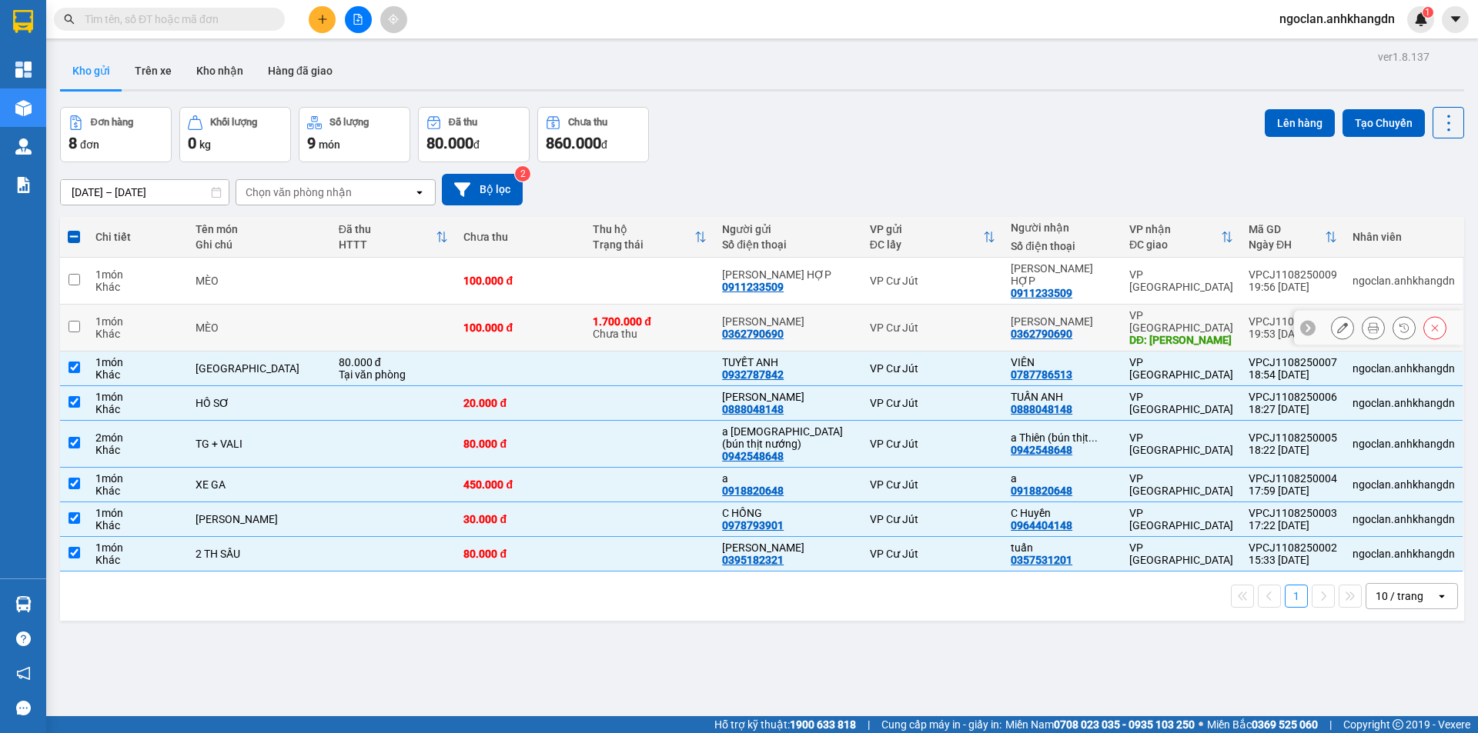
click at [495, 322] on div "100.000 đ" at bounding box center [520, 328] width 114 height 12
checkbox input "true"
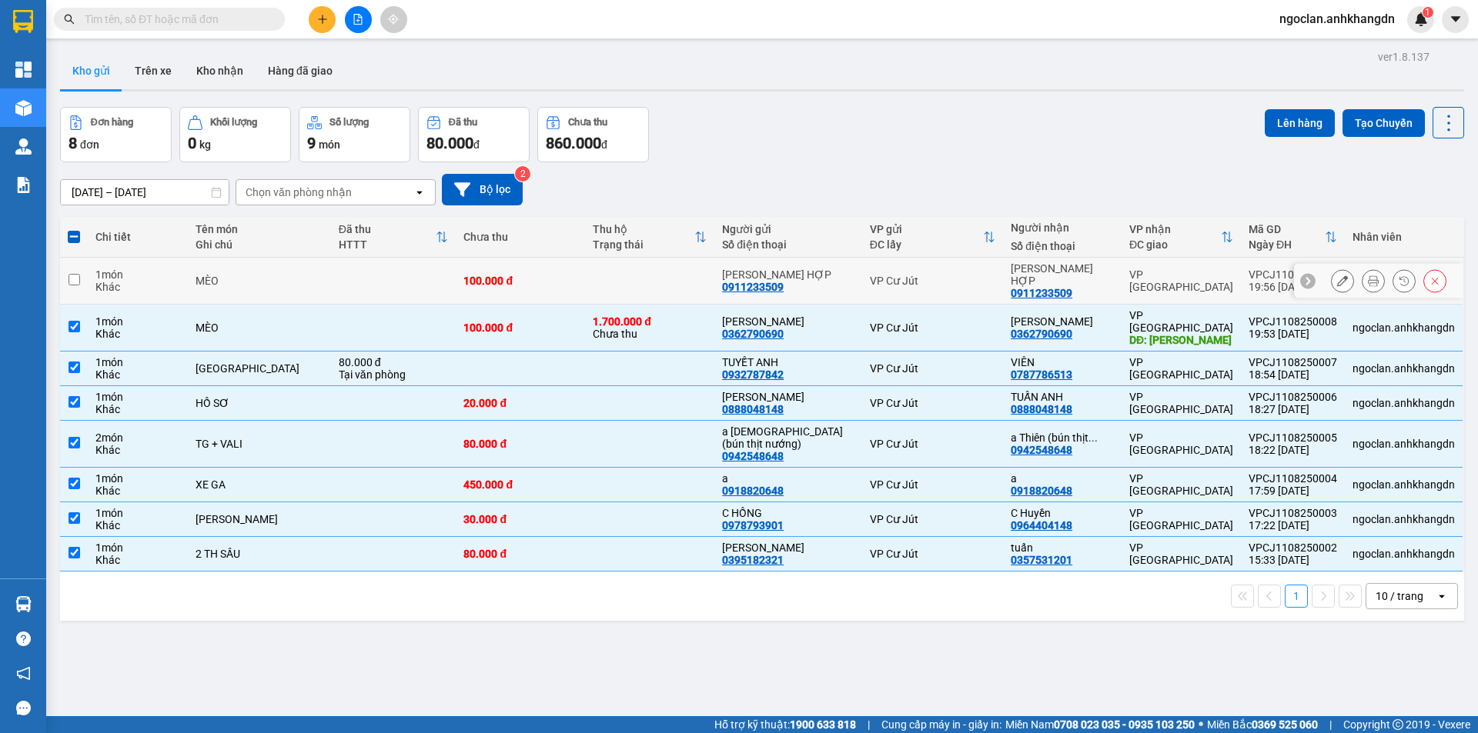
click at [503, 275] on div "100.000 đ" at bounding box center [520, 281] width 114 height 12
checkbox input "true"
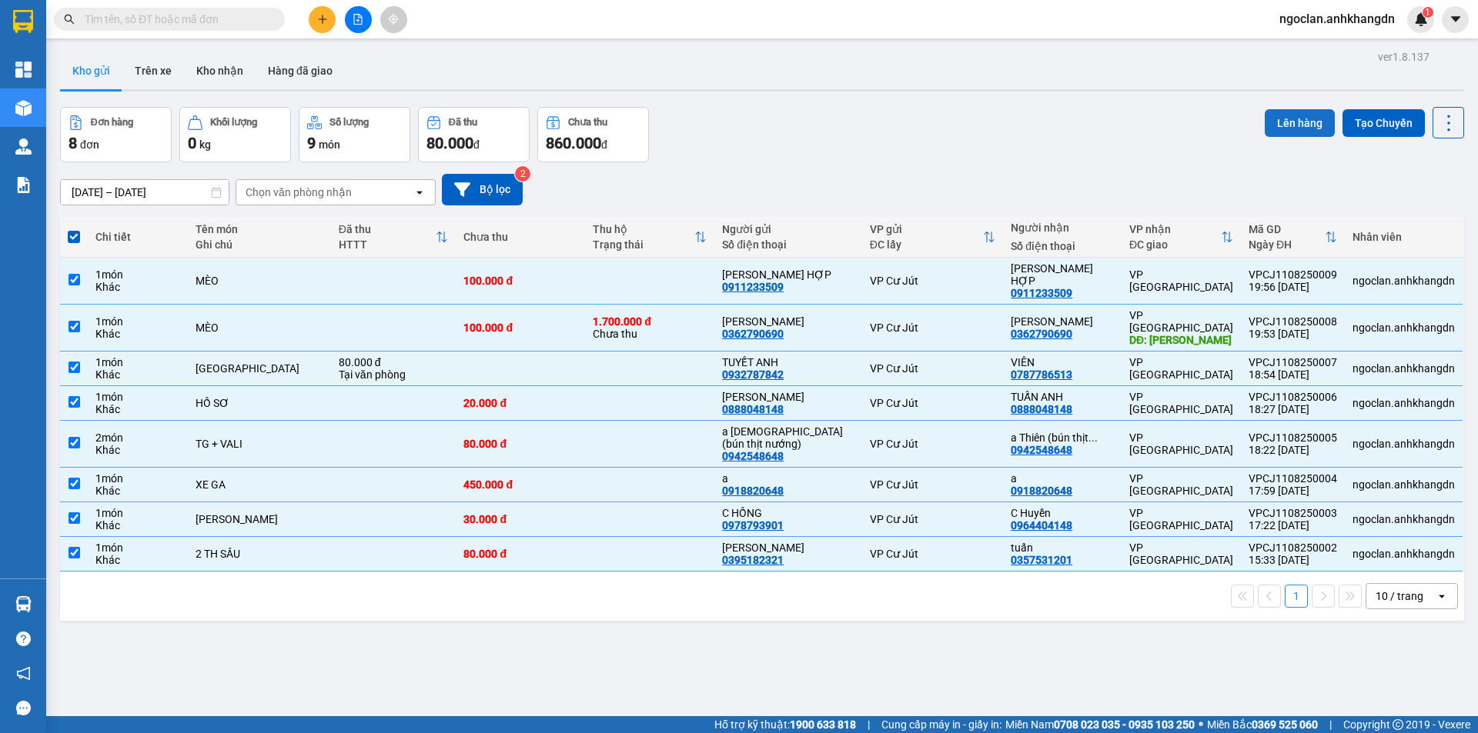
click at [1295, 127] on button "Lên hàng" at bounding box center [1300, 123] width 70 height 28
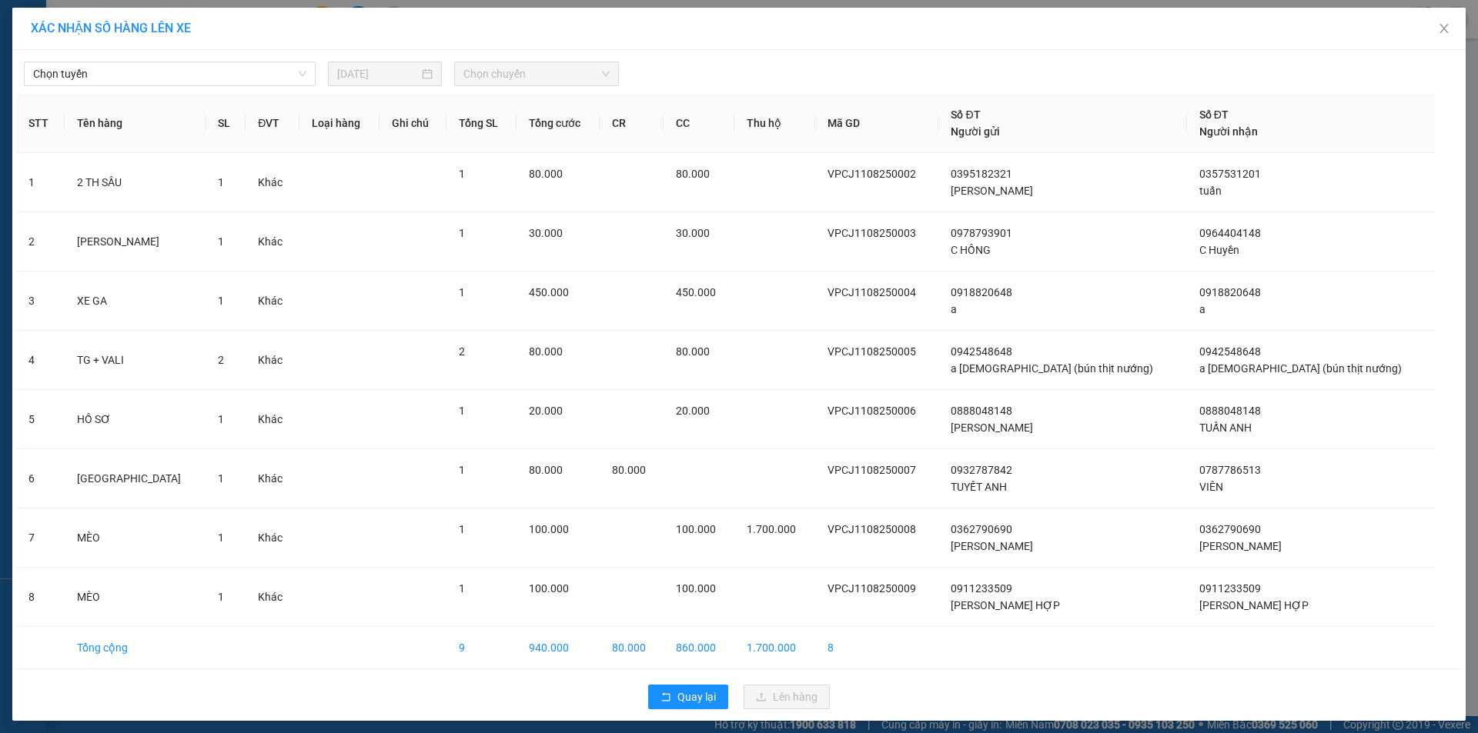
drag, startPoint x: 238, startPoint y: 72, endPoint x: 225, endPoint y: 89, distance: 21.4
click at [236, 72] on span "Chọn tuyến" at bounding box center [169, 73] width 273 height 23
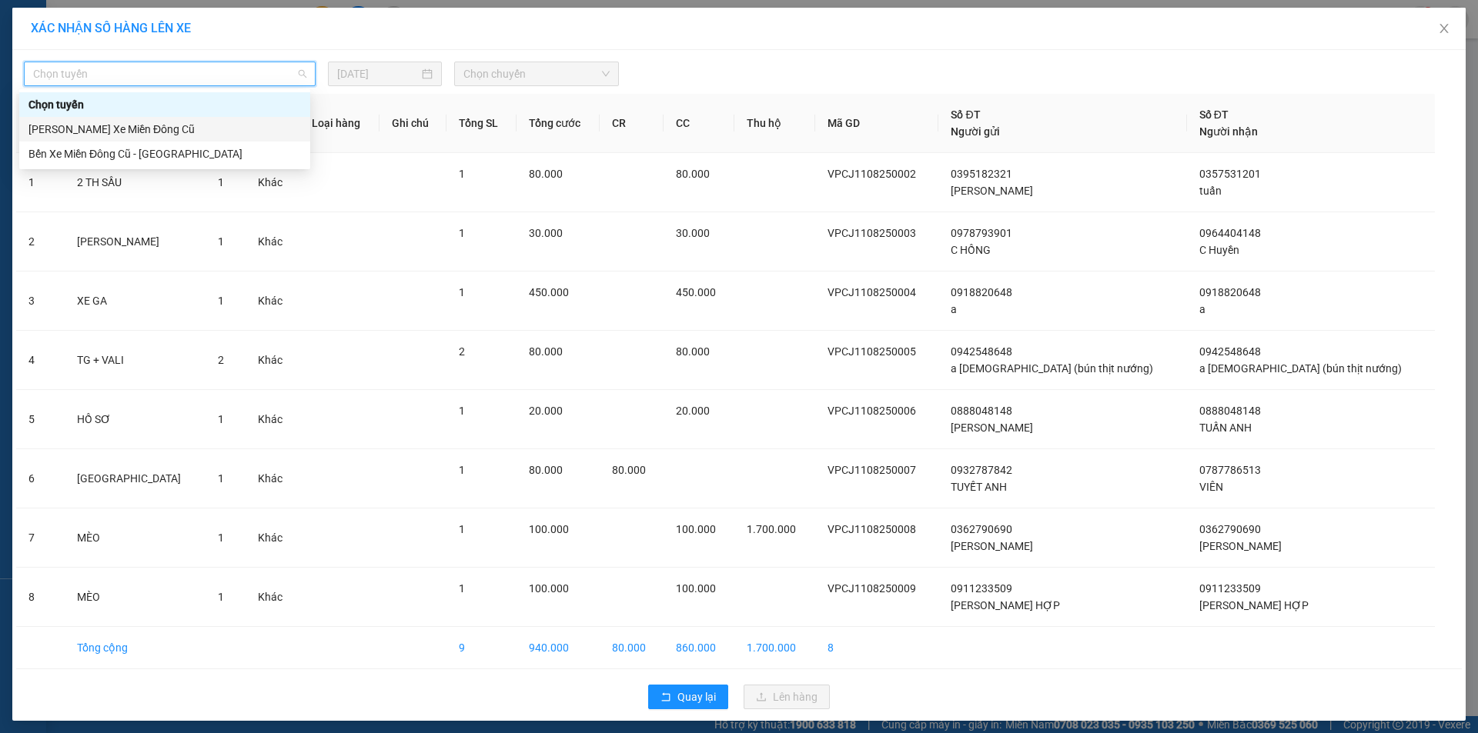
click at [172, 130] on div "[PERSON_NAME] Xe Miền Đông Cũ" at bounding box center [164, 129] width 272 height 17
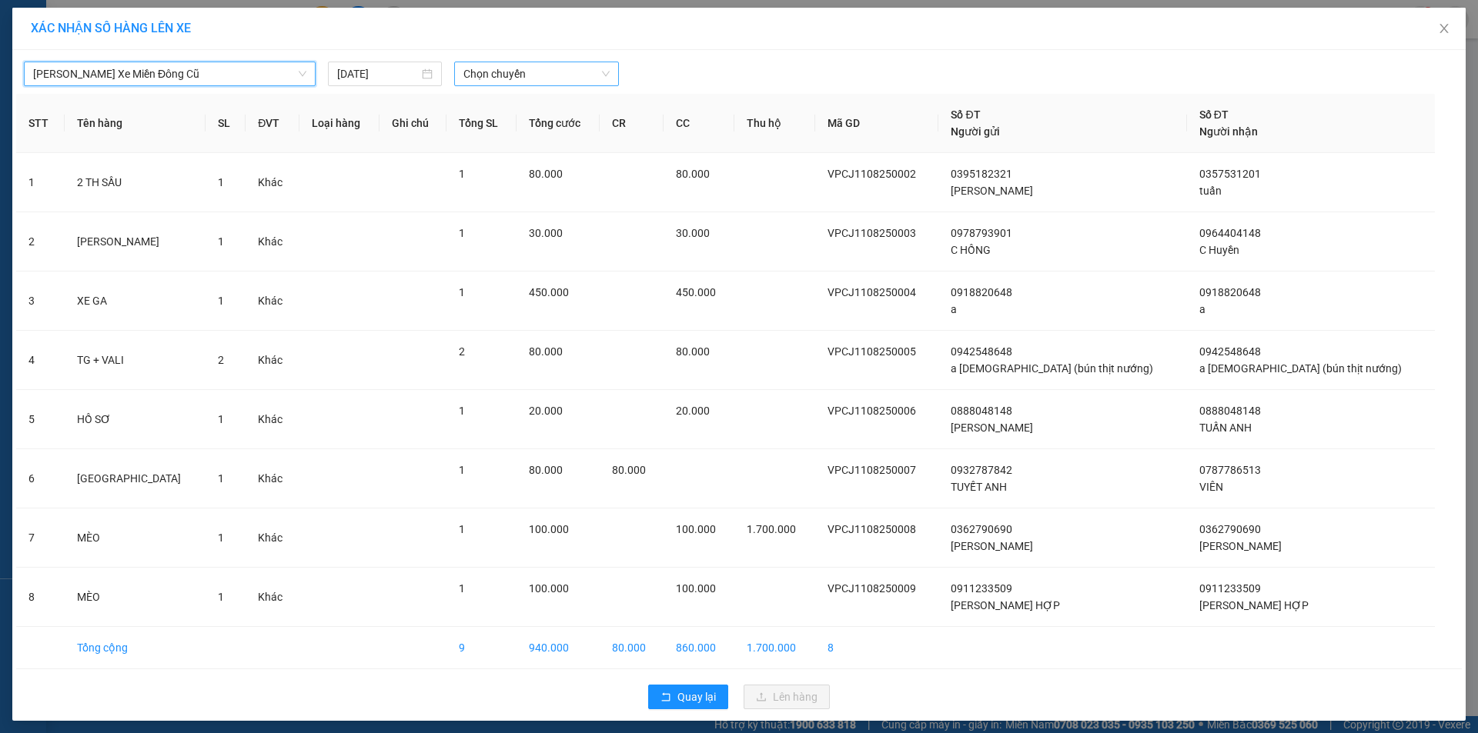
click at [537, 79] on span "Chọn chuyến" at bounding box center [536, 73] width 146 height 23
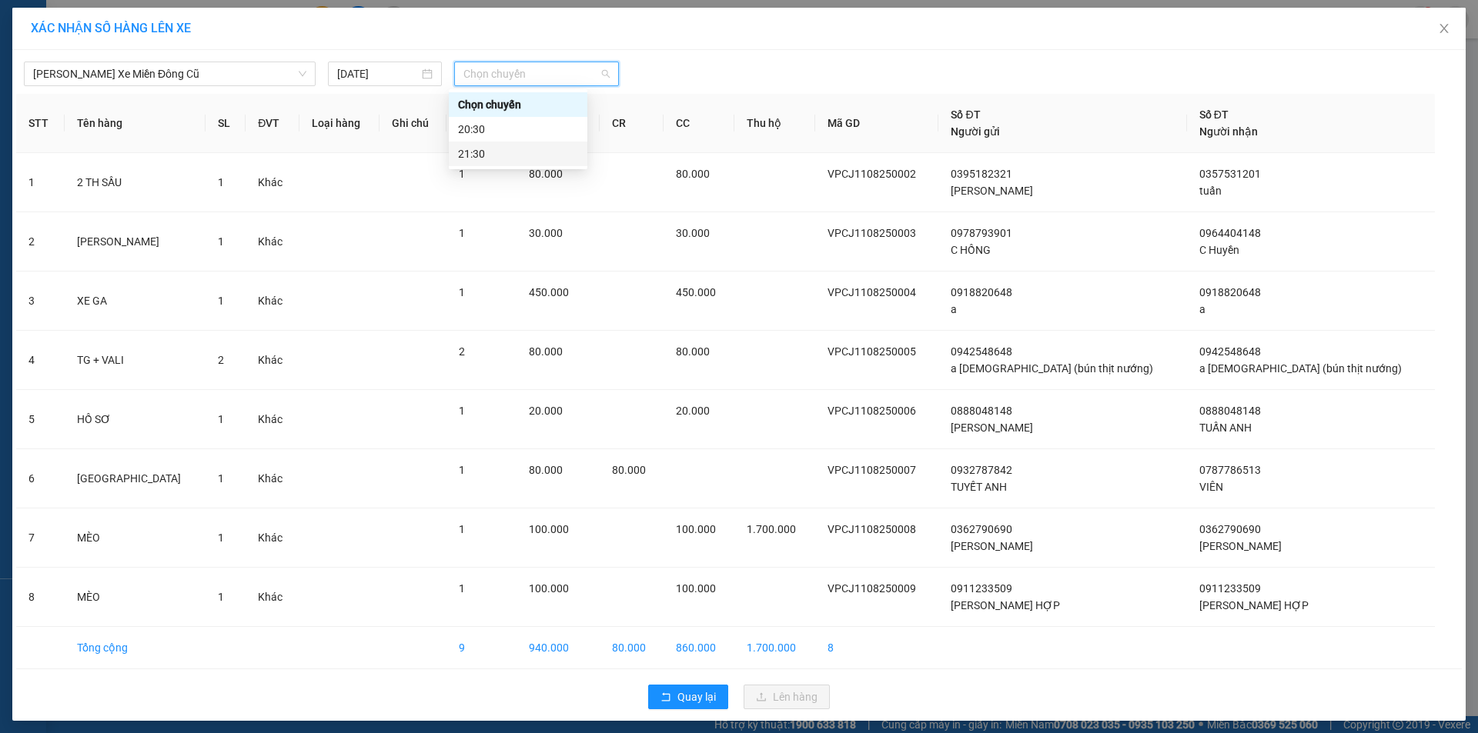
click at [535, 148] on div "21:30" at bounding box center [518, 153] width 120 height 17
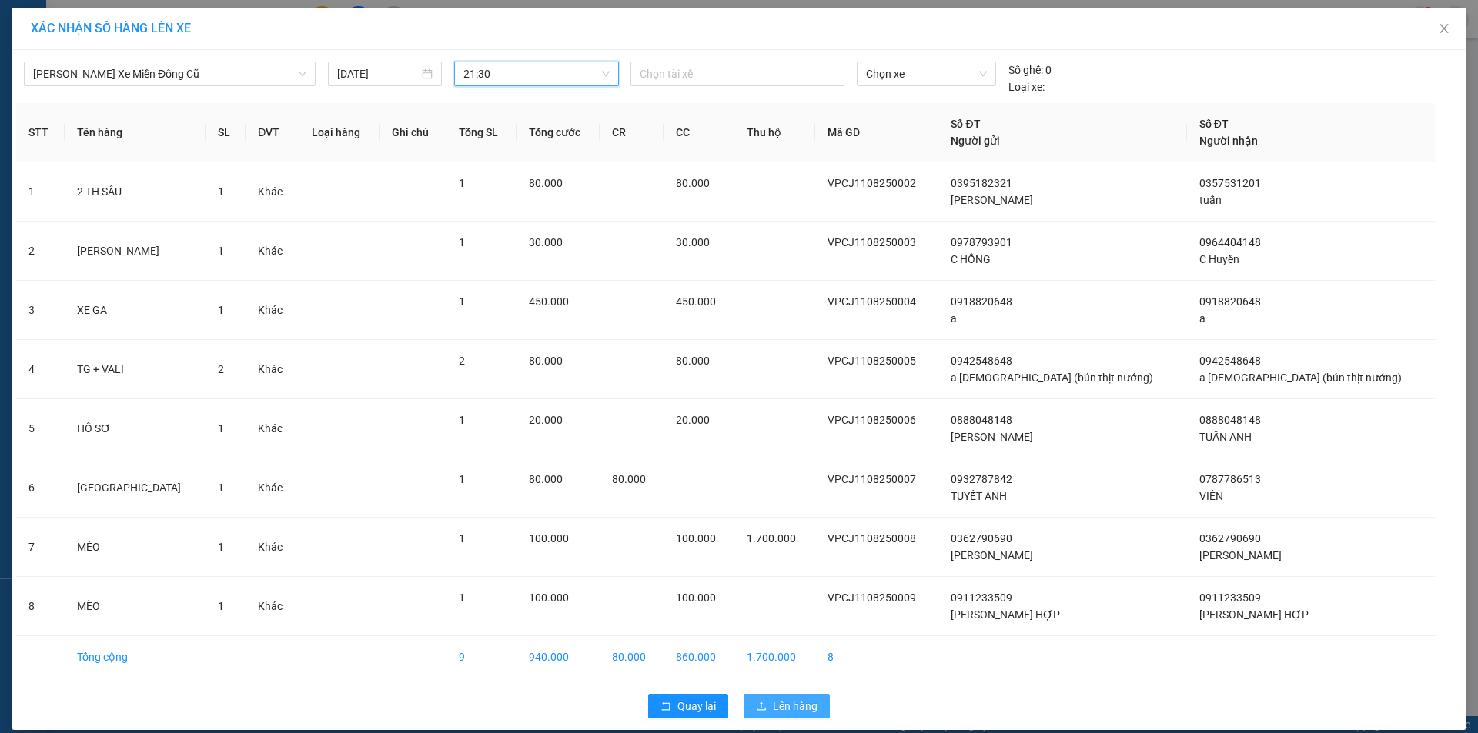
click at [789, 700] on span "Lên hàng" at bounding box center [795, 706] width 45 height 17
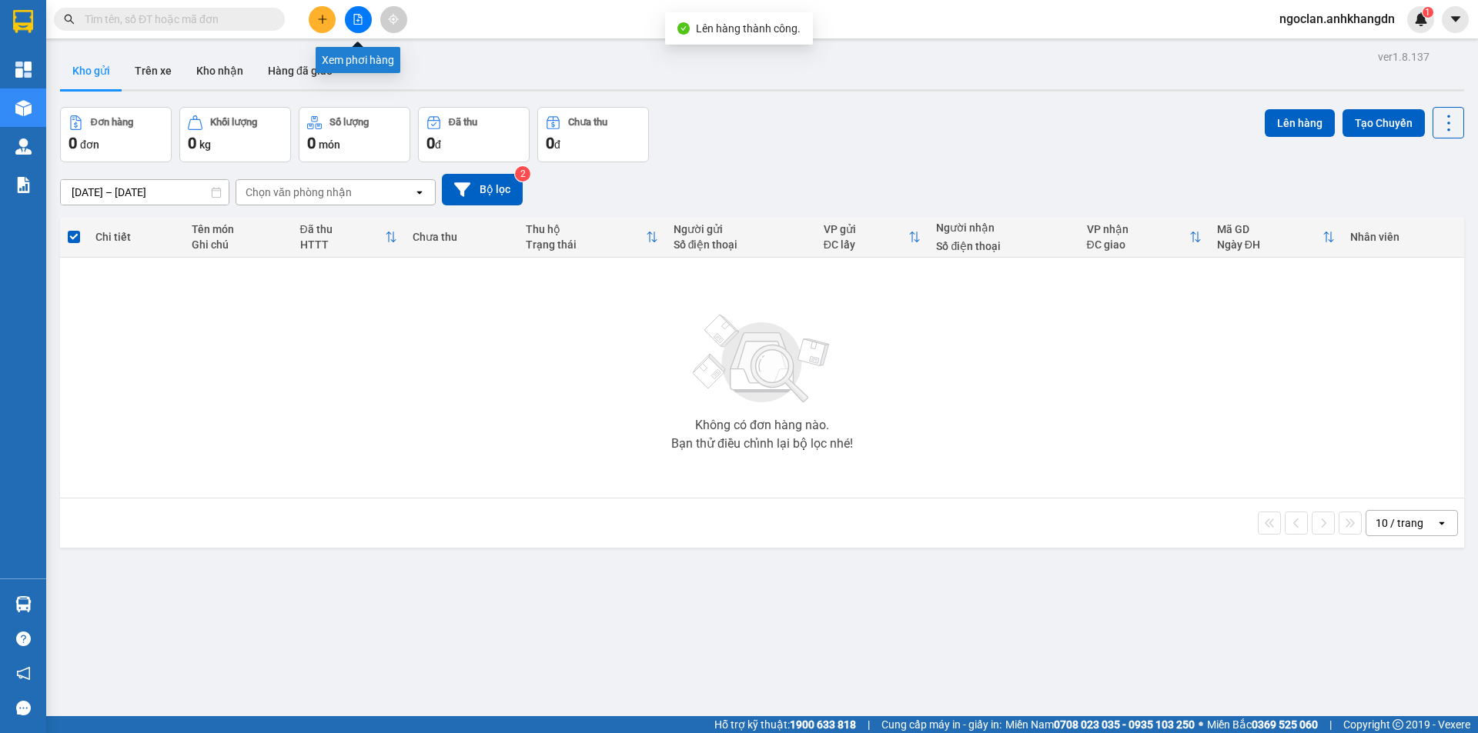
click at [356, 15] on icon "file-add" at bounding box center [357, 19] width 11 height 11
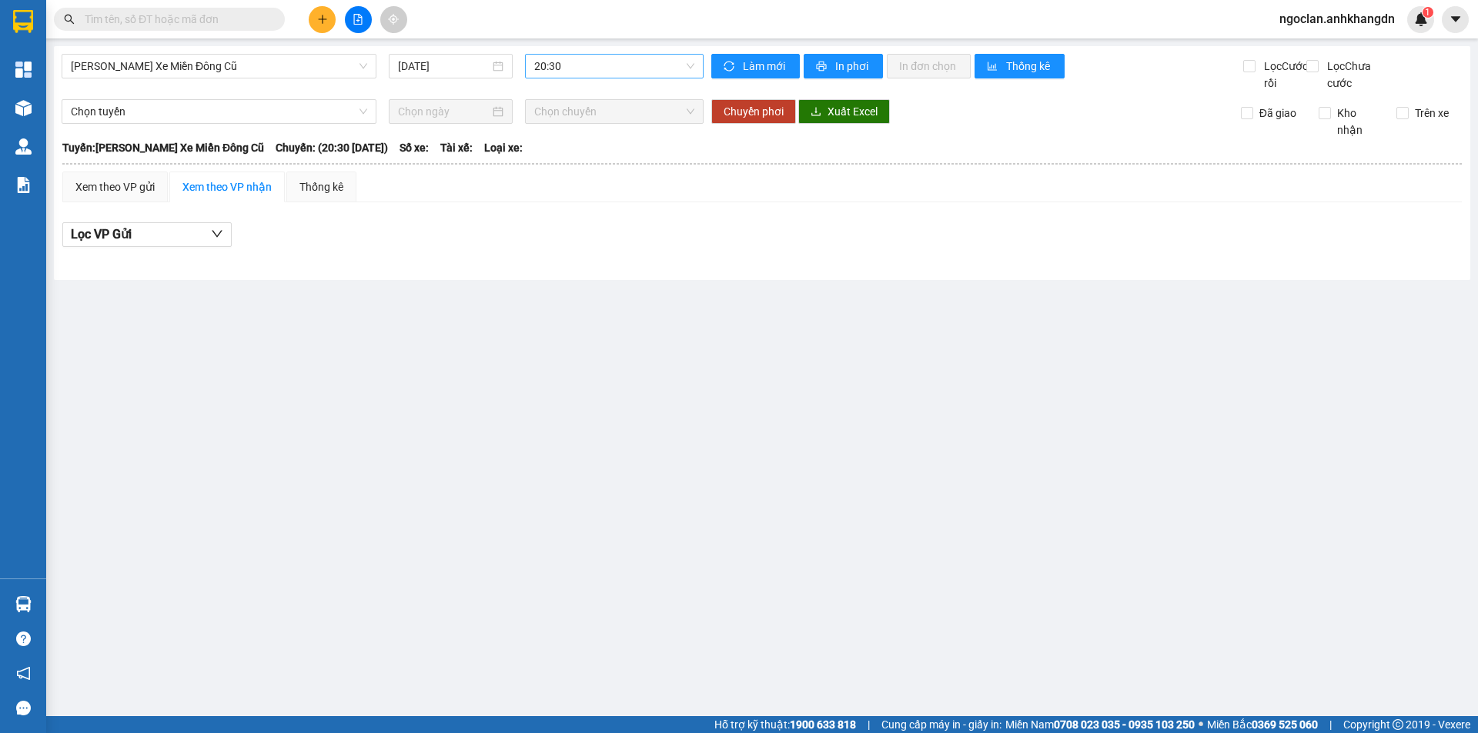
click at [531, 69] on div "20:30" at bounding box center [614, 66] width 179 height 25
click at [566, 149] on div "21:30 - 74F-005.74" at bounding box center [594, 146] width 120 height 17
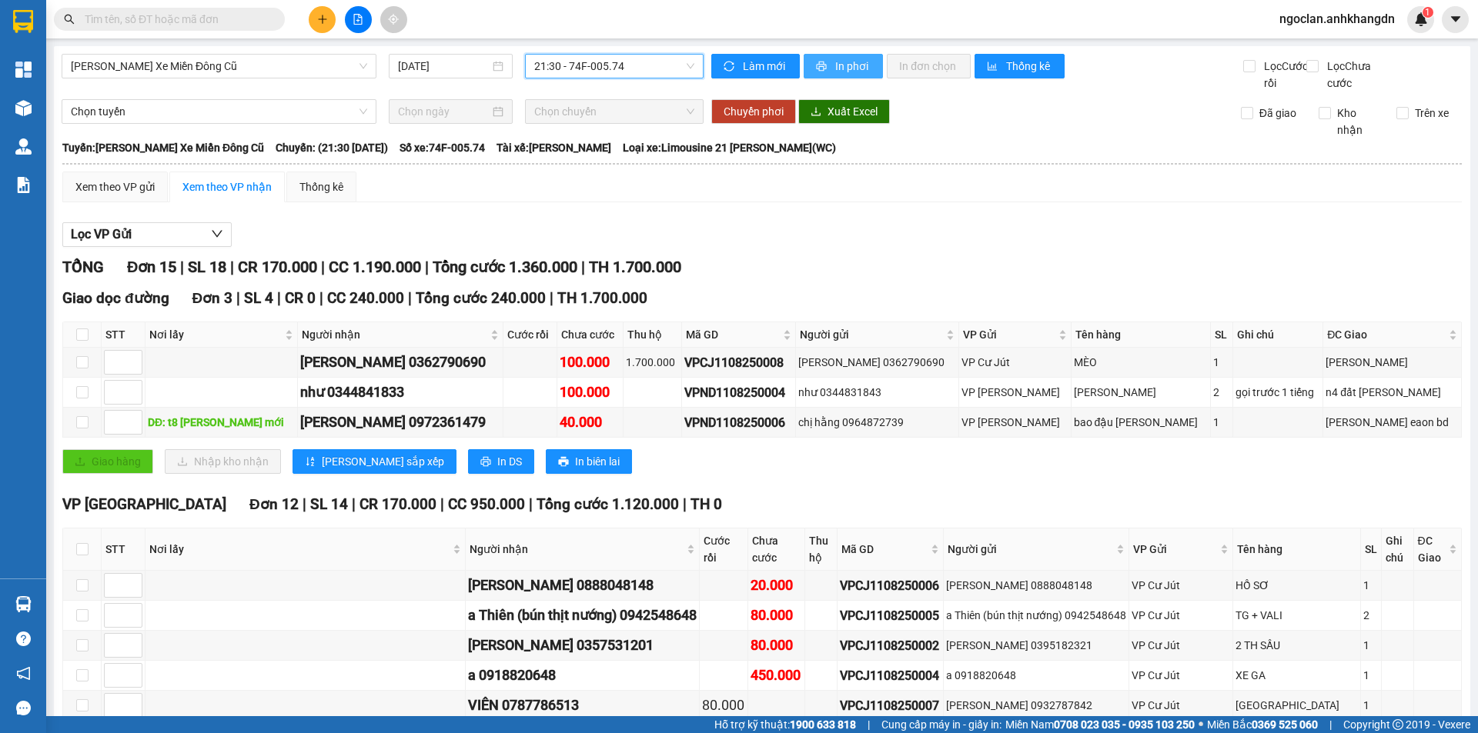
click at [847, 70] on span "In phơi" at bounding box center [852, 66] width 35 height 17
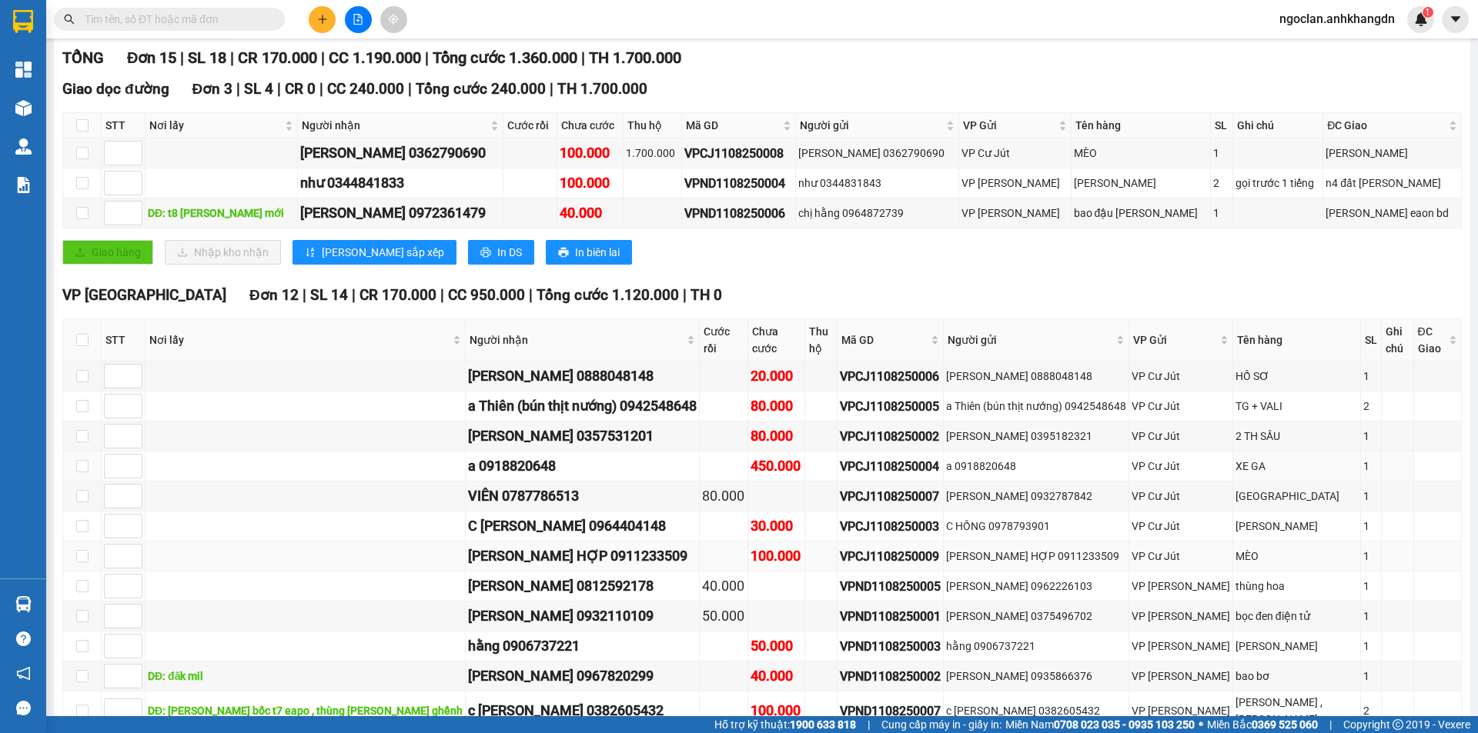
scroll to position [231, 0]
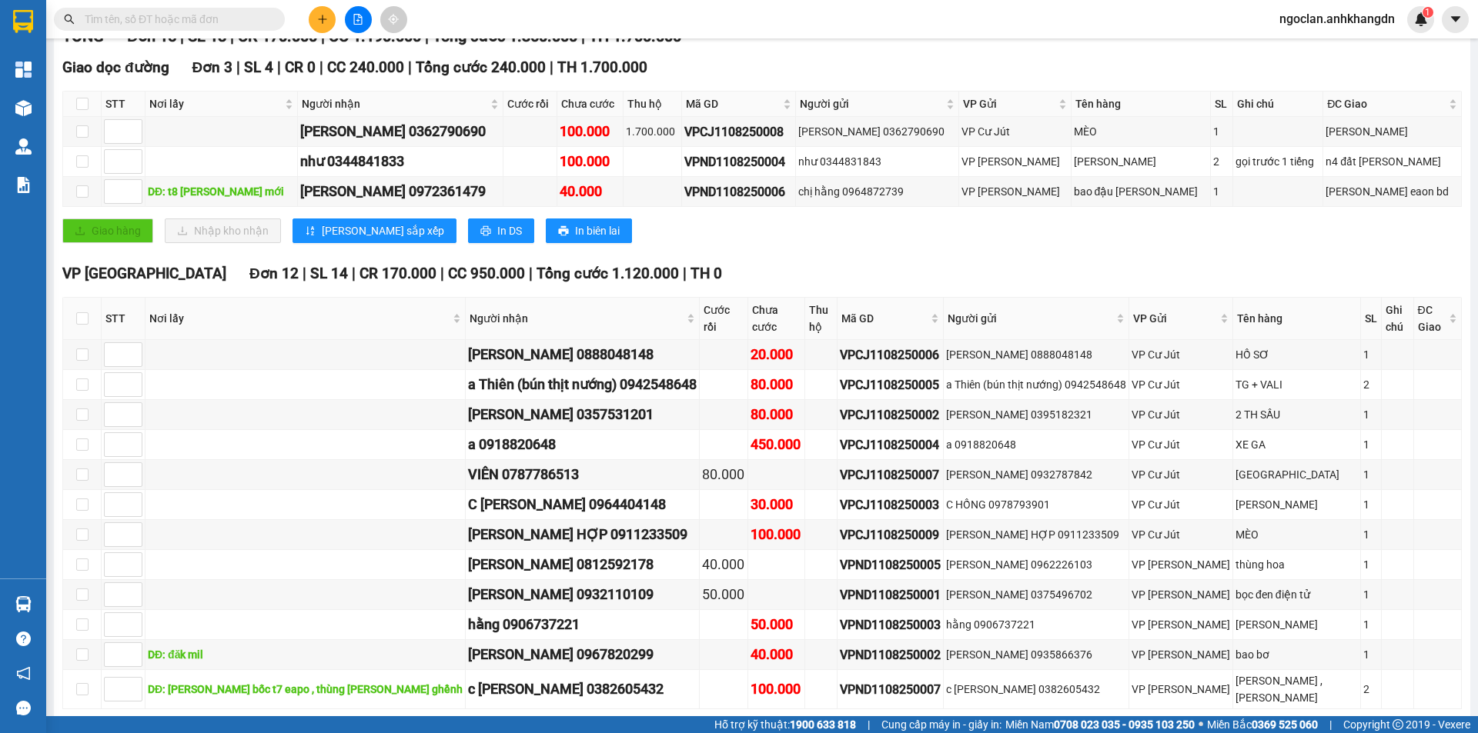
click at [206, 27] on input "text" at bounding box center [176, 19] width 182 height 17
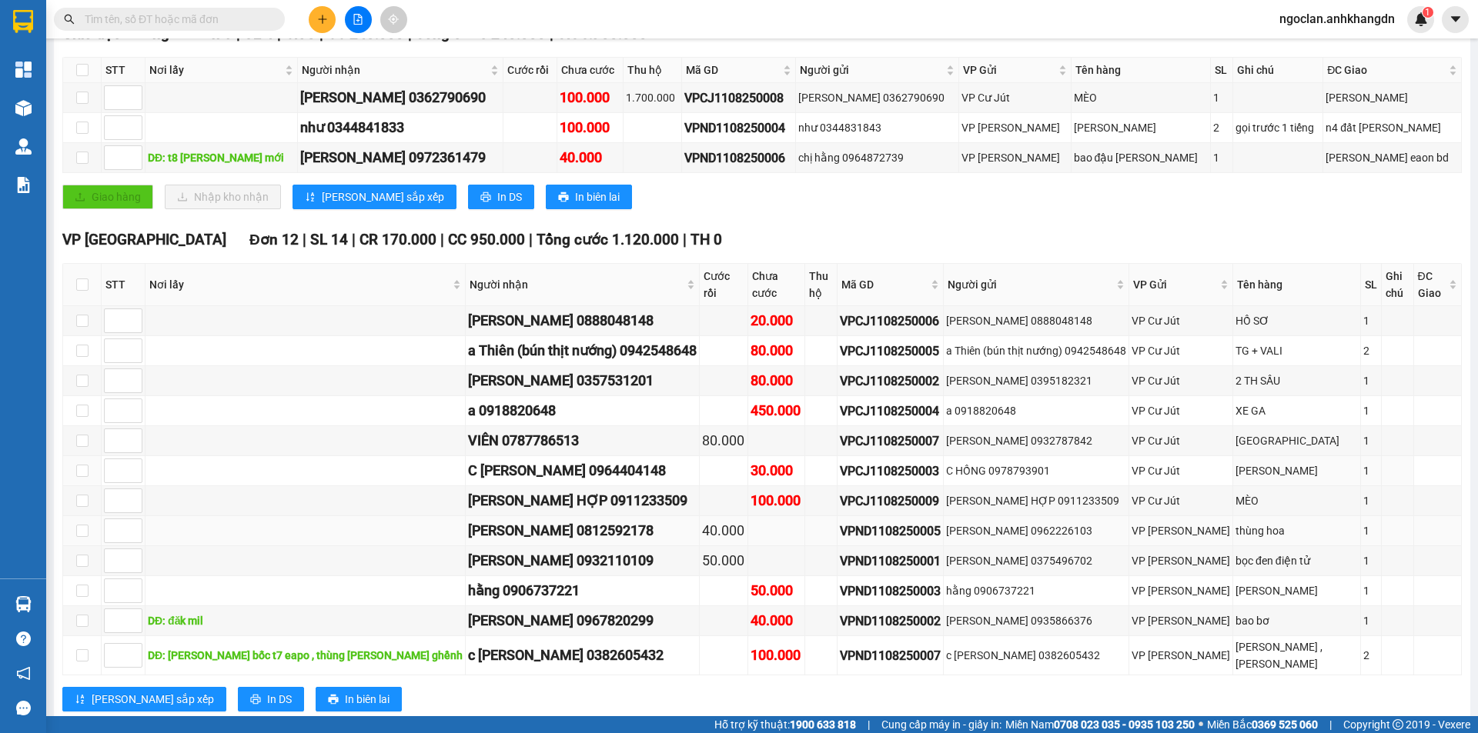
scroll to position [294, 0]
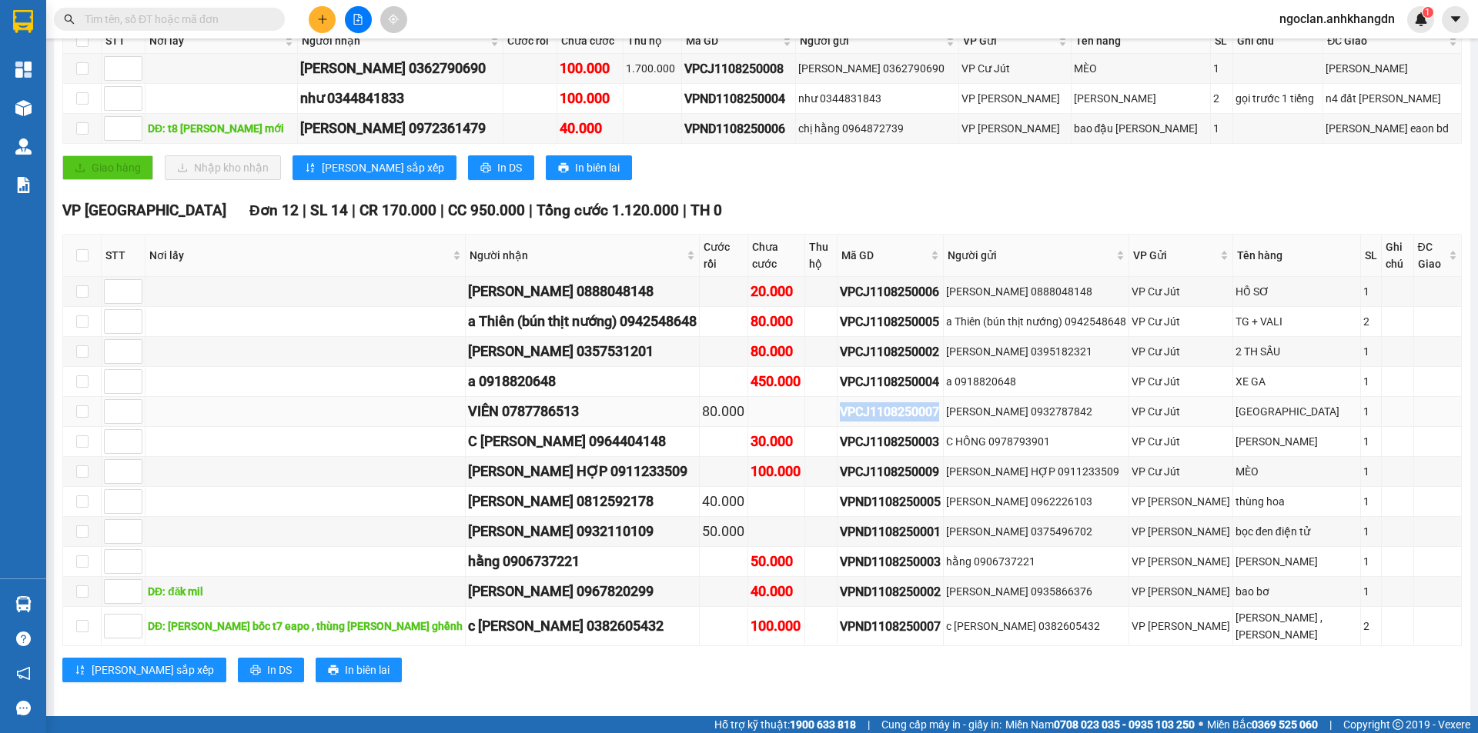
drag, startPoint x: 935, startPoint y: 412, endPoint x: 827, endPoint y: 412, distance: 107.7
click at [837, 412] on td "VPCJ1108250007" at bounding box center [890, 412] width 106 height 30
copy div "VPCJ1108250007"
click at [226, 23] on input "text" at bounding box center [176, 19] width 182 height 17
paste input "VPCJ1108250007"
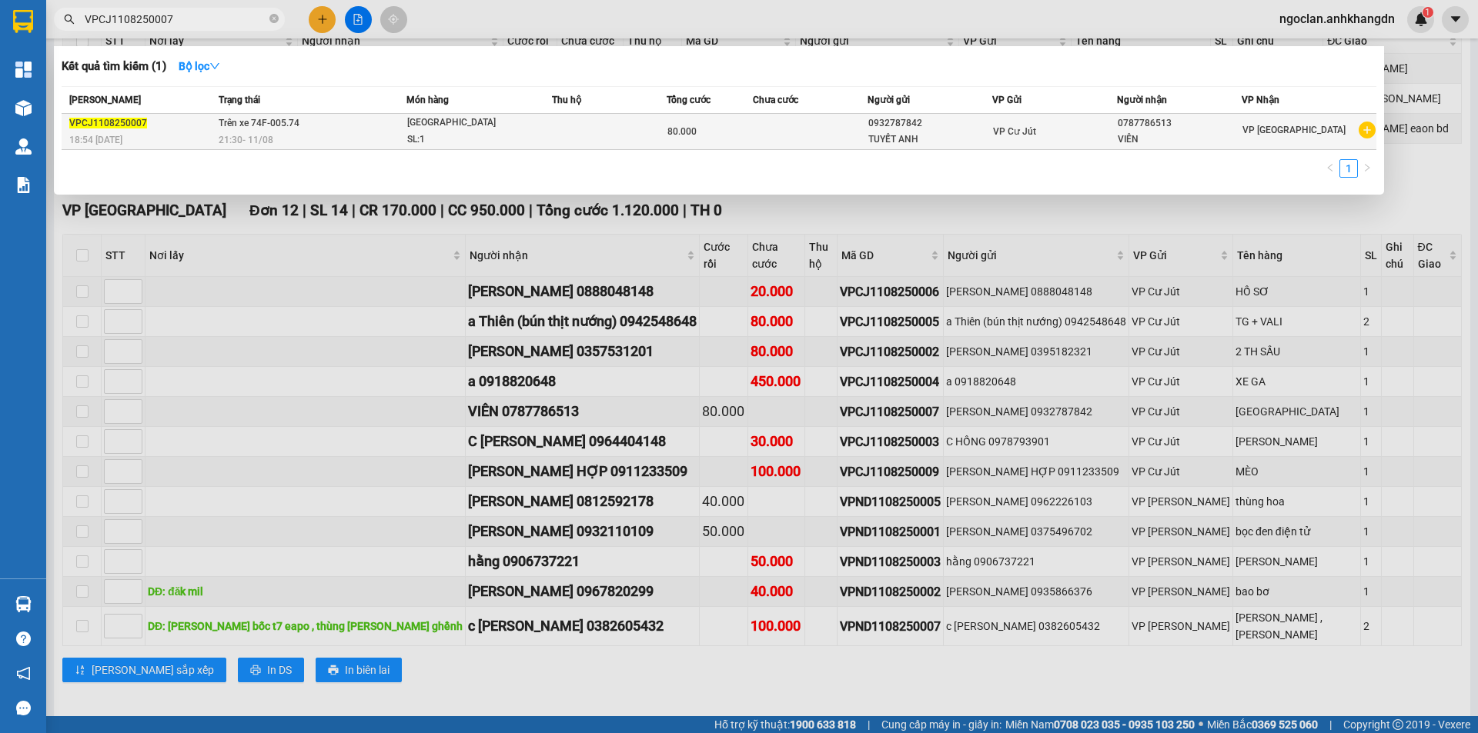
type input "VPCJ1108250007"
click at [564, 131] on td at bounding box center [609, 132] width 115 height 36
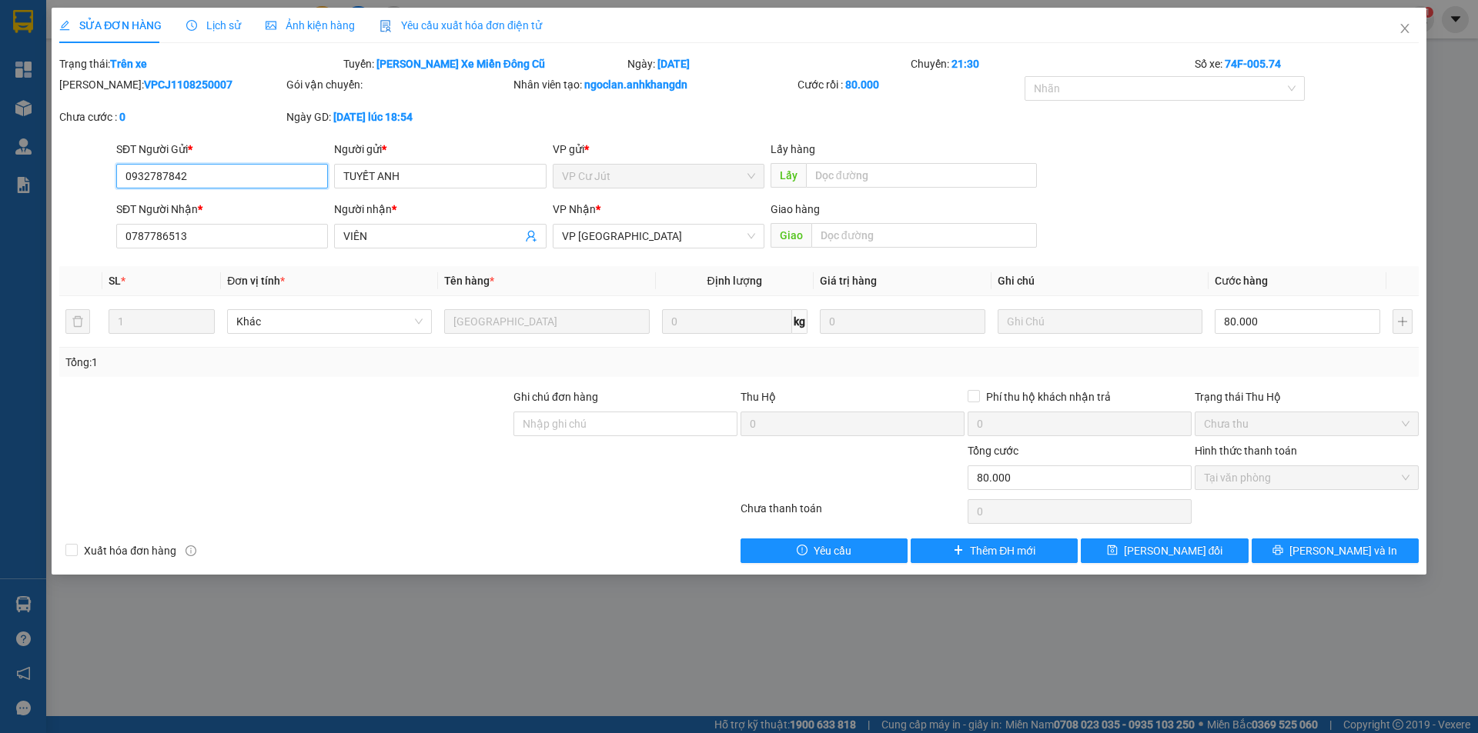
type input "0932787842"
type input "TUYẾT ANH"
type input "0787786513"
type input "VIÊN"
type input "80.000"
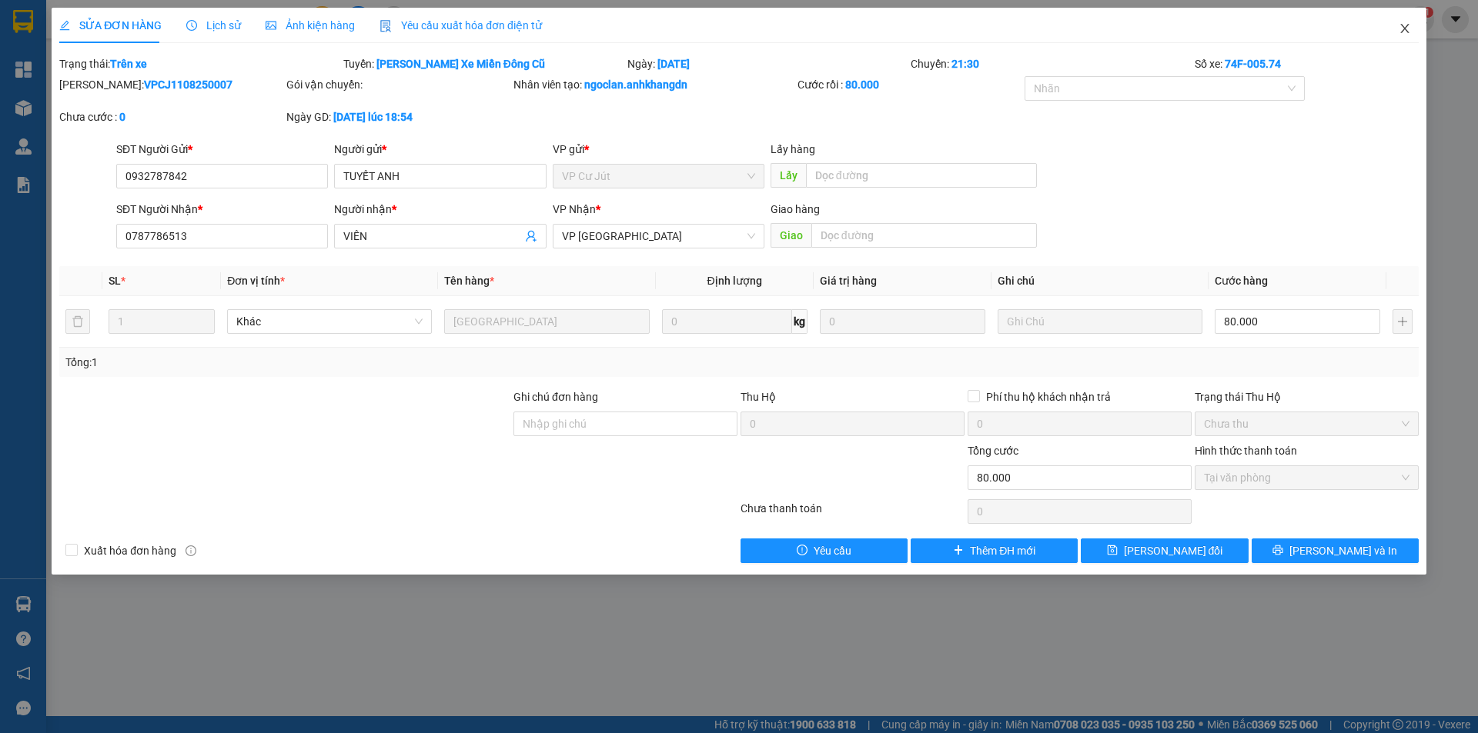
click at [1412, 32] on span "Close" at bounding box center [1404, 29] width 43 height 43
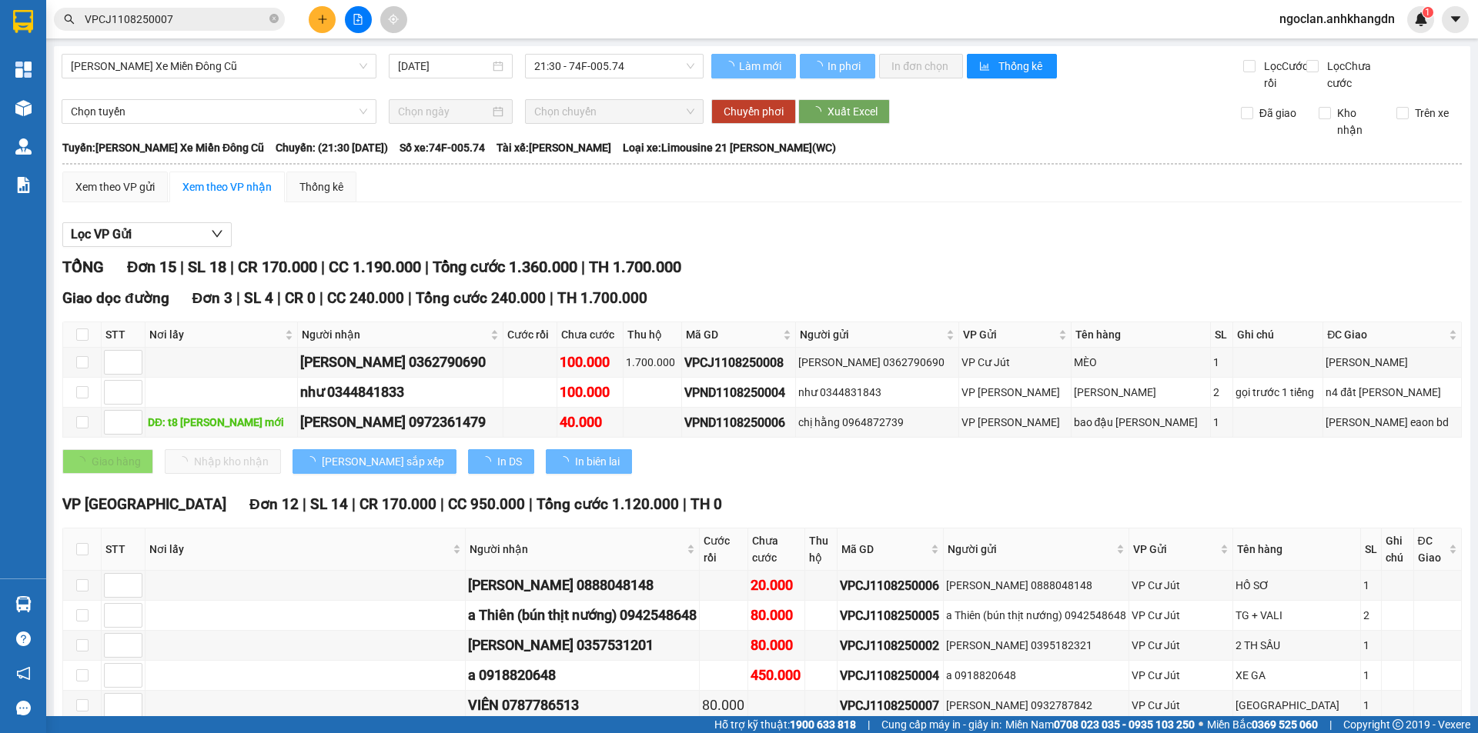
click at [1330, 232] on div "Lọc VP Gửi [PERSON_NAME] 15 | SL 18 | CR 170.000 | CC 1.190.000 | [PERSON_NAME…" at bounding box center [761, 605] width 1399 height 781
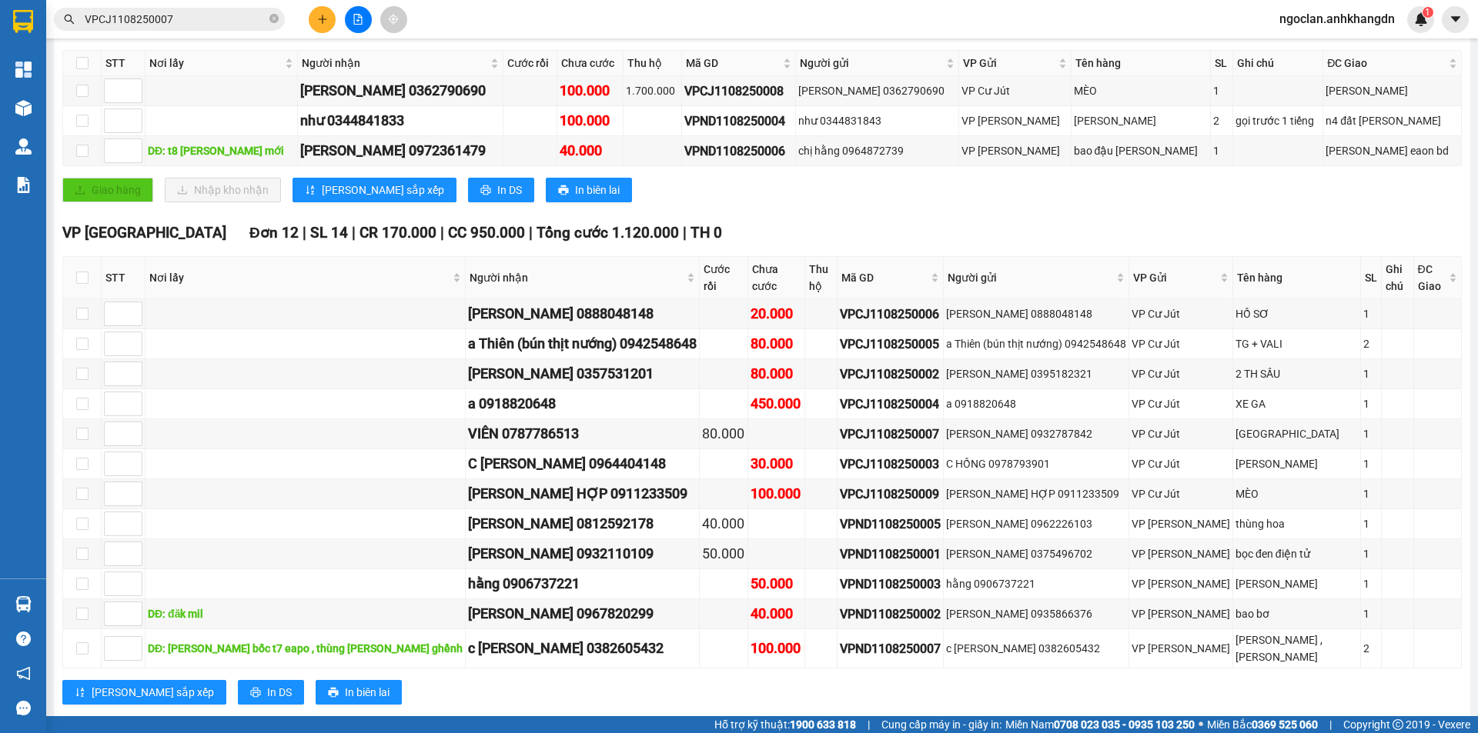
scroll to position [294, 0]
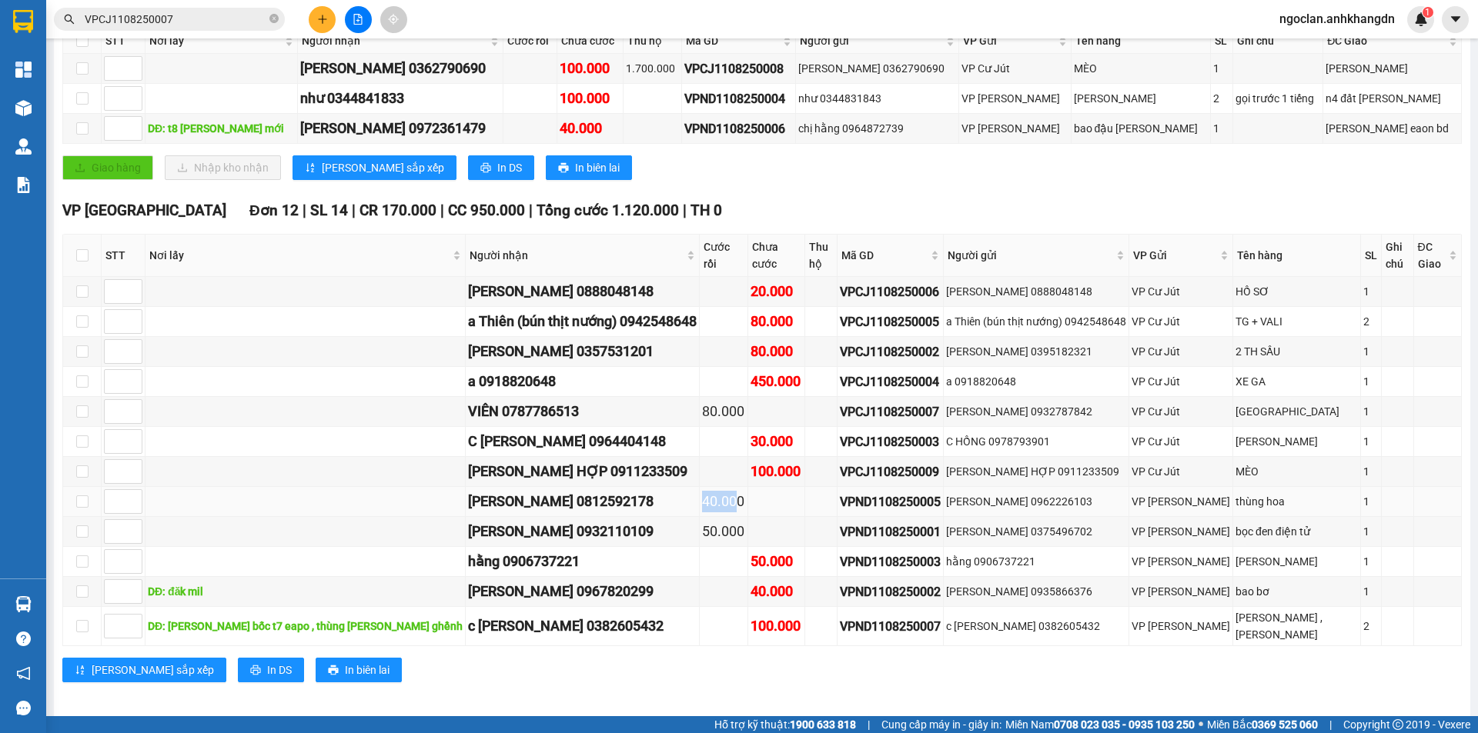
drag, startPoint x: 667, startPoint y: 504, endPoint x: 702, endPoint y: 506, distance: 34.7
click at [702, 506] on td "40.000" at bounding box center [724, 502] width 48 height 30
click at [702, 537] on div "50.000" at bounding box center [723, 532] width 43 height 22
drag, startPoint x: 661, startPoint y: 537, endPoint x: 721, endPoint y: 531, distance: 60.3
click at [721, 531] on tr "[PERSON_NAME] 0932110109 50.000 VPND1108250001 [PERSON_NAME] 0375496702 VP Nam …" at bounding box center [762, 532] width 1398 height 30
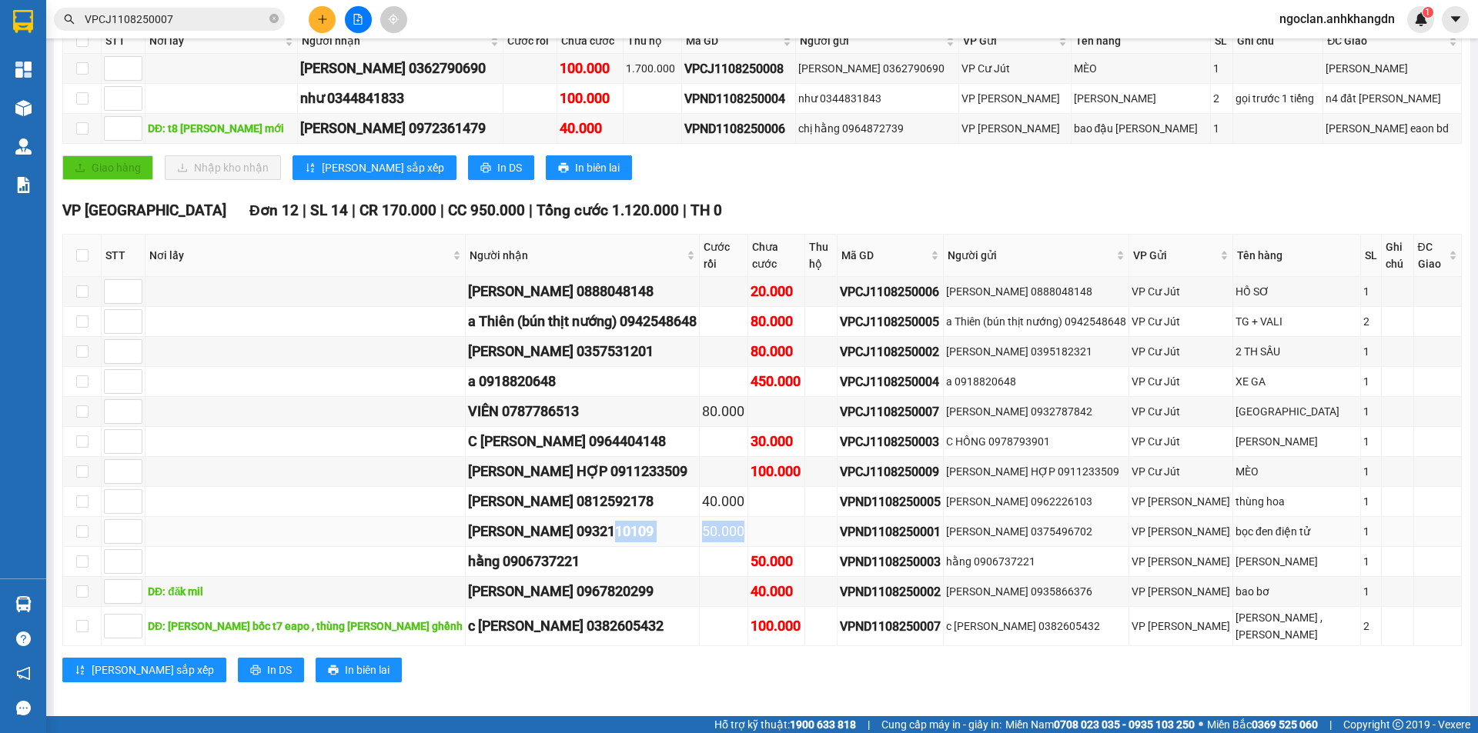
click at [748, 531] on td at bounding box center [776, 532] width 57 height 30
drag, startPoint x: 718, startPoint y: 505, endPoint x: 664, endPoint y: 502, distance: 54.0
click at [664, 502] on tr "[PERSON_NAME] 0812592178 40.000 VPND1108250005 [PERSON_NAME] 0962226103 VP [PER…" at bounding box center [762, 502] width 1398 height 30
click at [660, 533] on div "[PERSON_NAME] 0932110109" at bounding box center [582, 532] width 229 height 22
drag, startPoint x: 704, startPoint y: 533, endPoint x: 720, endPoint y: 534, distance: 16.2
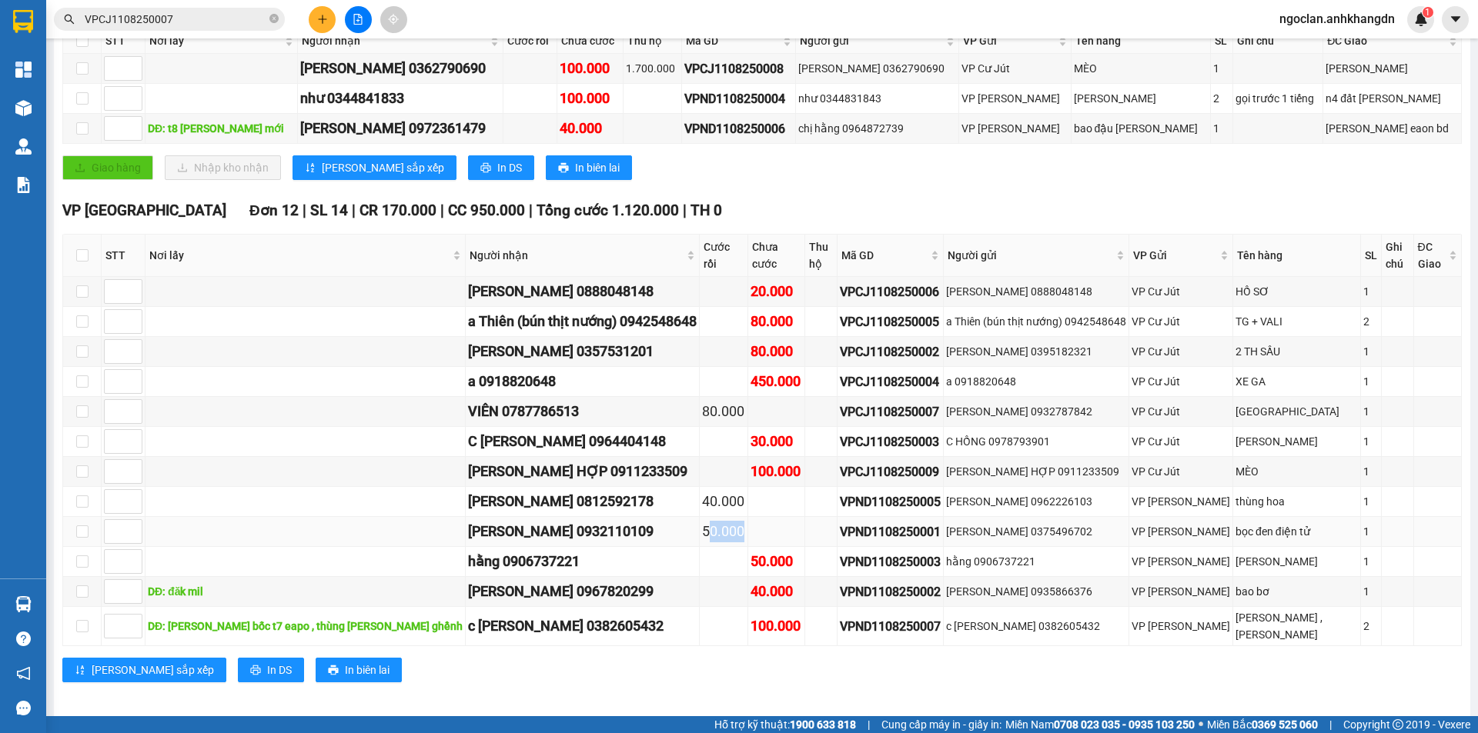
click at [720, 534] on tr "[PERSON_NAME] 0932110109 50.000 VPND1108250001 [PERSON_NAME] 0375496702 VP Nam …" at bounding box center [762, 532] width 1398 height 30
click at [748, 530] on td at bounding box center [776, 532] width 57 height 30
drag, startPoint x: 672, startPoint y: 501, endPoint x: 713, endPoint y: 502, distance: 40.8
click at [713, 502] on div "40.000" at bounding box center [723, 502] width 43 height 22
drag, startPoint x: 667, startPoint y: 529, endPoint x: 711, endPoint y: 531, distance: 43.9
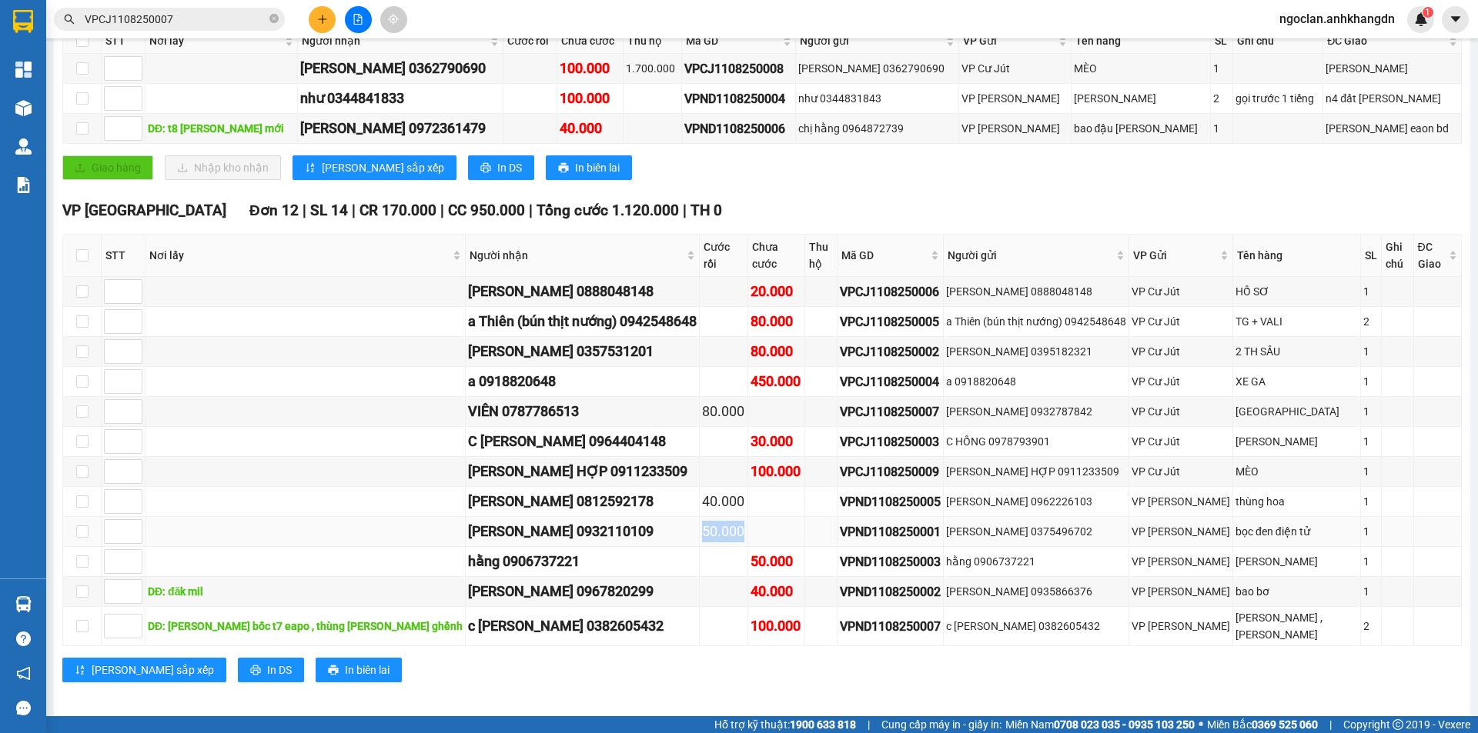
click at [710, 531] on td "50.000" at bounding box center [724, 532] width 48 height 30
click at [713, 531] on div "50.000" at bounding box center [723, 532] width 43 height 22
drag, startPoint x: 710, startPoint y: 509, endPoint x: 650, endPoint y: 505, distance: 60.2
click at [650, 505] on tr "[PERSON_NAME] 0812592178 40.000 VPND1108250005 [PERSON_NAME] 0962226103 VP [PER…" at bounding box center [762, 502] width 1398 height 30
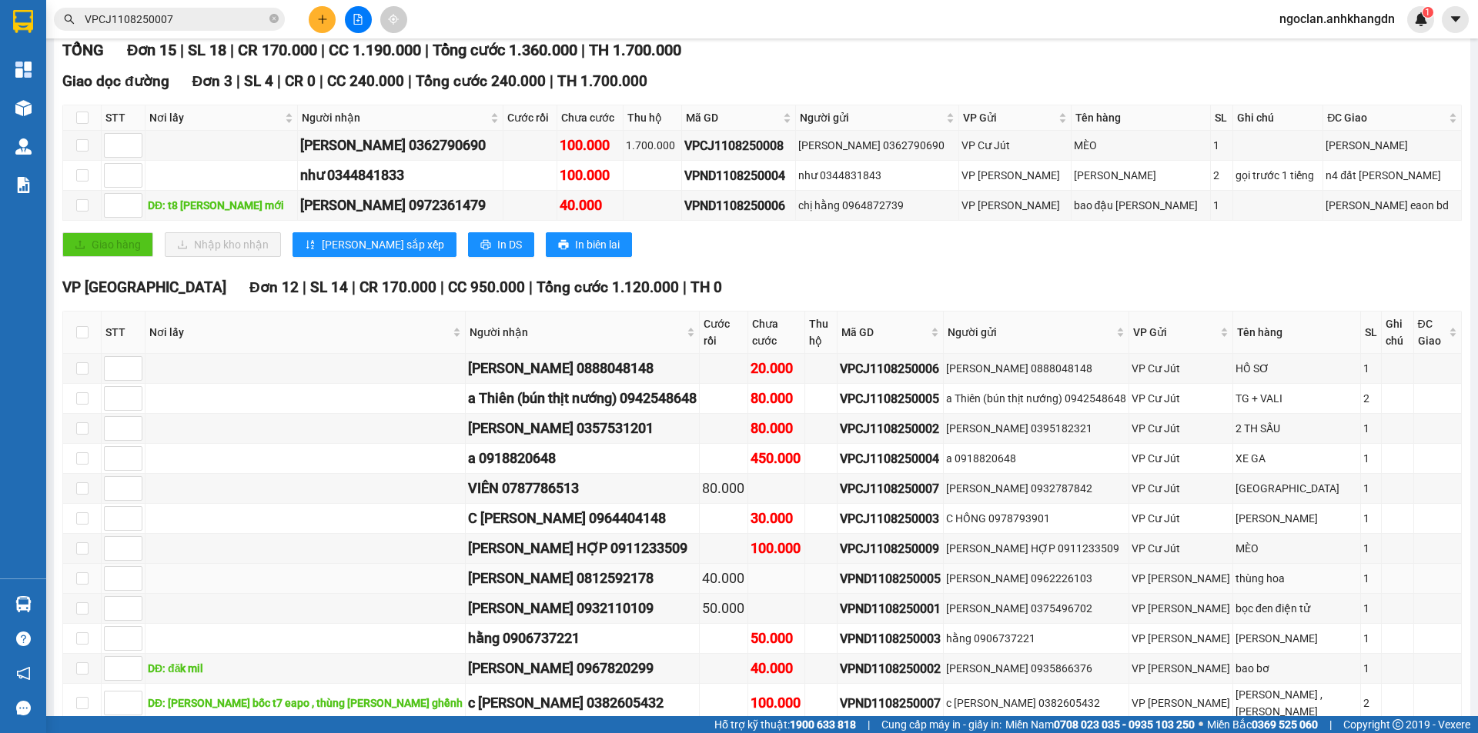
click at [650, 505] on td "C [PERSON_NAME] 0964404148" at bounding box center [583, 519] width 234 height 30
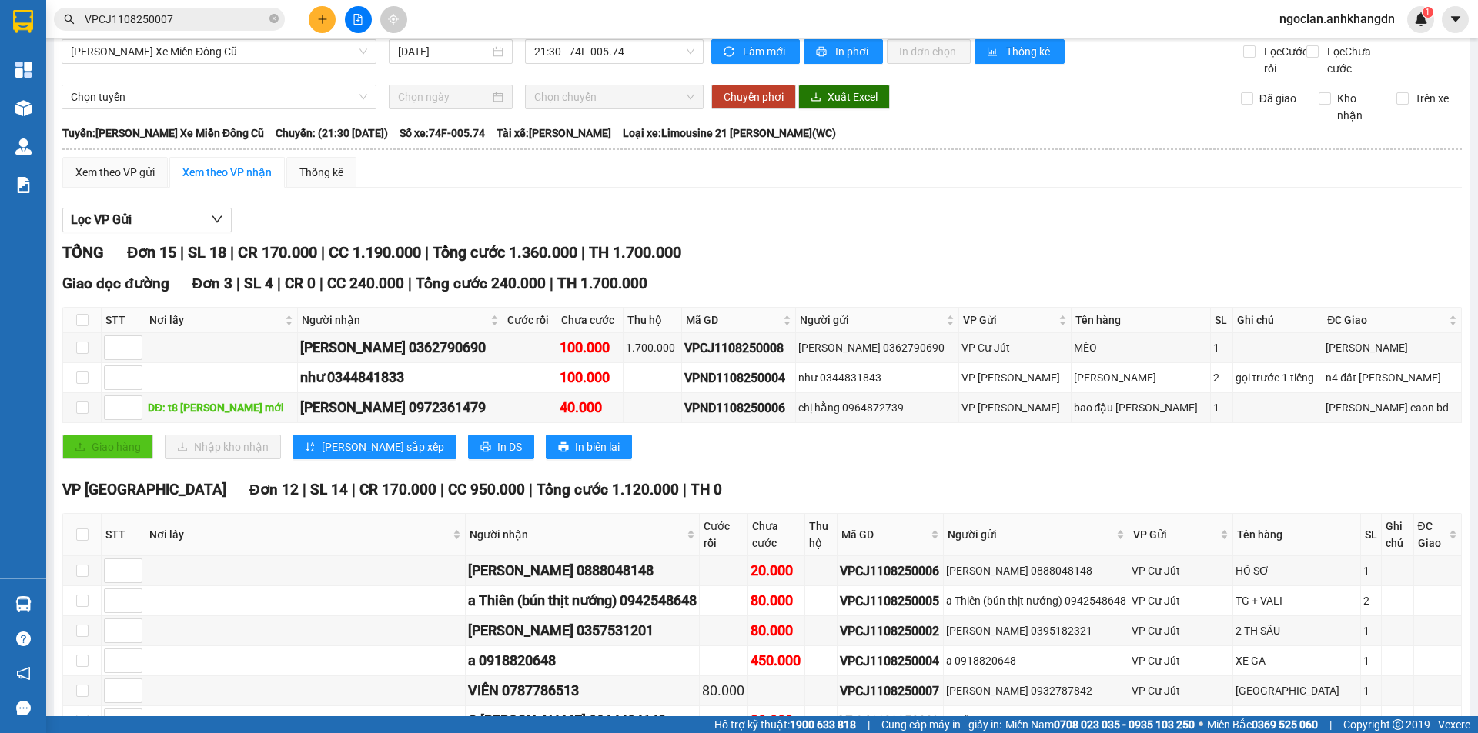
scroll to position [0, 0]
